Goal: Task Accomplishment & Management: Complete application form

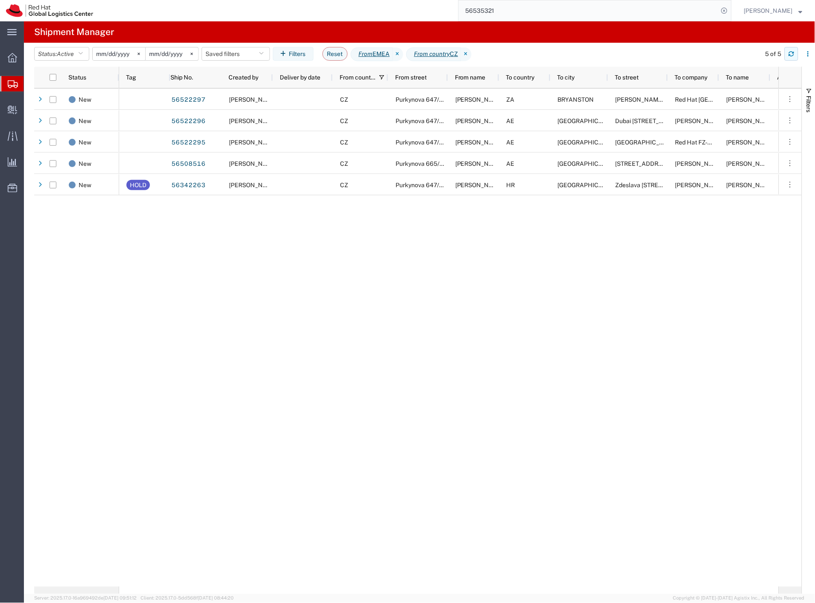
click at [790, 53] on icon "button" at bounding box center [791, 52] width 5 height 2
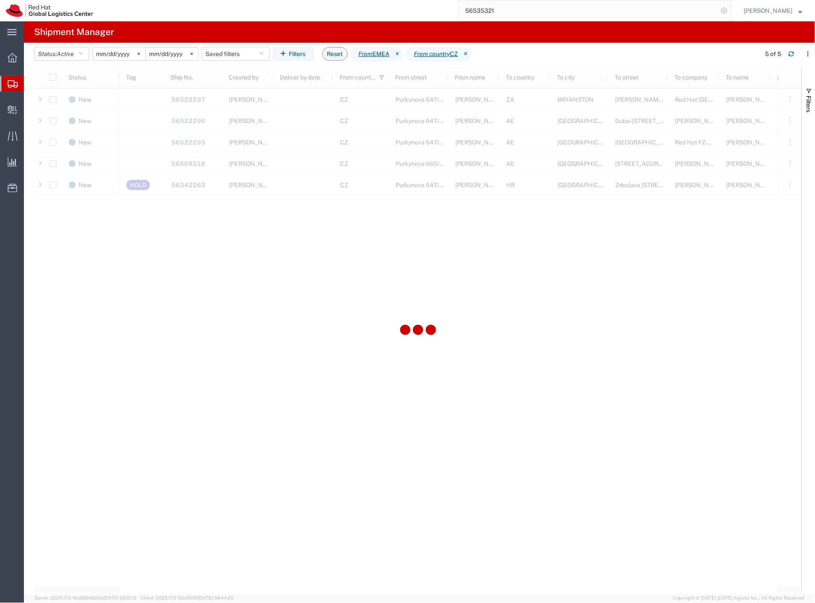
click at [730, 10] on icon at bounding box center [725, 11] width 12 height 12
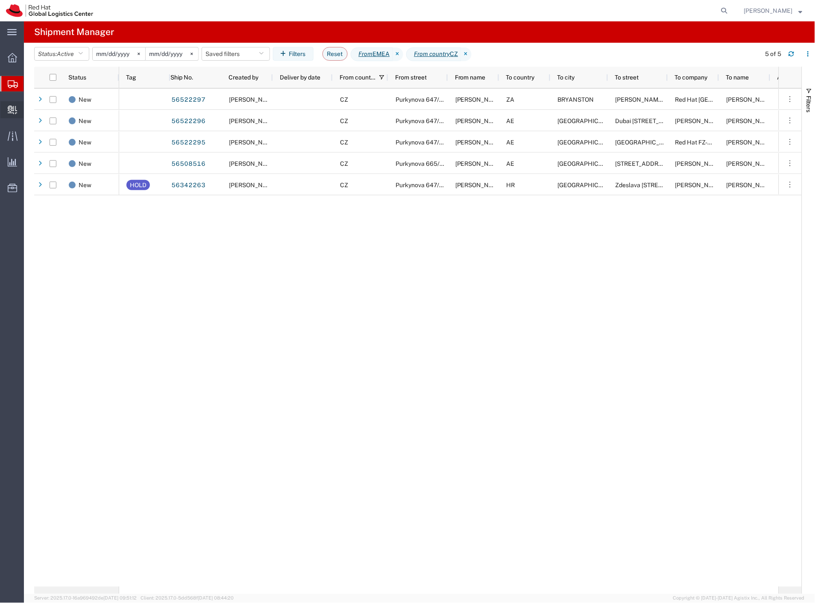
drag, startPoint x: 54, startPoint y: 121, endPoint x: 6, endPoint y: 106, distance: 50.1
click at [0, 0] on span "Create Delivery" at bounding box center [0, 0] width 0 height 0
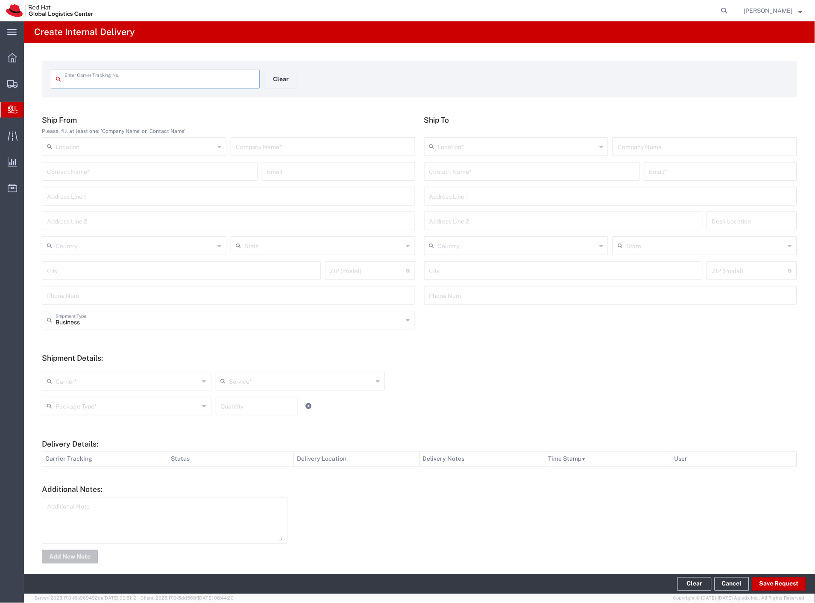
click at [221, 84] on input "text" at bounding box center [160, 78] width 190 height 15
paste input "392114029133"
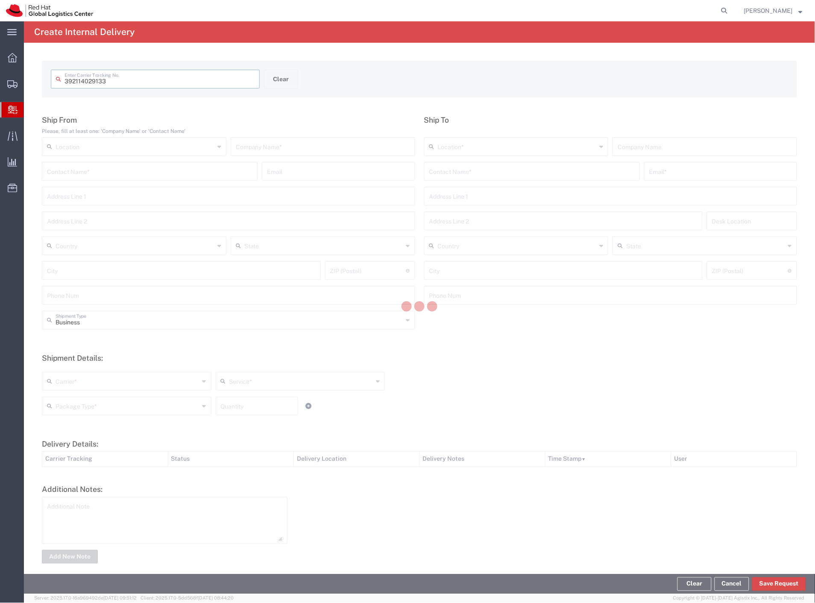
type input "392114029133"
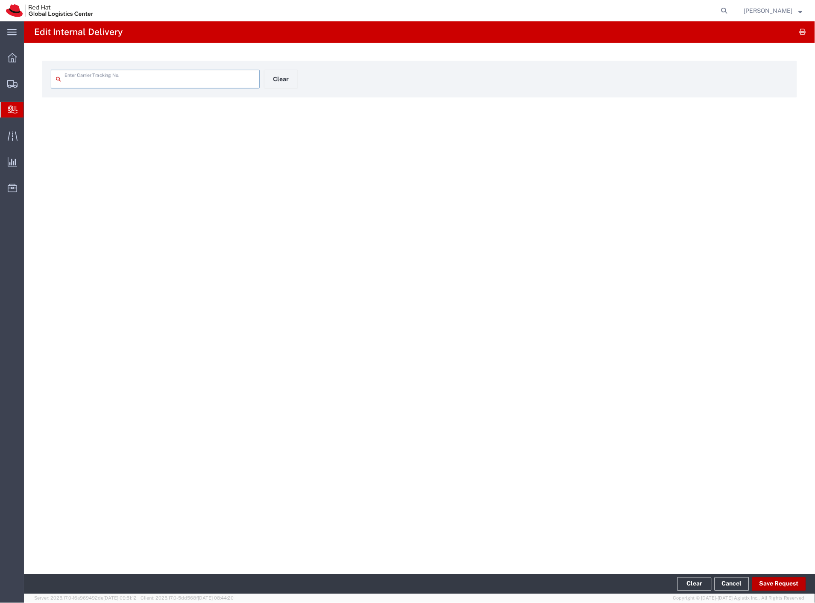
type input "392114029133"
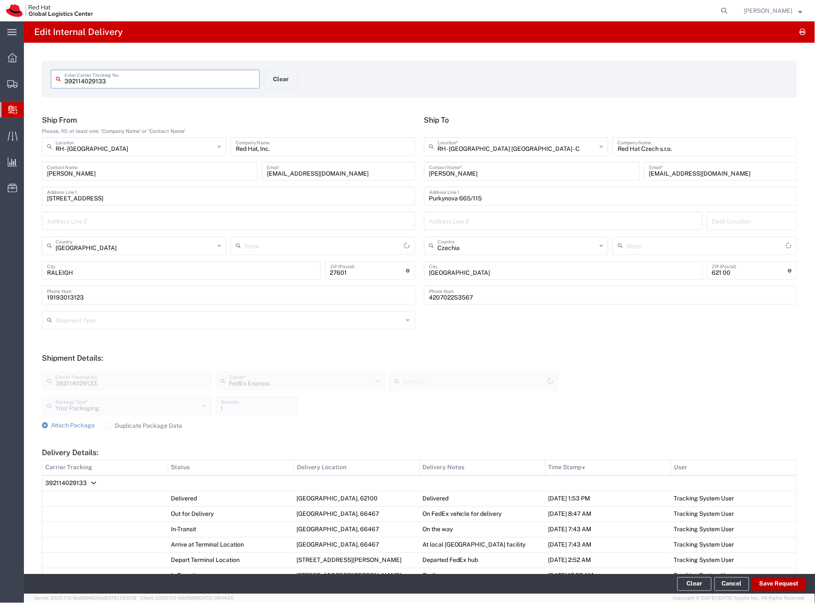
type input "North Carolina"
click at [778, 588] on button "Save Request" at bounding box center [779, 584] width 54 height 14
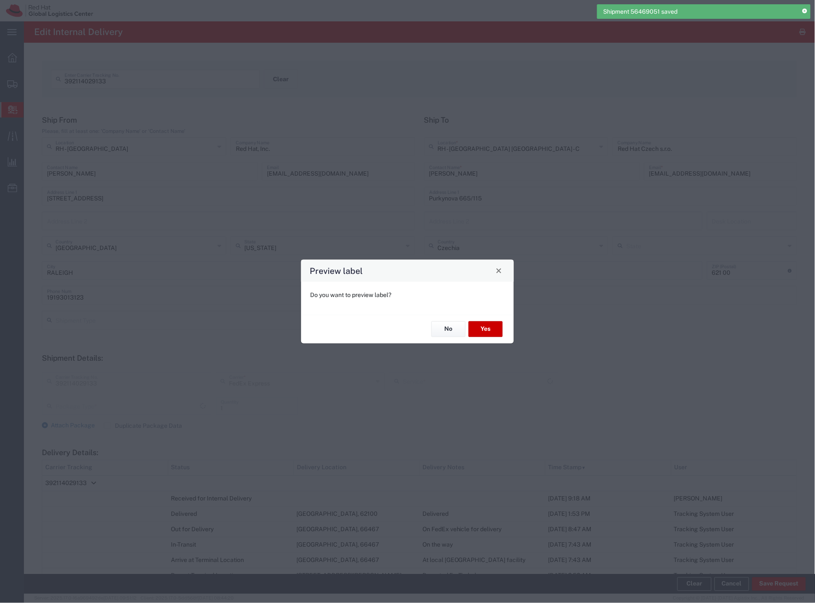
type input "Your Packaging"
click at [449, 334] on button "No" at bounding box center [448, 329] width 34 height 16
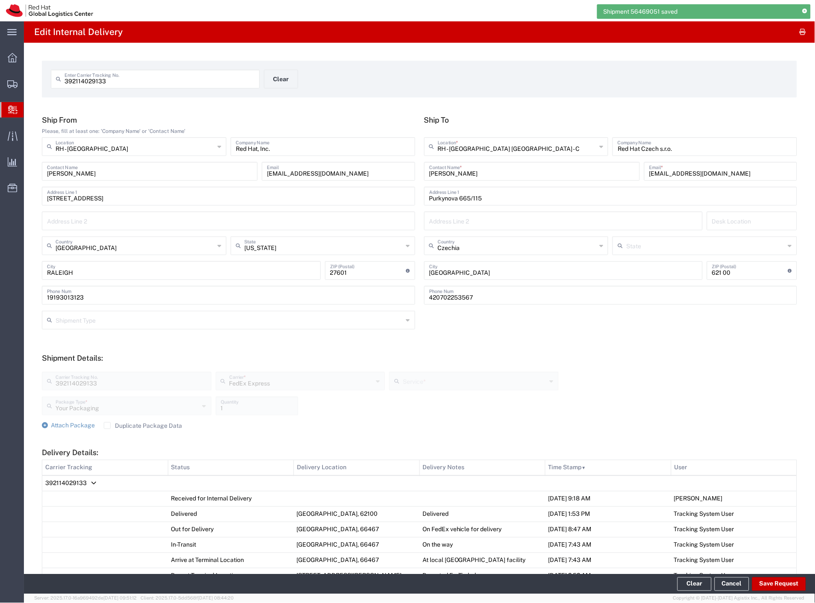
click at [82, 481] on span "392114029133" at bounding box center [65, 483] width 41 height 7
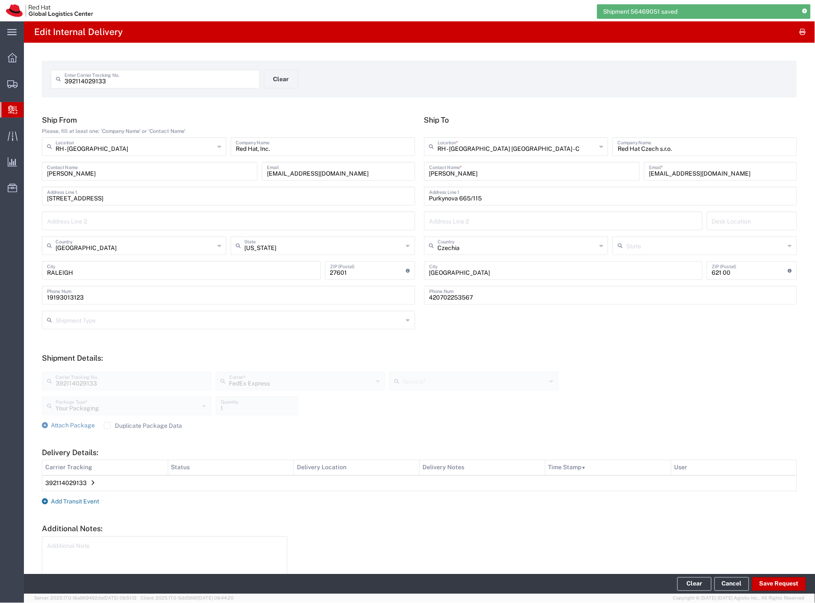
click at [92, 498] on span "Add Transit Event" at bounding box center [75, 501] width 48 height 7
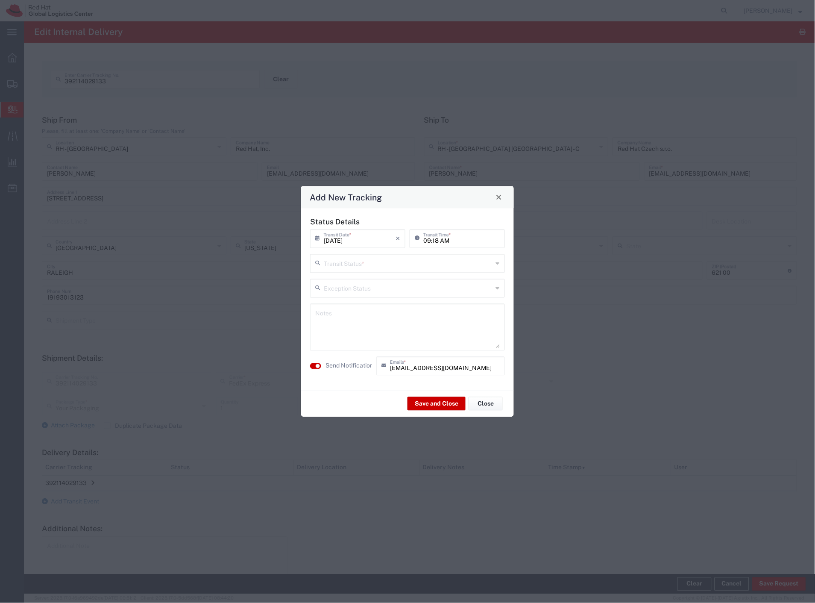
click at [370, 271] on div "Transit Status *" at bounding box center [407, 263] width 195 height 19
click at [358, 283] on span "Delivery Confirmation" at bounding box center [407, 281] width 193 height 13
type input "Delivery Confirmation"
click at [349, 368] on label "Send Notification" at bounding box center [350, 365] width 48 height 9
click at [426, 399] on button "Save and Close" at bounding box center [437, 404] width 58 height 14
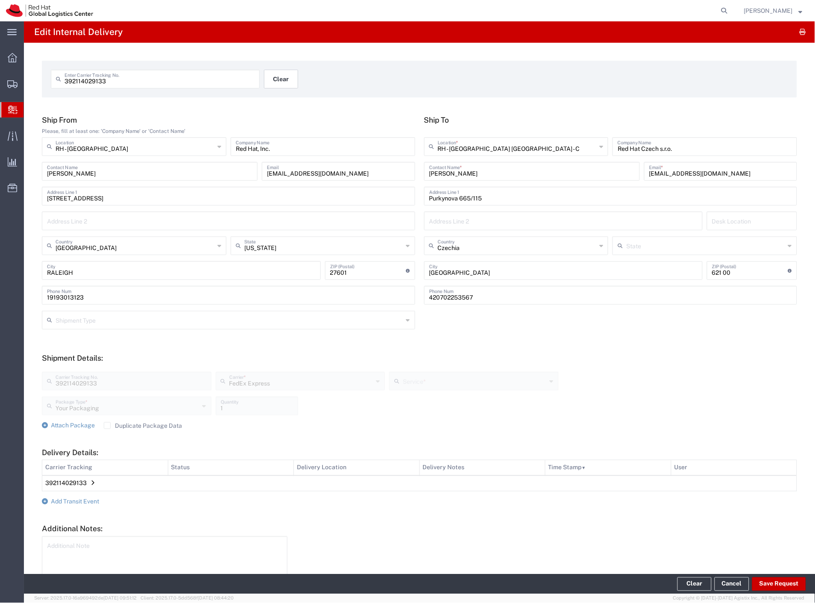
click at [275, 86] on button "Clear" at bounding box center [281, 79] width 34 height 19
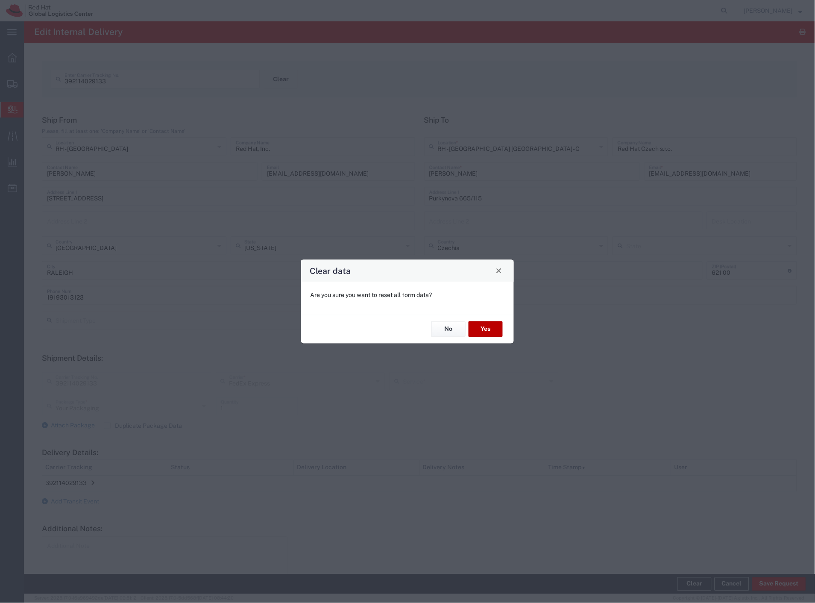
click at [480, 330] on button "Yes" at bounding box center [486, 329] width 34 height 16
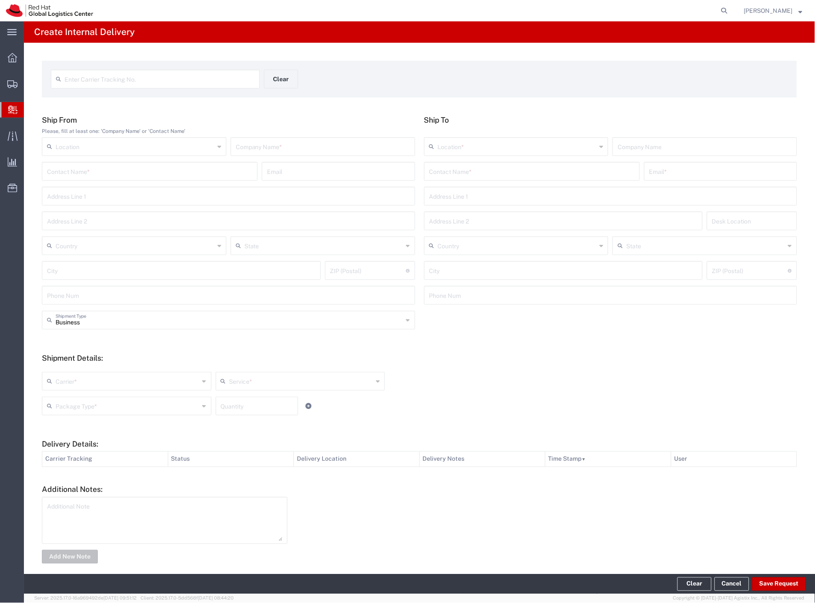
drag, startPoint x: 115, startPoint y: 176, endPoint x: 103, endPoint y: 176, distance: 12.4
click at [115, 176] on input "text" at bounding box center [149, 170] width 205 height 15
paste input "MGR Day"
click at [105, 171] on input "MGR Day" at bounding box center [149, 170] width 205 height 15
paste input "Sam Jones"
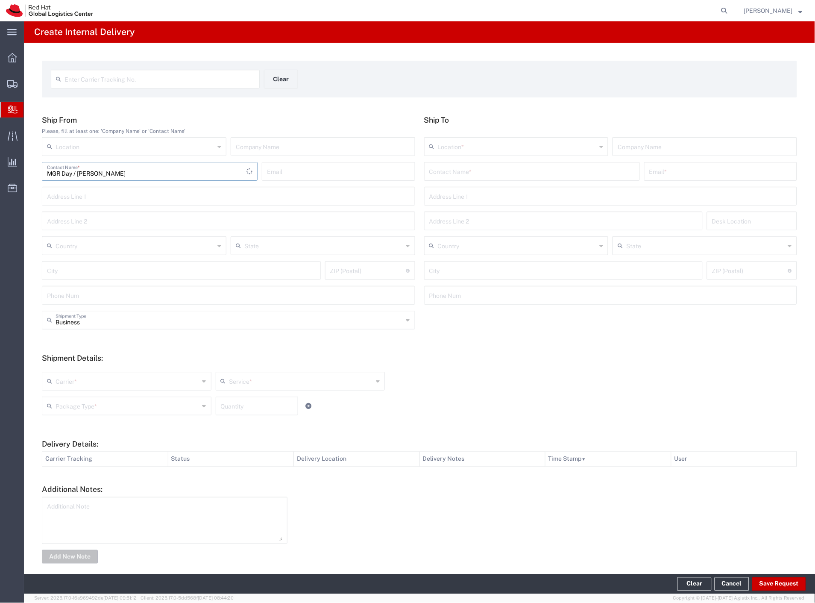
type input "MGR Day / Sam Jones"
click at [492, 172] on input "text" at bounding box center [531, 170] width 205 height 15
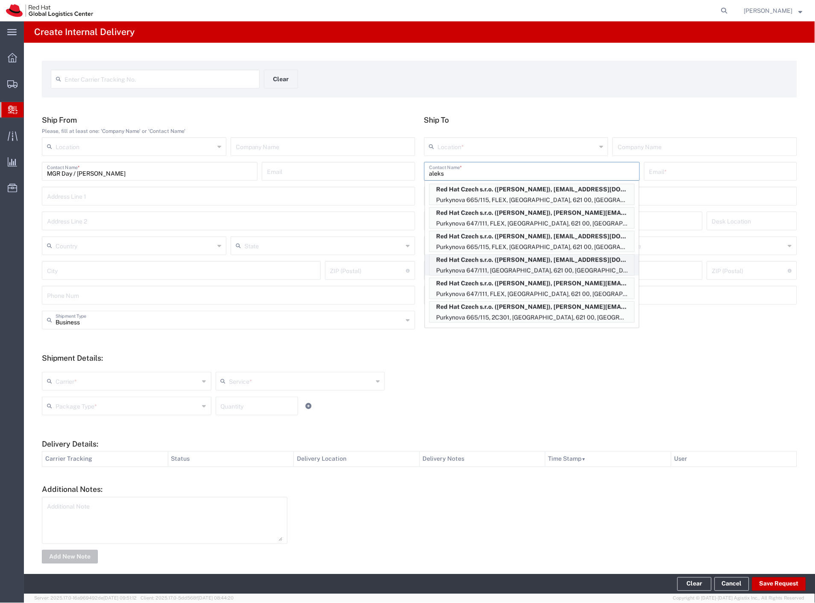
scroll to position [285, 0]
type input "aleks"
click at [583, 268] on p "Purkynova 647/111, FLEX, [GEOGRAPHIC_DATA], 621 00, [GEOGRAPHIC_DATA]" at bounding box center [532, 270] width 205 height 11
type input "RH - [GEOGRAPHIC_DATA] [GEOGRAPHIC_DATA] - B"
type input "Red Hat Czech s.r.o."
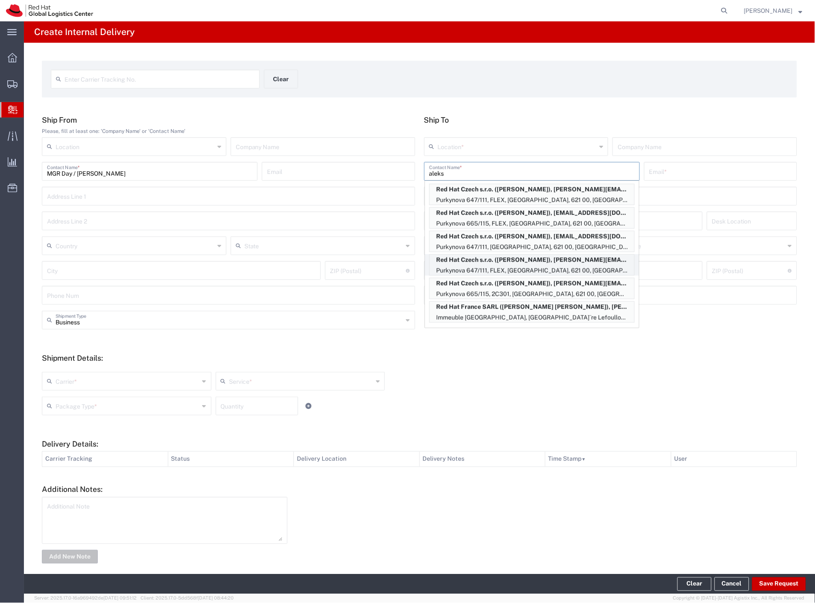
type input "[PERSON_NAME]"
type input "aivanovs@redhat.com"
type input "Purkynova 647/111"
type input "FLEX"
type input "Czechia"
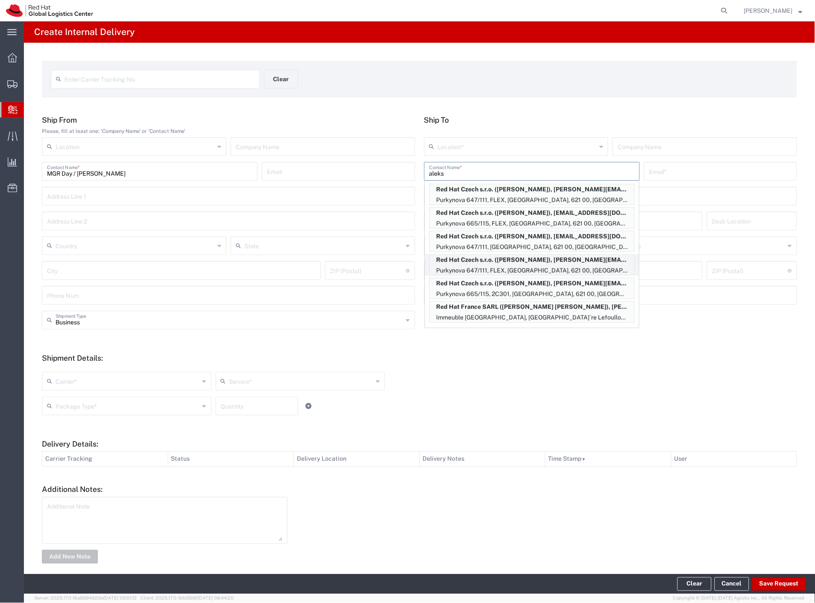
type input "[GEOGRAPHIC_DATA]"
type input "621 00"
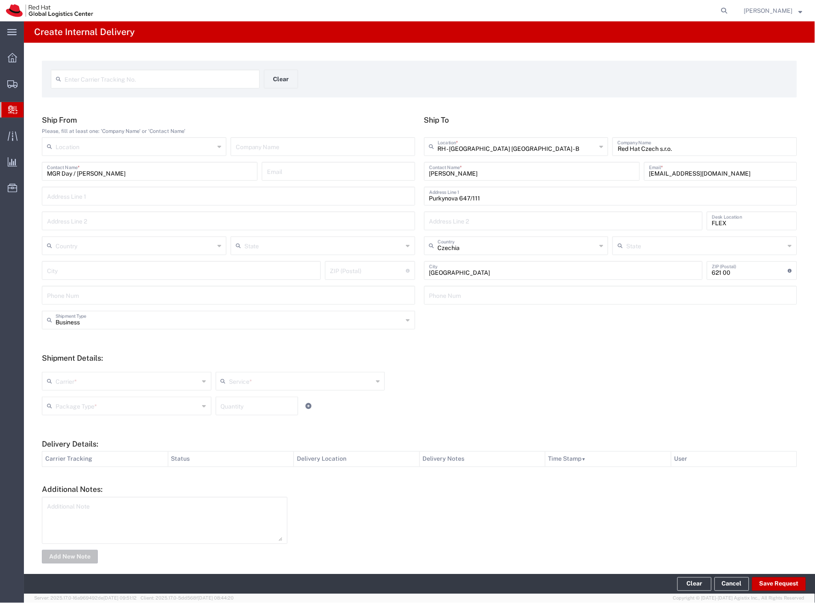
click at [79, 378] on input "text" at bounding box center [128, 380] width 144 height 15
click at [100, 468] on span "Local Carrier" at bounding box center [126, 469] width 166 height 13
type input "Local Carrier"
type input "Local_Ground"
click at [105, 403] on input "text" at bounding box center [128, 405] width 144 height 15
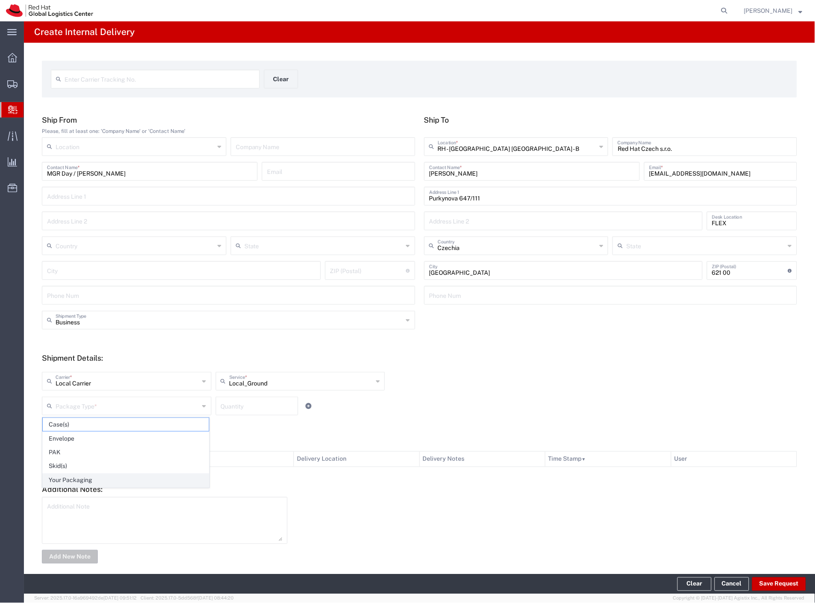
click at [110, 480] on span "Your Packaging" at bounding box center [126, 480] width 166 height 13
type input "Your Packaging"
click at [767, 580] on button "Save Request" at bounding box center [779, 584] width 54 height 14
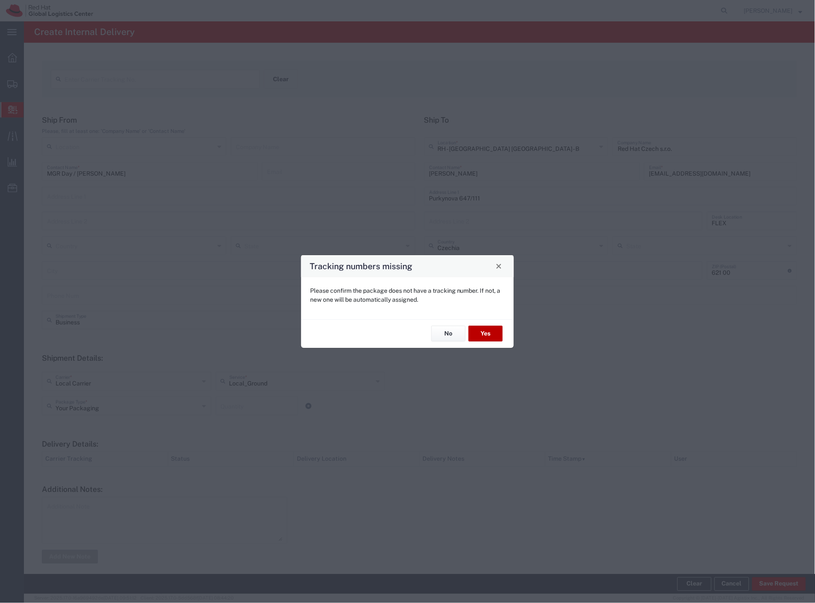
click at [492, 330] on button "Yes" at bounding box center [486, 334] width 34 height 16
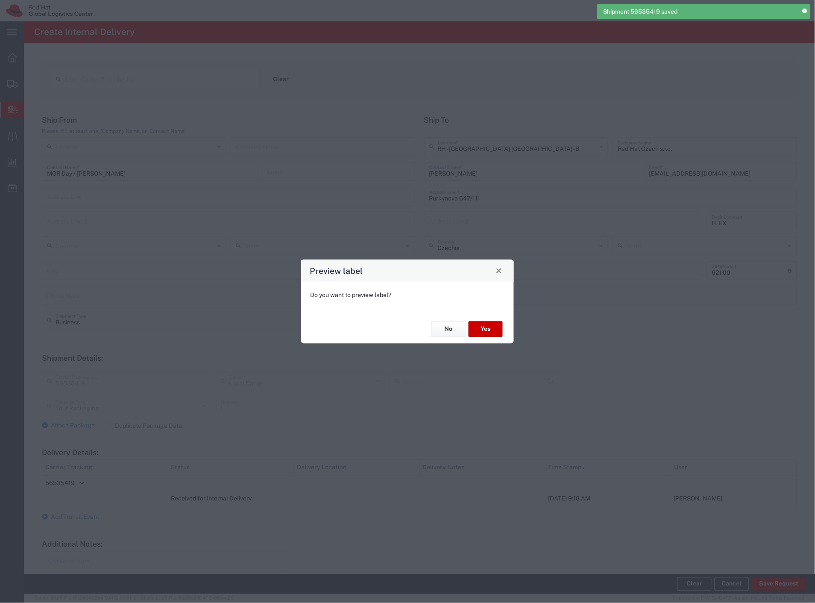
type input "Local_Ground"
click at [485, 332] on button "Yes" at bounding box center [486, 329] width 34 height 16
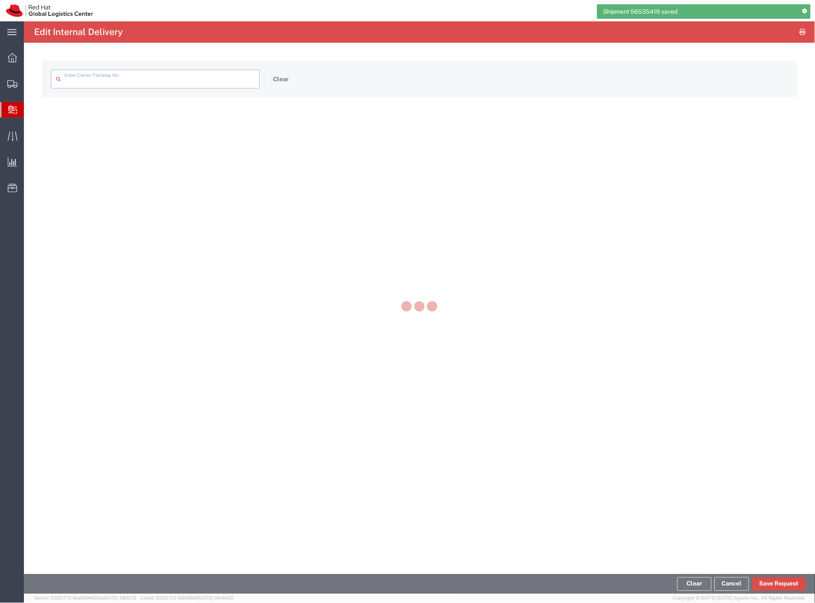
type input "56535419"
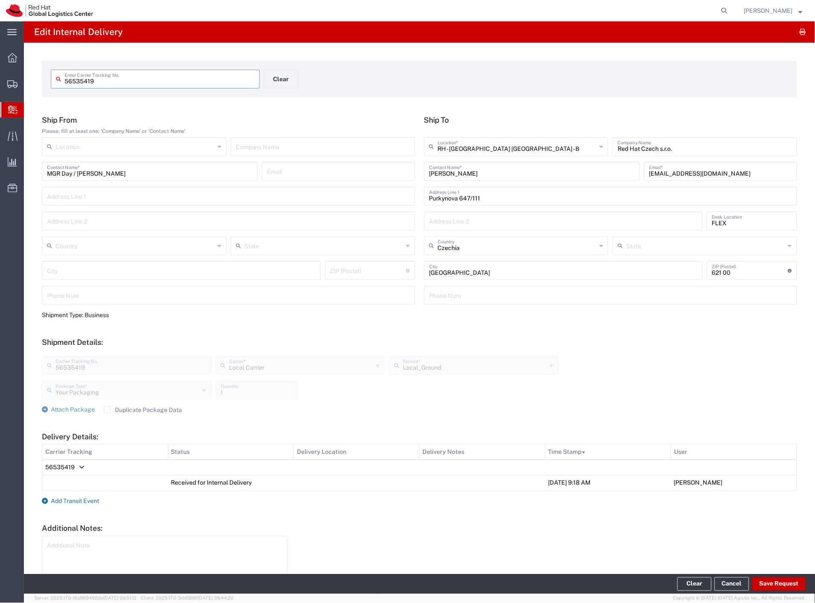
click at [79, 501] on span "Add Transit Event" at bounding box center [75, 501] width 48 height 7
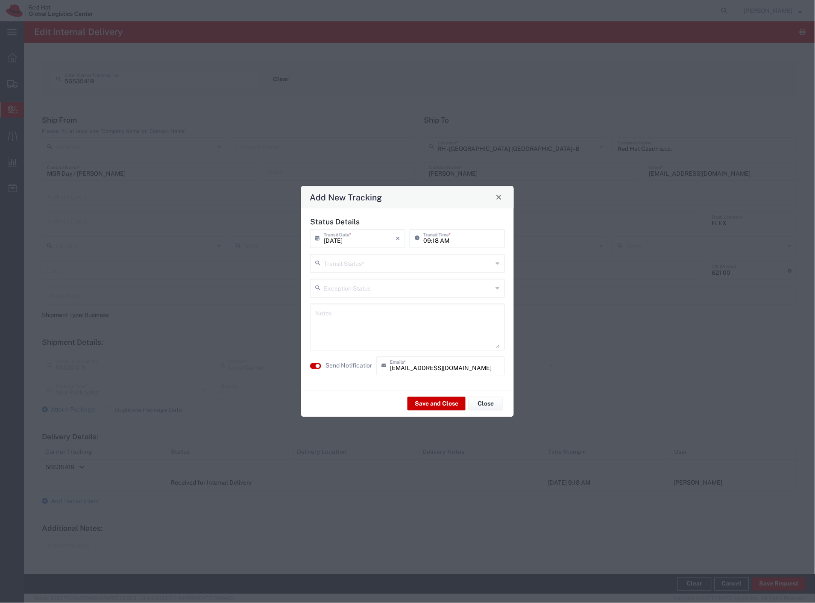
click at [402, 261] on input "text" at bounding box center [408, 262] width 169 height 15
click at [343, 320] on span "Shipment On-Hold" at bounding box center [407, 323] width 193 height 13
type input "Shipment On-Hold"
click at [425, 406] on button "Save and Close" at bounding box center [437, 404] width 58 height 14
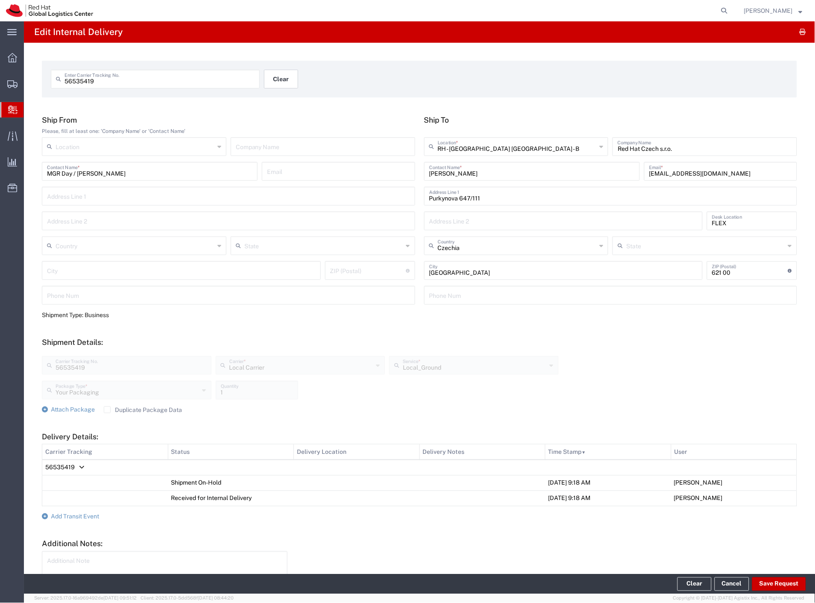
click at [282, 73] on button "Clear" at bounding box center [281, 79] width 34 height 19
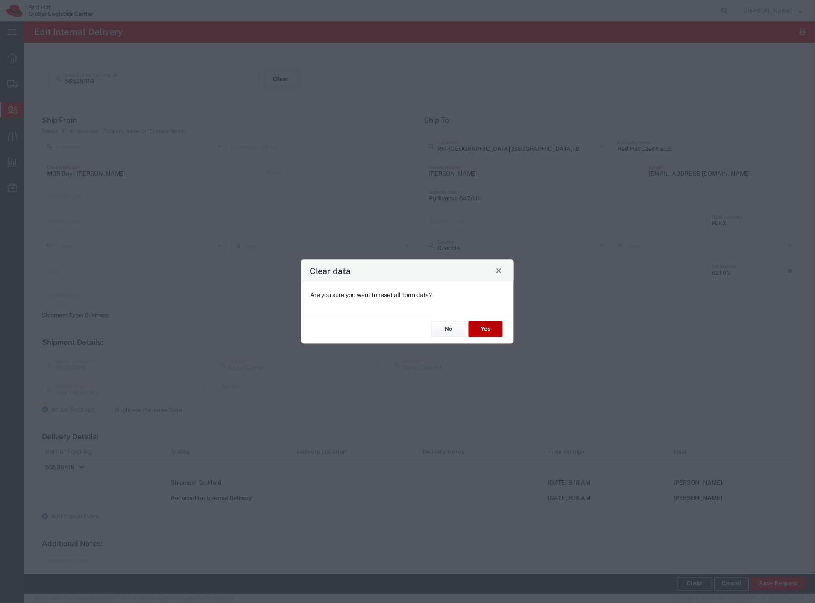
click at [488, 330] on button "Yes" at bounding box center [486, 329] width 34 height 16
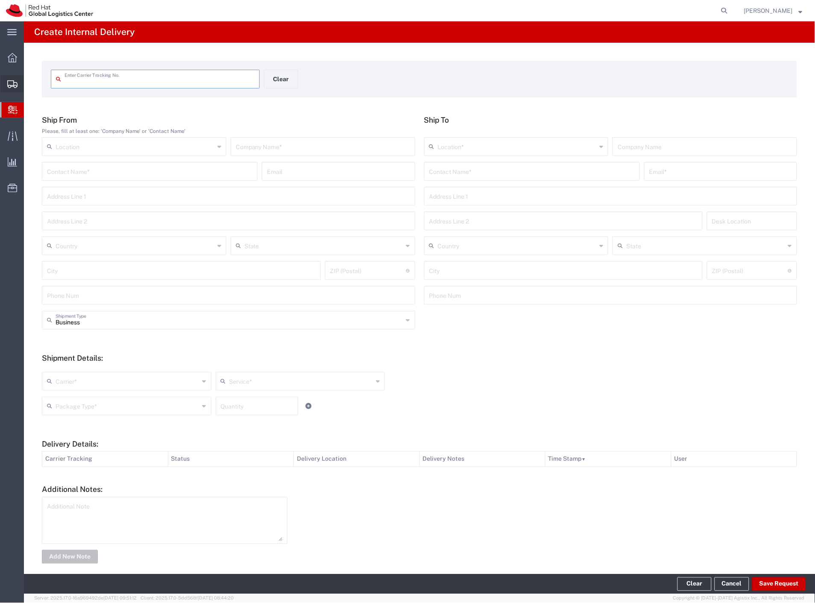
click at [0, 0] on span "Shipment Manager" at bounding box center [0, 0] width 0 height 0
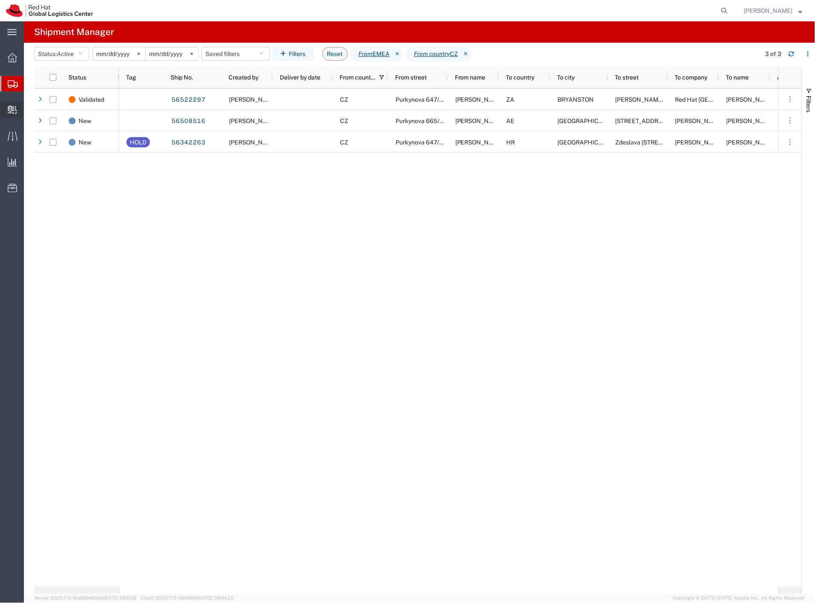
click at [0, 0] on span "Create Delivery" at bounding box center [0, 0] width 0 height 0
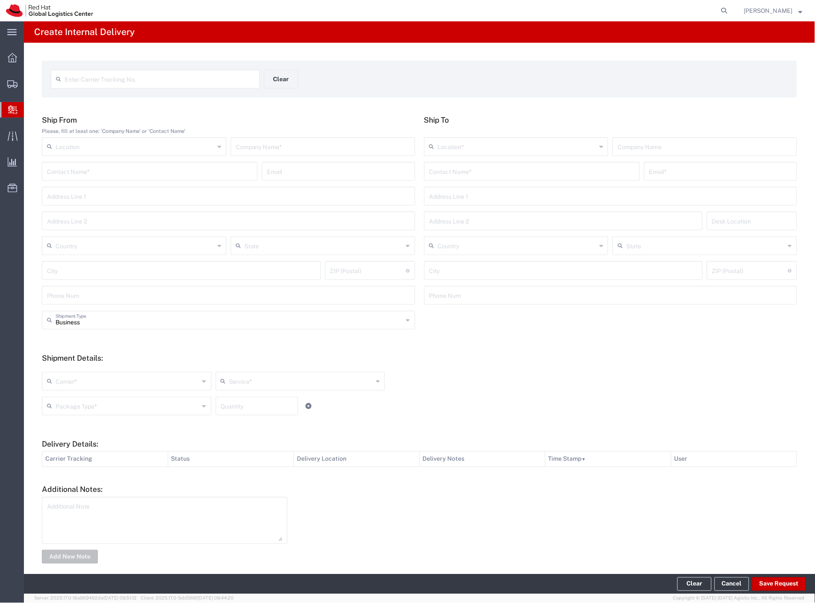
click at [138, 83] on input "text" at bounding box center [160, 78] width 190 height 15
paste input "56467988"
type input "56467988"
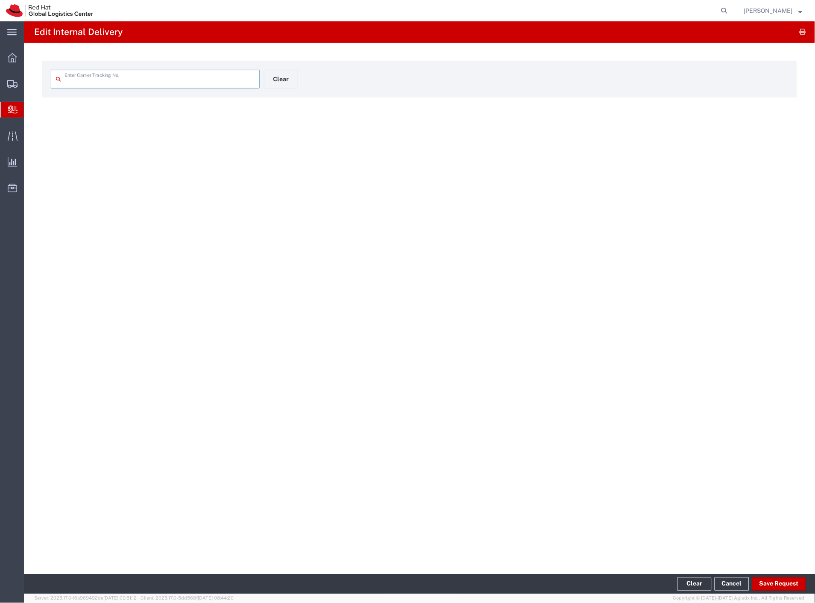
type input "56467988"
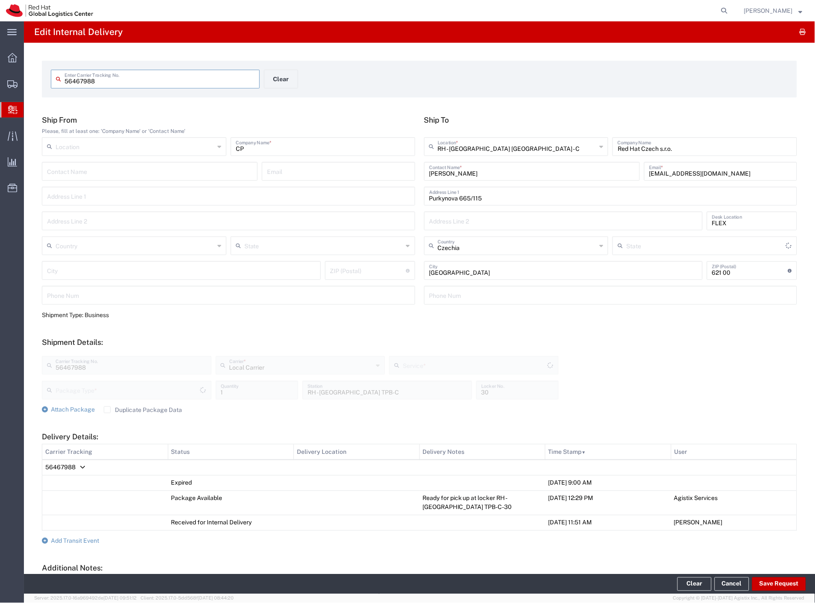
type input "Your Packaging"
type input "Local_Ground"
click at [727, 362] on div "56467988 Carrier Tracking No. Local Carrier Carrier * Local Carrier Czech Post …" at bounding box center [420, 377] width 764 height 56
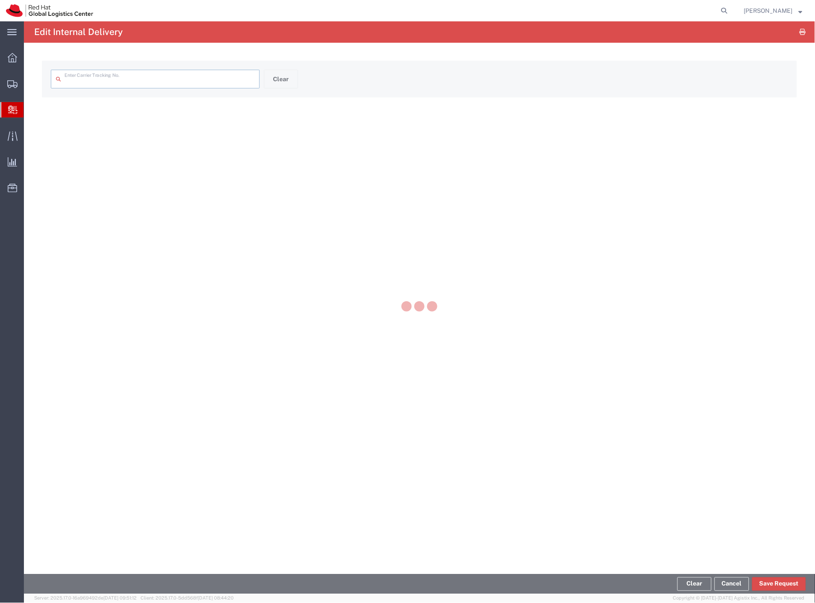
type input "56467988"
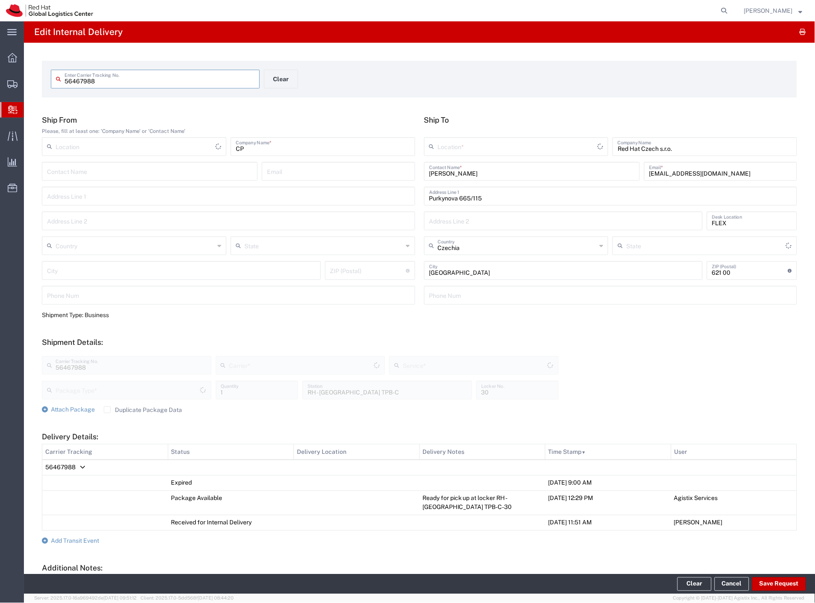
type input "Your Packaging"
type input "Local_Ground"
type input "Local Carrier"
type input "RH - [GEOGRAPHIC_DATA] [GEOGRAPHIC_DATA] - C"
click at [93, 539] on span "Add Transit Event" at bounding box center [75, 540] width 48 height 7
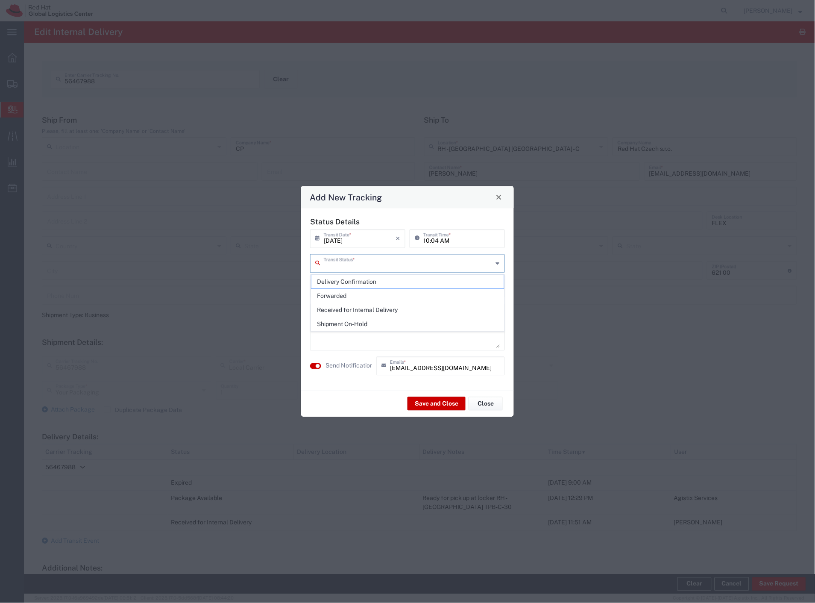
click at [352, 264] on input "text" at bounding box center [408, 262] width 169 height 15
click at [352, 276] on span "Delivery Confirmation" at bounding box center [407, 281] width 193 height 13
type input "Delivery Confirmation"
click at [364, 320] on textarea at bounding box center [407, 327] width 185 height 42
type textarea "Folders post area TPB-C"
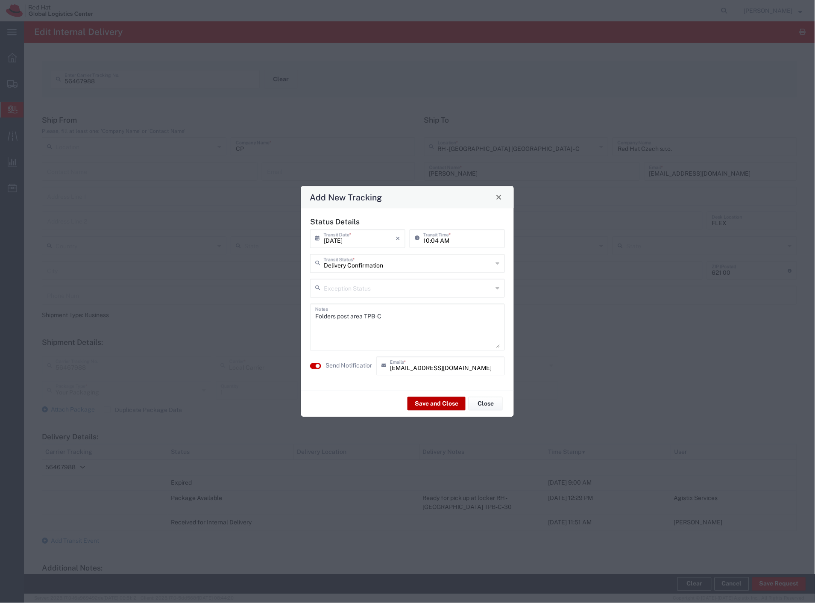
click at [426, 405] on button "Save and Close" at bounding box center [437, 404] width 58 height 14
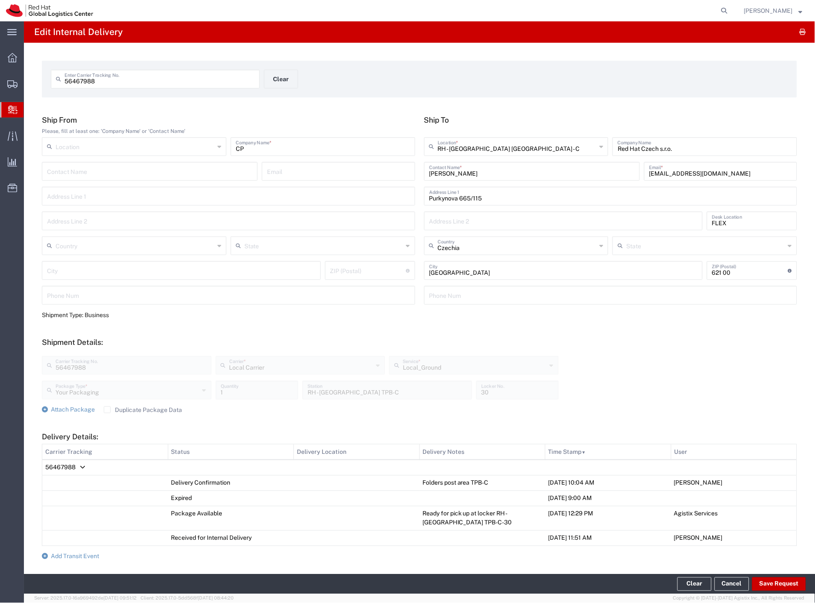
click at [30, 108] on span "Internal Delivery" at bounding box center [26, 109] width 7 height 17
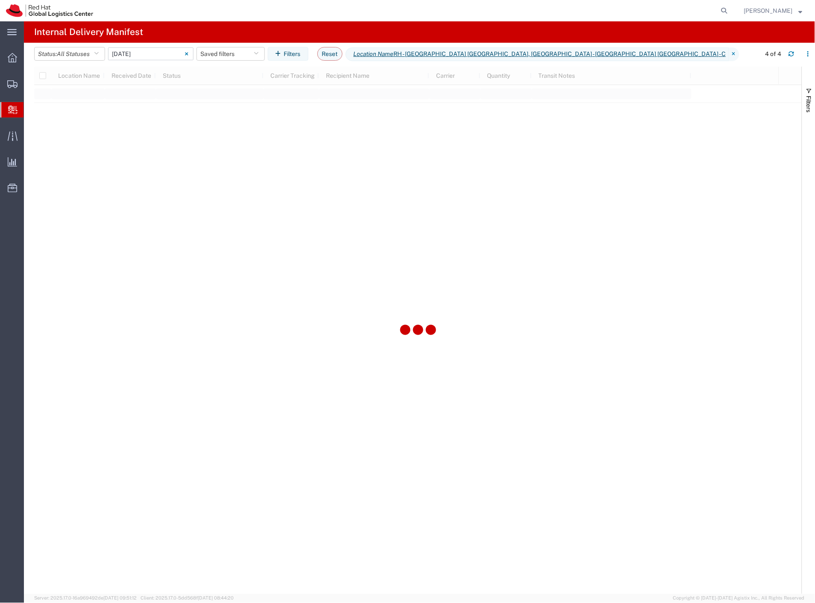
click at [144, 56] on input "[DATE] - [DATE]" at bounding box center [150, 53] width 85 height 13
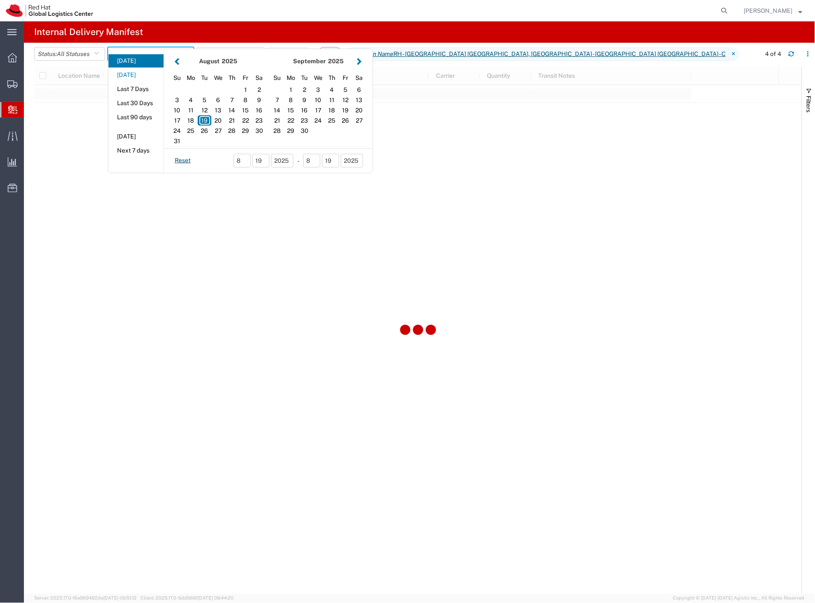
click at [140, 74] on button "[DATE]" at bounding box center [136, 74] width 55 height 13
type input "[DATE]"
type input "[DATE] - [DATE]"
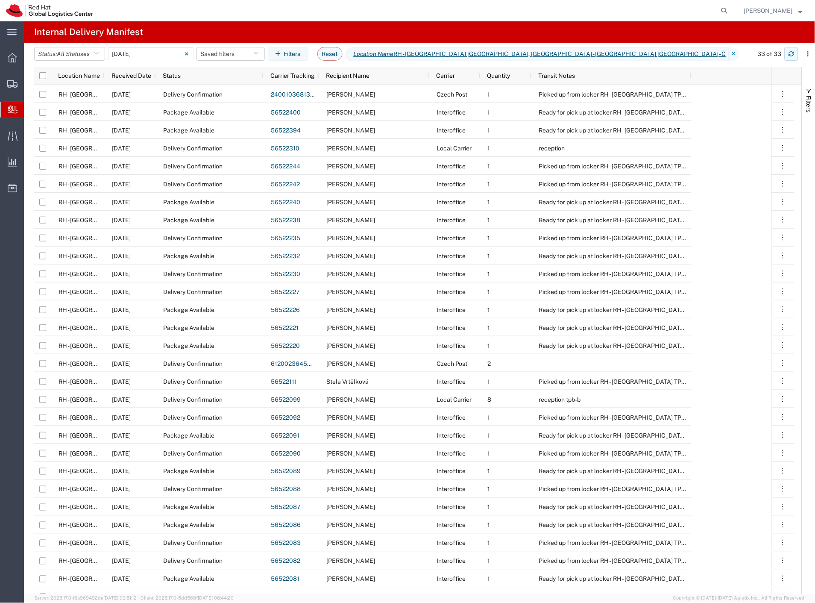
click at [788, 55] on button "button" at bounding box center [792, 54] width 14 height 14
drag, startPoint x: 42, startPoint y: 126, endPoint x: 52, endPoint y: 126, distance: 9.8
click at [0, 0] on span "Create Delivery" at bounding box center [0, 0] width 0 height 0
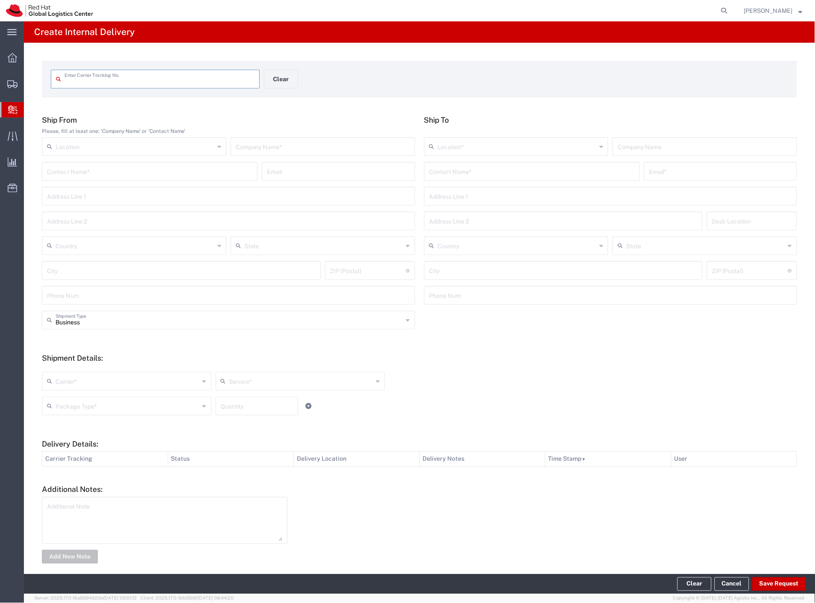
click at [242, 149] on input "text" at bounding box center [323, 145] width 174 height 15
type input "cdw"
click at [458, 175] on input "text" at bounding box center [531, 170] width 205 height 15
click at [455, 176] on input "dominik g" at bounding box center [531, 170] width 205 height 15
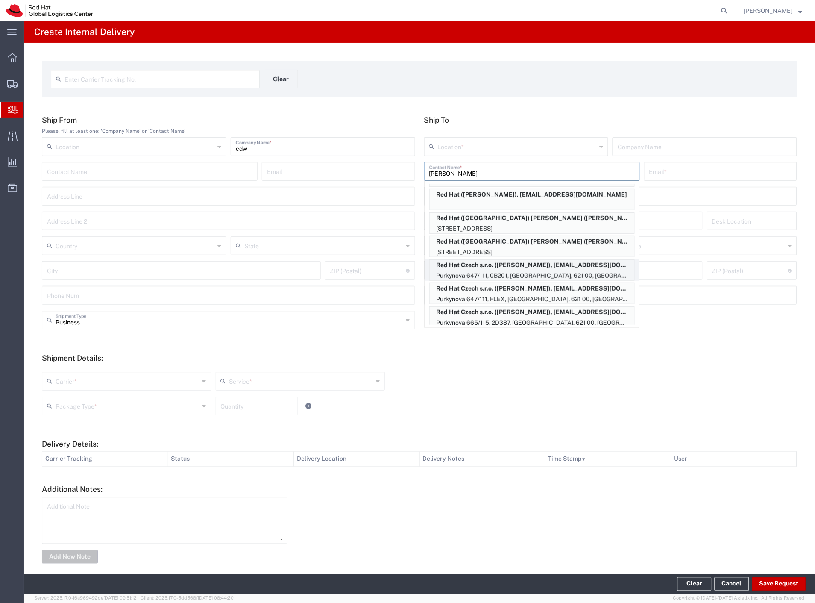
scroll to position [142, 0]
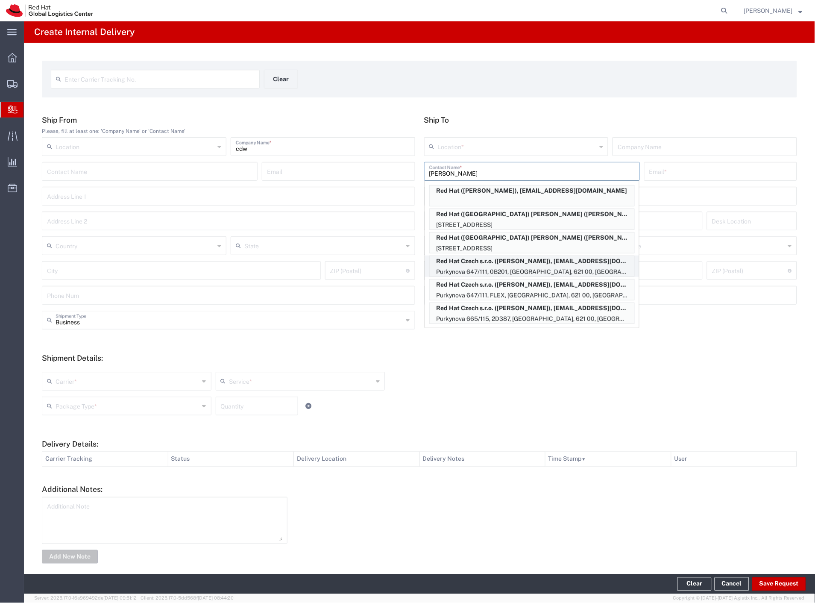
type input "[PERSON_NAME]"
click at [575, 267] on p "Purkynova 647/111, 0B201, [GEOGRAPHIC_DATA], 621 00, [GEOGRAPHIC_DATA]" at bounding box center [532, 272] width 205 height 11
type input "RH - [GEOGRAPHIC_DATA] [GEOGRAPHIC_DATA] - B"
type input "Red Hat Czech s.r.o."
type input "[PERSON_NAME]"
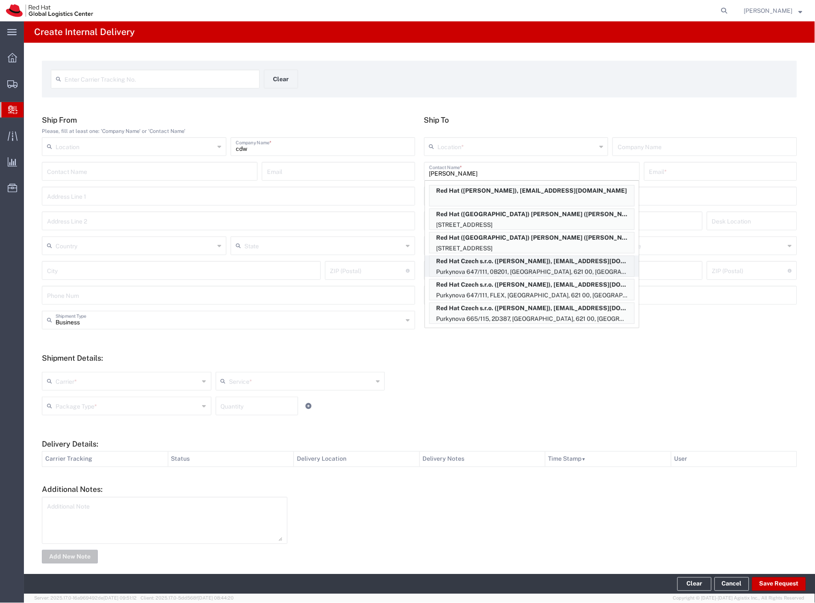
type input "[EMAIL_ADDRESS][DOMAIN_NAME]"
type input "Purkynova 647/111"
type input "0B201"
type input "Czechia"
type input "[GEOGRAPHIC_DATA]"
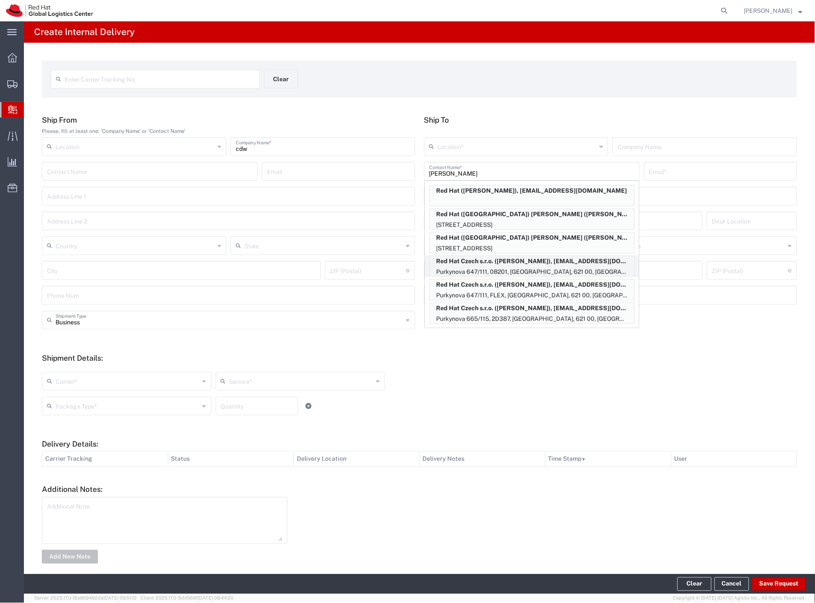
type input "621 00"
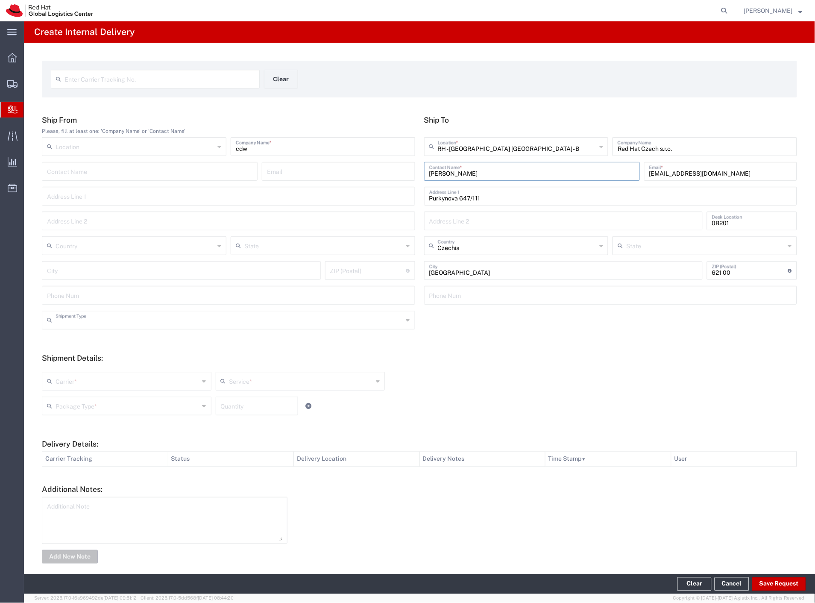
click at [101, 325] on input "text" at bounding box center [230, 319] width 348 height 15
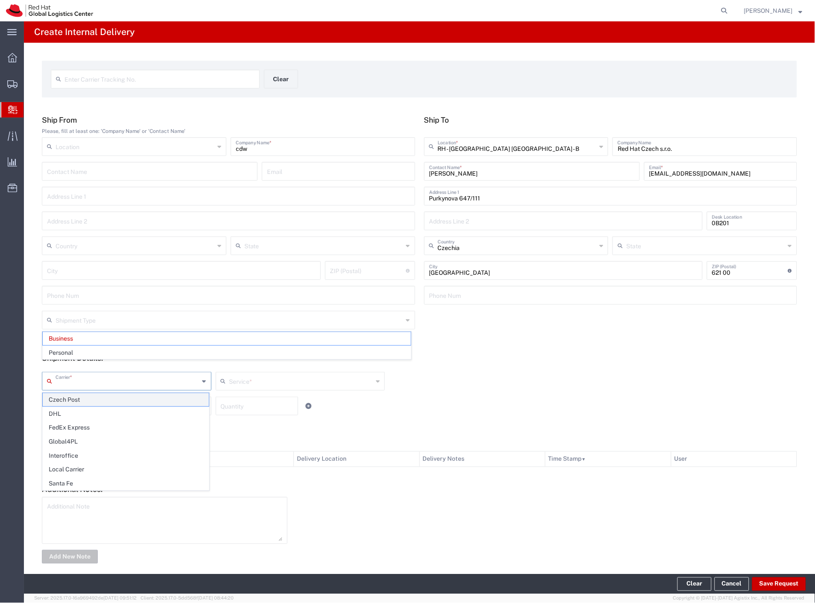
drag, startPoint x: 95, startPoint y: 384, endPoint x: 93, endPoint y: 396, distance: 13.1
click at [95, 384] on input "text" at bounding box center [128, 380] width 144 height 15
type input "Business"
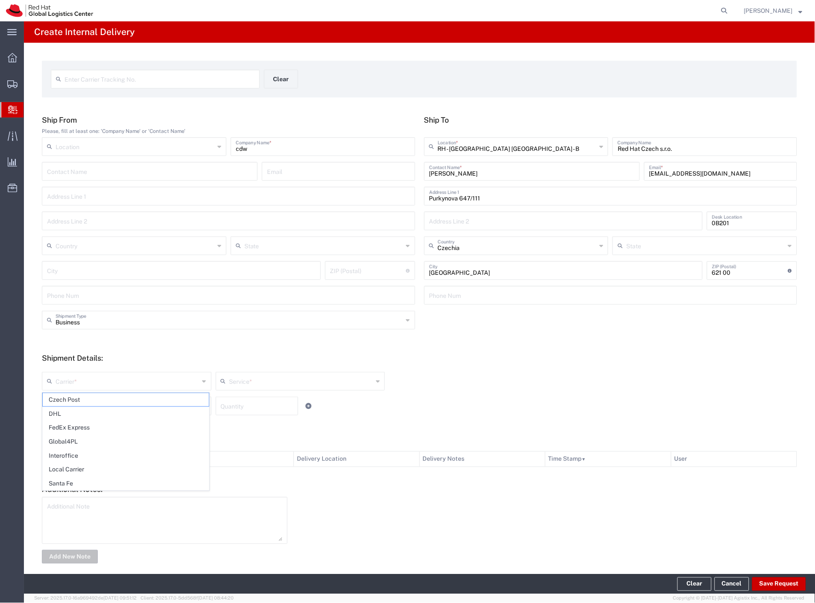
click at [93, 398] on span "Czech Post" at bounding box center [126, 399] width 166 height 13
type input "Czech Post"
drag, startPoint x: 93, startPoint y: 401, endPoint x: 91, endPoint y: 421, distance: 20.2
click at [92, 403] on input "text" at bounding box center [128, 405] width 144 height 15
type input "Ground"
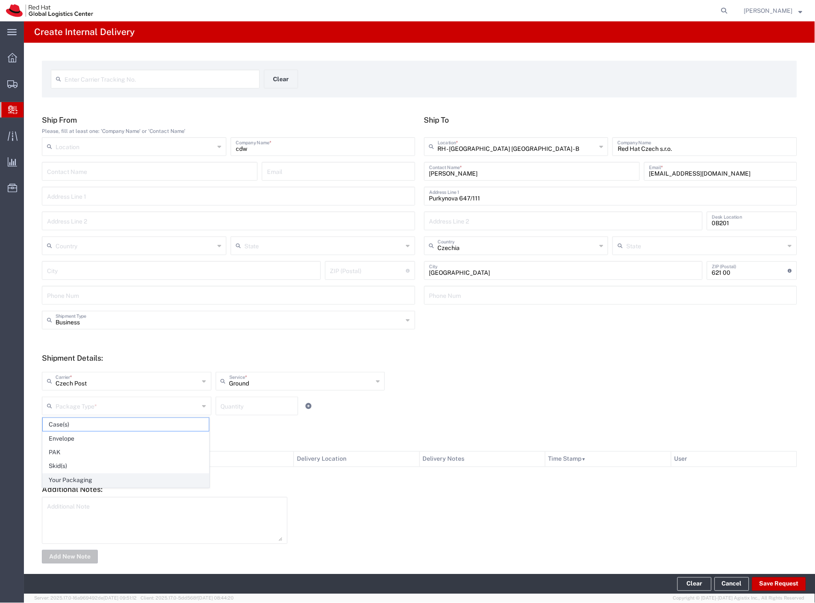
click at [91, 481] on span "Your Packaging" at bounding box center [126, 480] width 166 height 13
type input "Your Packaging"
click at [777, 583] on button "Save Request" at bounding box center [779, 584] width 54 height 14
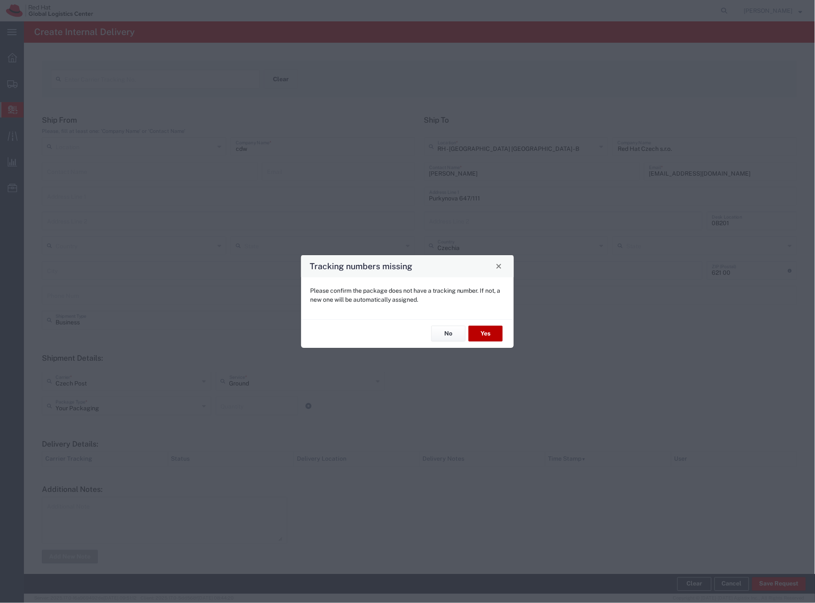
click at [488, 335] on button "Yes" at bounding box center [486, 334] width 34 height 16
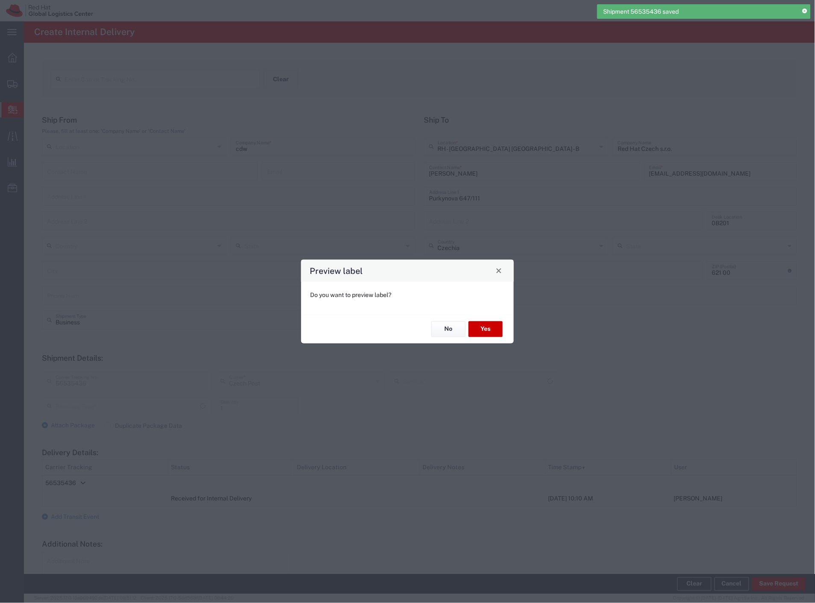
type input "Your Packaging"
type input "Ground"
click at [481, 327] on button "Yes" at bounding box center [486, 329] width 34 height 16
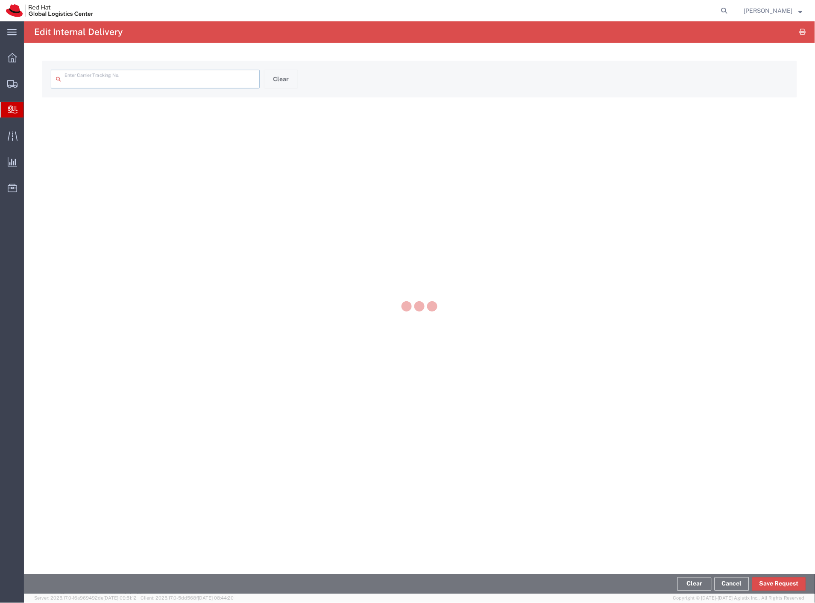
type input "56535436"
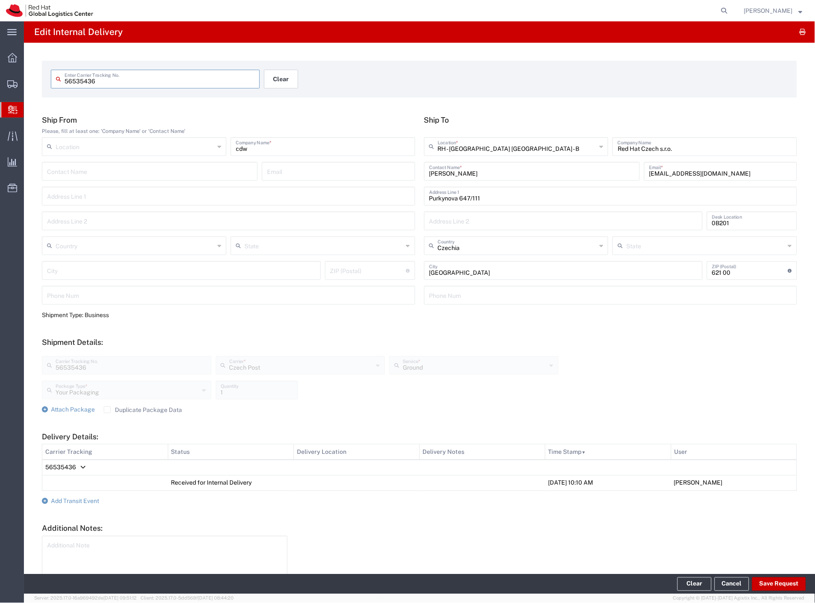
click at [288, 79] on button "Clear" at bounding box center [281, 79] width 34 height 19
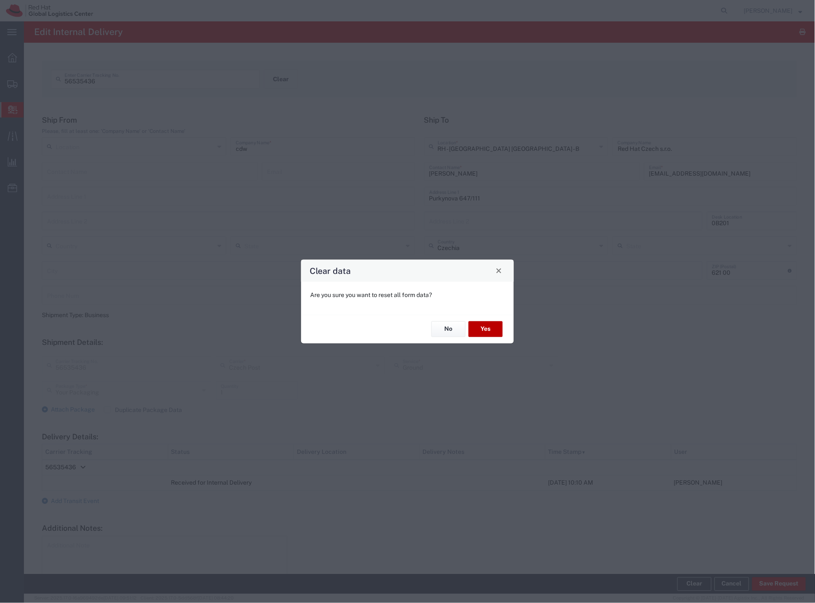
click at [492, 326] on button "Yes" at bounding box center [486, 329] width 34 height 16
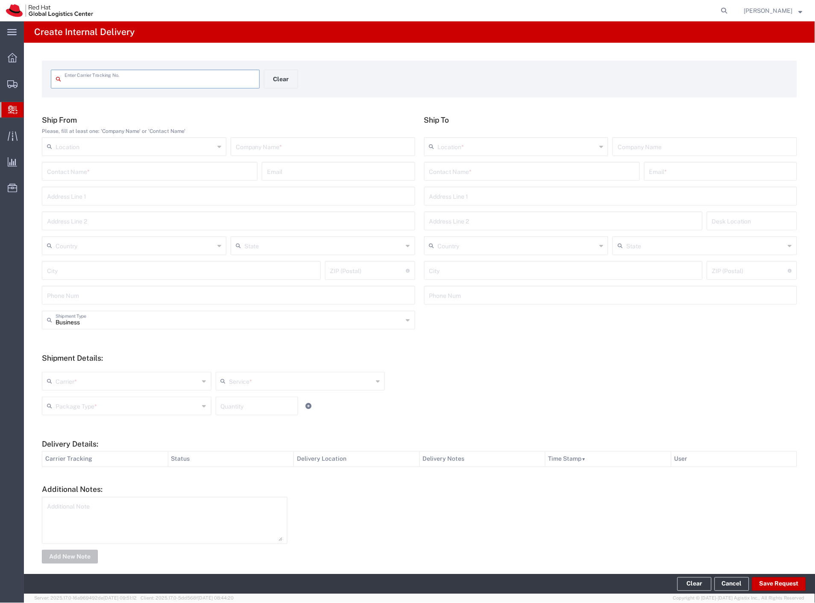
drag, startPoint x: 37, startPoint y: 111, endPoint x: 56, endPoint y: 104, distance: 20.9
click at [30, 111] on span "Internal Delivery" at bounding box center [26, 109] width 7 height 17
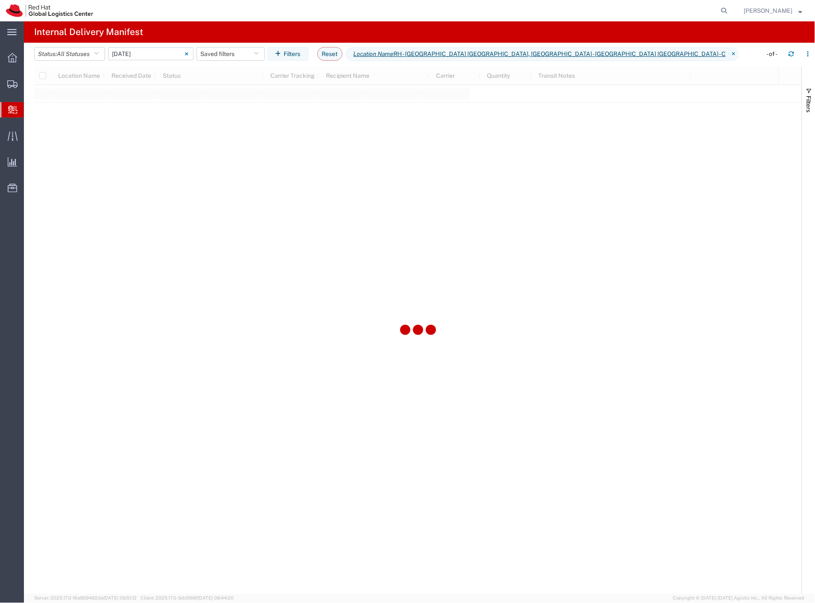
click at [167, 57] on input "[DATE] - [DATE]" at bounding box center [150, 53] width 85 height 13
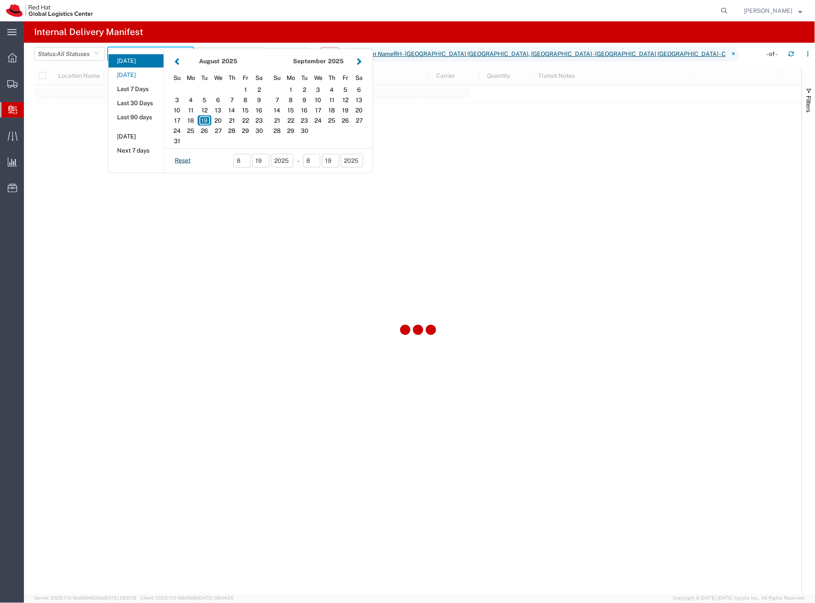
click at [158, 74] on button "[DATE]" at bounding box center [136, 74] width 55 height 13
type input "[DATE]"
type input "[DATE] - [DATE]"
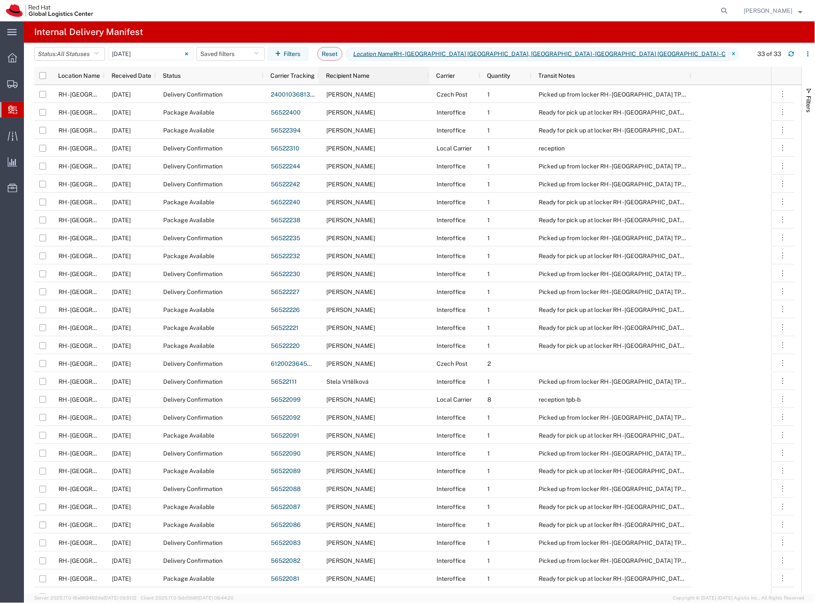
click at [361, 69] on div "Recipient Name" at bounding box center [376, 76] width 100 height 14
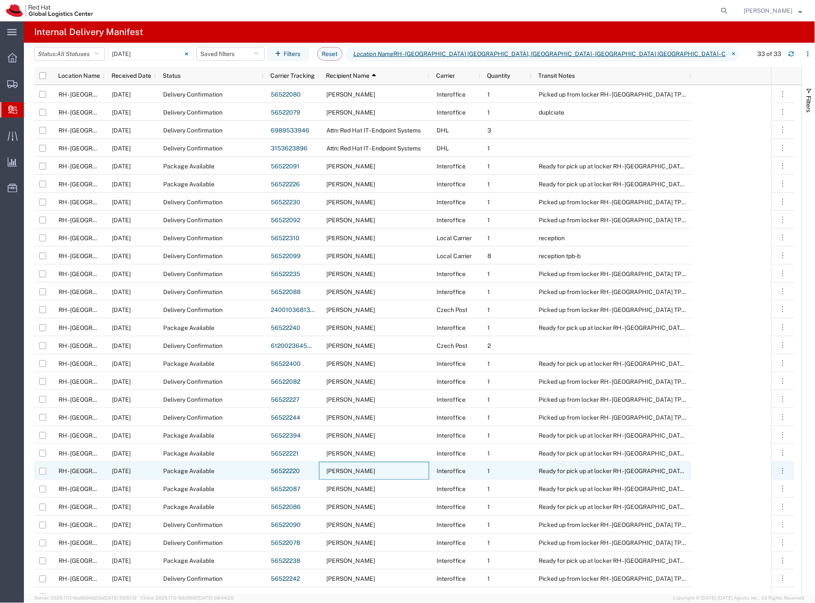
click at [420, 470] on div "[PERSON_NAME]" at bounding box center [374, 471] width 110 height 18
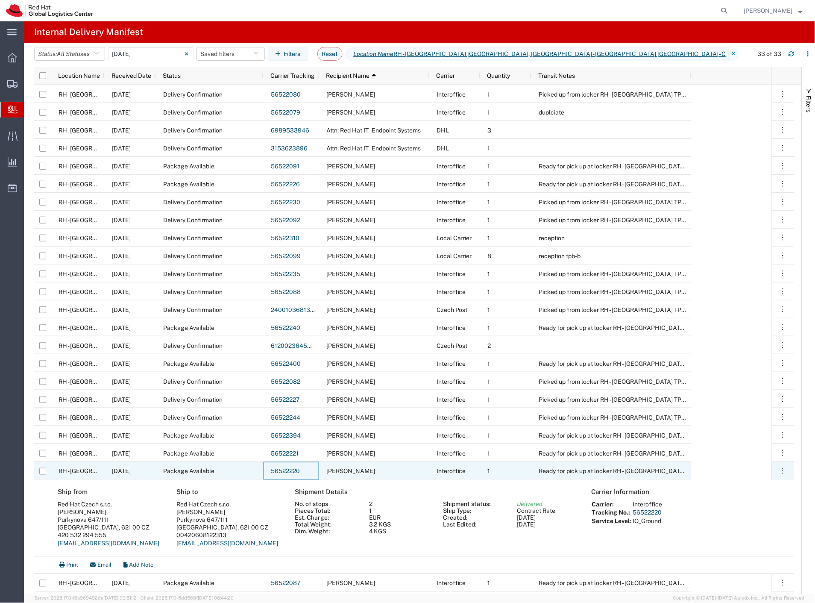
click at [288, 471] on link "56522220" at bounding box center [285, 471] width 29 height 7
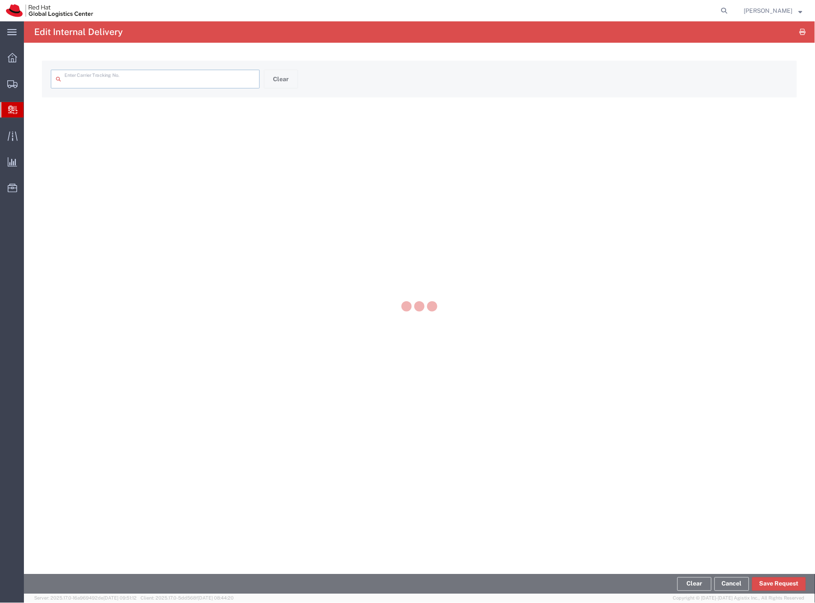
type input "56522220"
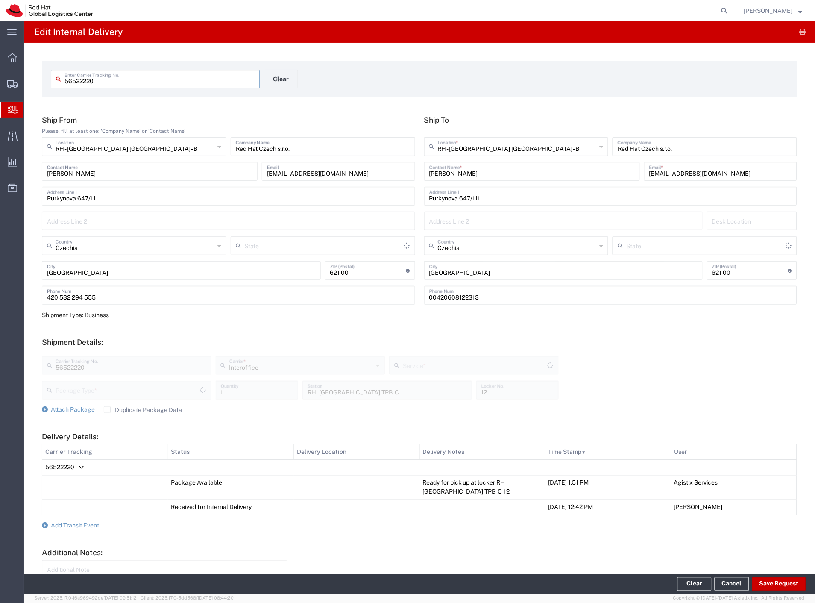
type input "Your Packaging"
type input "IO_Ground"
click at [285, 66] on form "56522220 Enter Carrier Tracking No. Clear" at bounding box center [419, 79] width 755 height 37
click at [374, 90] on div "56522220 Enter Carrier Tracking No. Clear" at bounding box center [264, 82] width 435 height 25
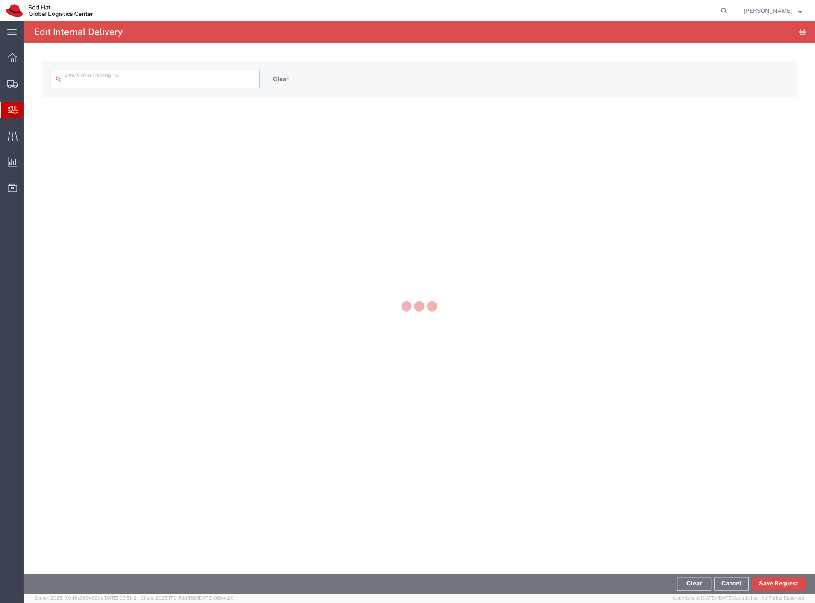
type input "56522220"
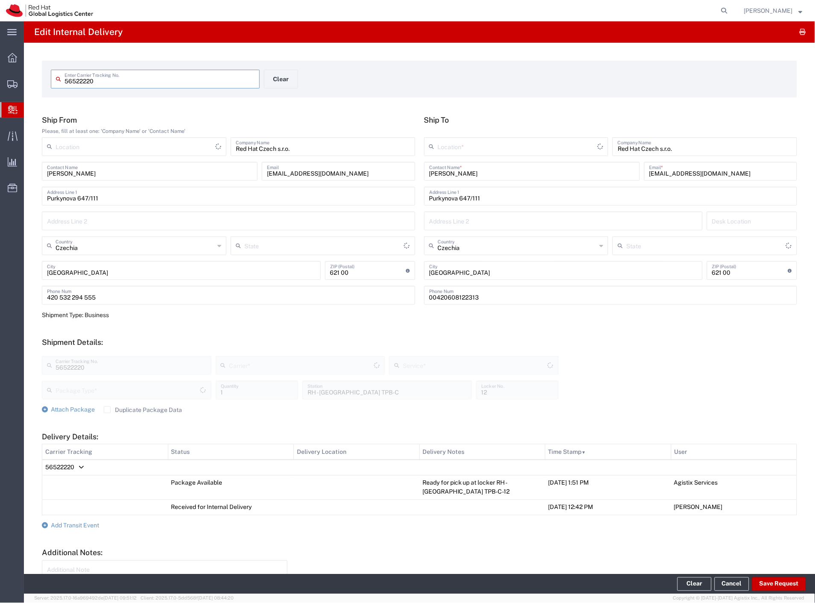
type input "Your Packaging"
type input "Interoffice"
type input "IO_Ground"
type input "RH - [GEOGRAPHIC_DATA] [GEOGRAPHIC_DATA] - B"
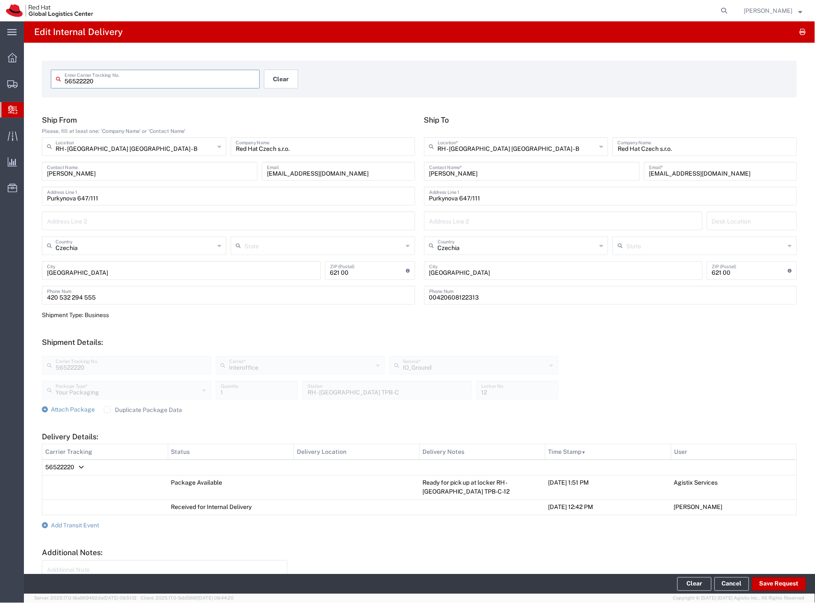
click at [291, 75] on button "Clear" at bounding box center [281, 79] width 34 height 19
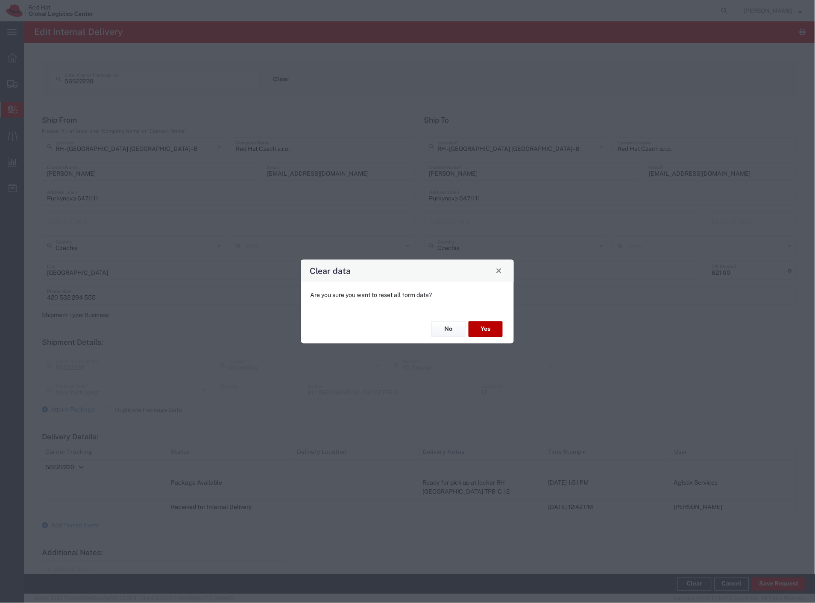
click at [484, 331] on button "Yes" at bounding box center [486, 329] width 34 height 16
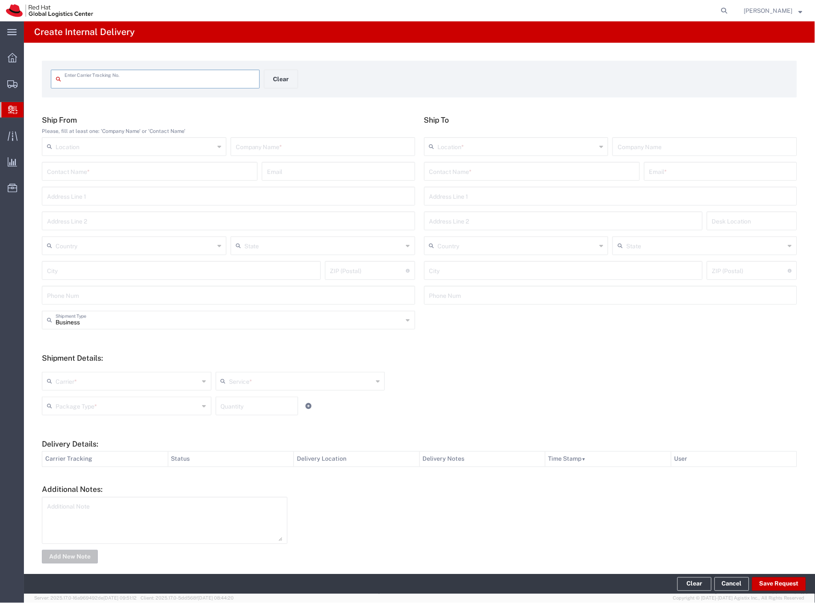
click at [258, 144] on input "text" at bounding box center [323, 145] width 174 height 15
type input "nordbean"
click at [486, 174] on input "text" at bounding box center [531, 170] width 205 height 15
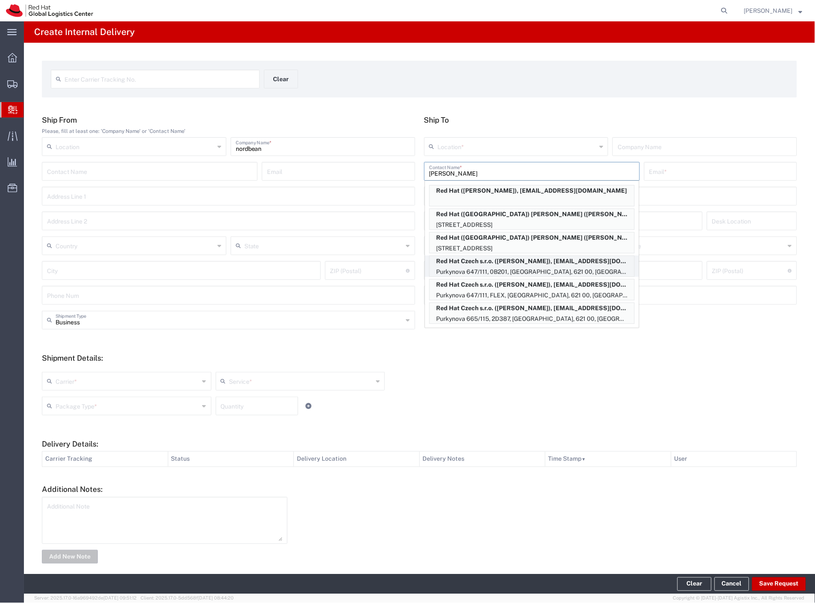
scroll to position [190, 0]
type input "[PERSON_NAME]"
click at [567, 290] on p "Purkynova 647/111, FLEX, [GEOGRAPHIC_DATA], 621 00, [GEOGRAPHIC_DATA]" at bounding box center [532, 295] width 205 height 11
type input "RH - [GEOGRAPHIC_DATA] [GEOGRAPHIC_DATA] - B"
type input "Red Hat Czech s.r.o."
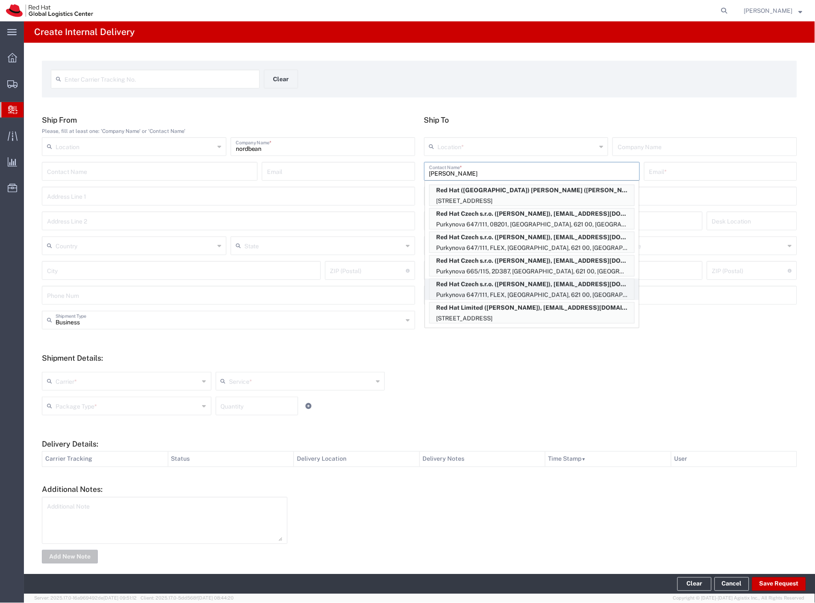
type input "[PERSON_NAME]"
type input "[EMAIL_ADDRESS][DOMAIN_NAME]"
type input "Purkynova 647/111"
type input "FLEX"
type input "Czechia"
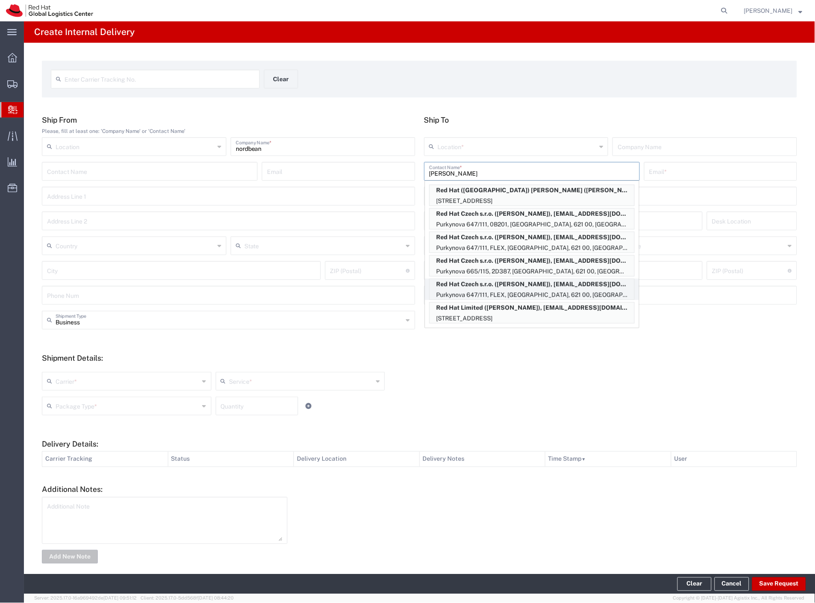
type input "[GEOGRAPHIC_DATA]"
type input "621 00"
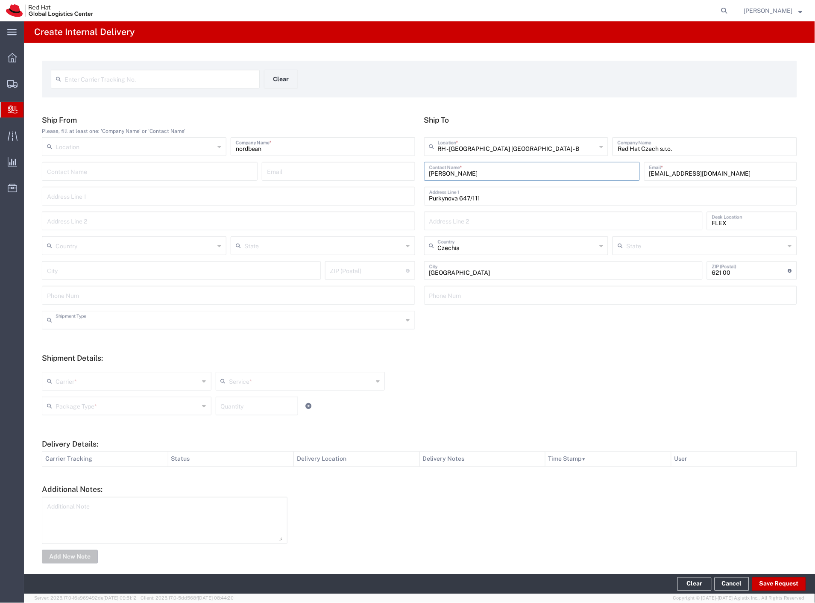
click at [107, 320] on input "text" at bounding box center [230, 319] width 348 height 15
click at [100, 349] on span "Personal" at bounding box center [227, 352] width 368 height 13
type input "Personal"
drag, startPoint x: 91, startPoint y: 381, endPoint x: 86, endPoint y: 396, distance: 15.8
click at [91, 383] on input "text" at bounding box center [128, 380] width 144 height 15
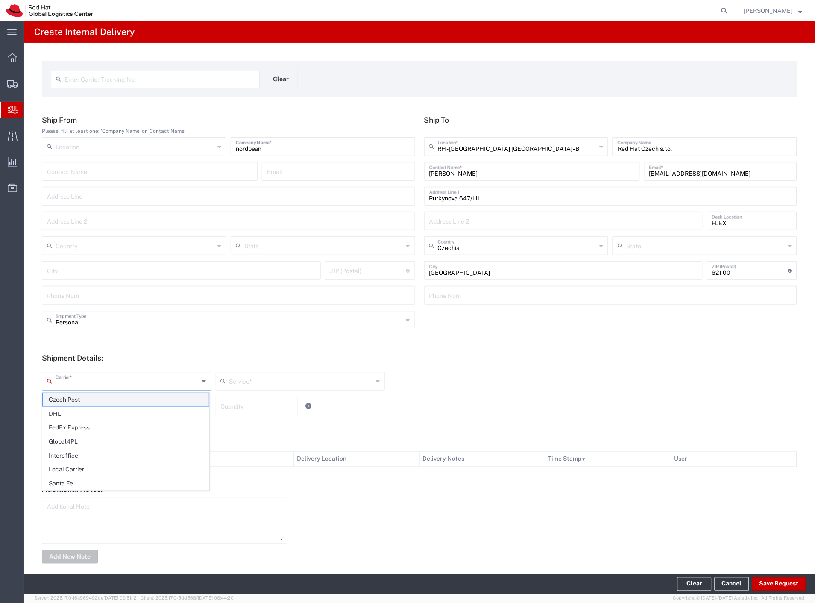
click at [86, 399] on span "Czech Post" at bounding box center [126, 399] width 166 height 13
type input "Czech Post"
drag, startPoint x: 86, startPoint y: 400, endPoint x: 87, endPoint y: 424, distance: 24.4
click at [86, 403] on input "text" at bounding box center [128, 405] width 144 height 15
type input "Ground"
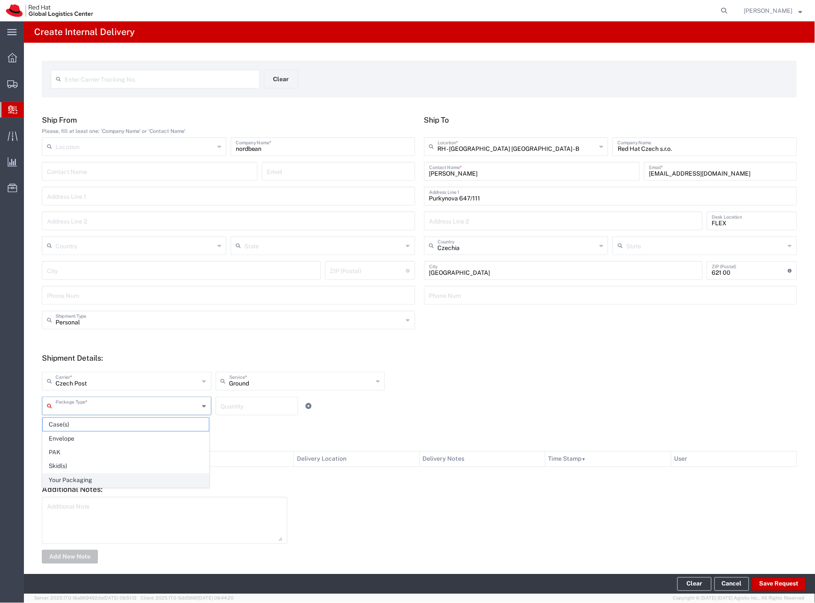
click at [88, 476] on span "Your Packaging" at bounding box center [126, 480] width 166 height 13
type input "Your Packaging"
click at [788, 584] on button "Save Request" at bounding box center [779, 584] width 54 height 14
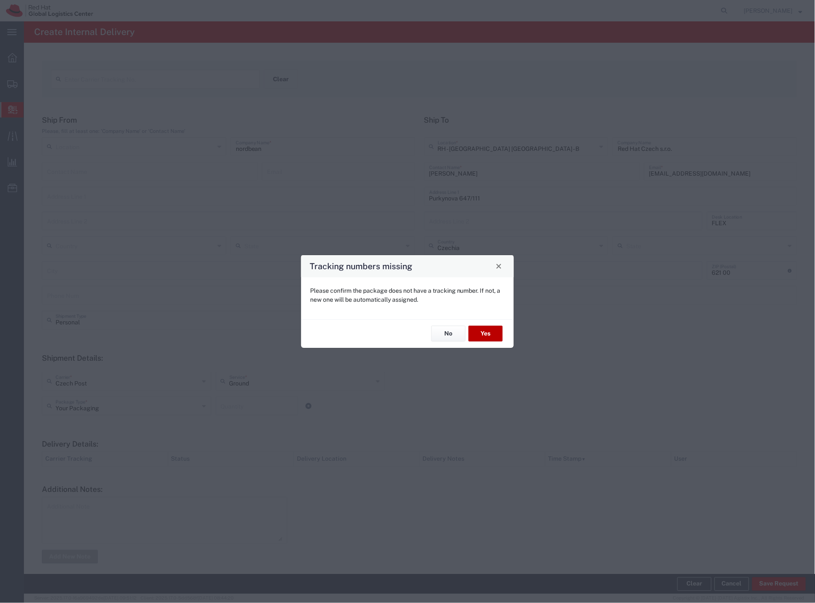
click at [489, 326] on button "Yes" at bounding box center [486, 334] width 34 height 16
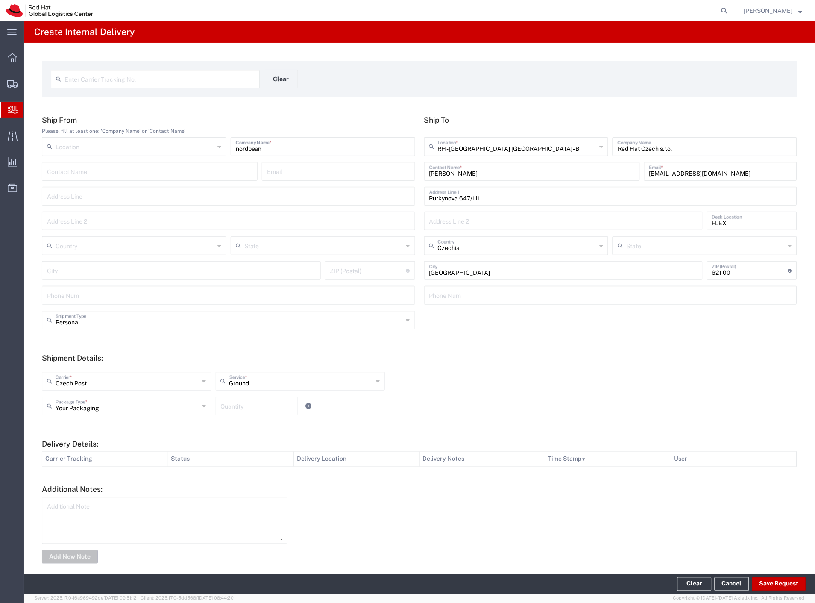
type input "Personal"
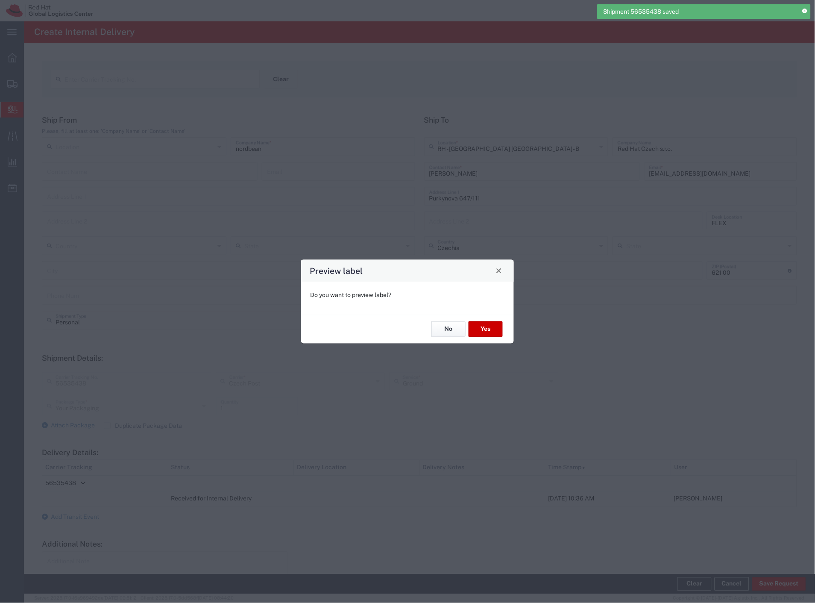
click at [457, 328] on button "No" at bounding box center [448, 329] width 34 height 16
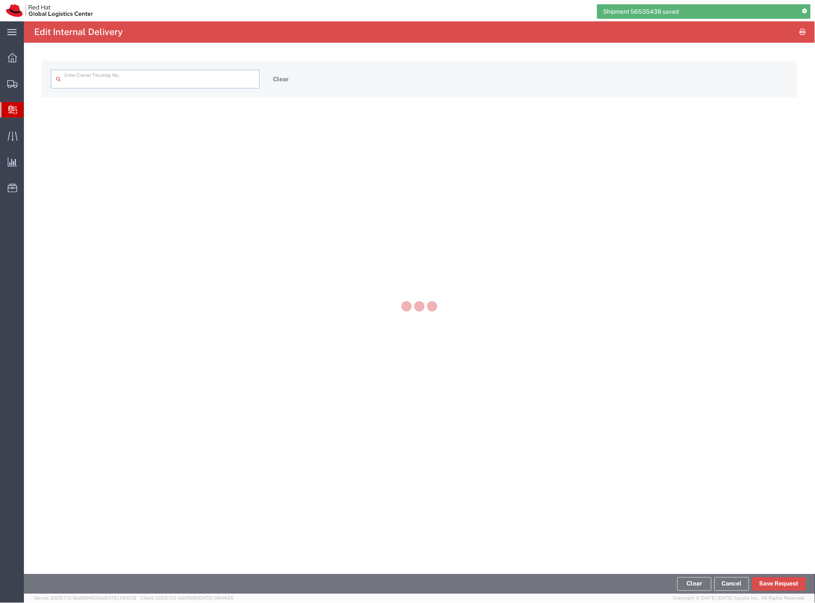
type input "56535438"
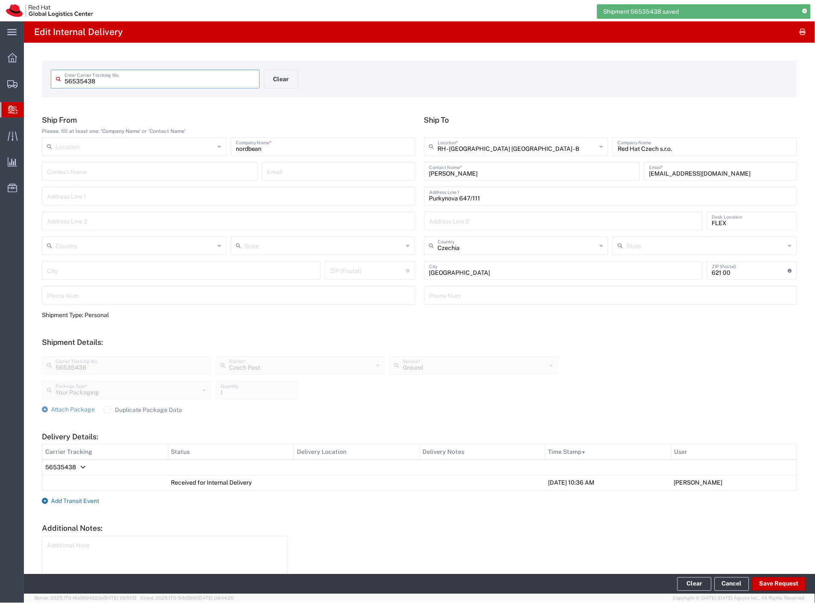
click at [79, 500] on span "Add Transit Event" at bounding box center [75, 501] width 48 height 7
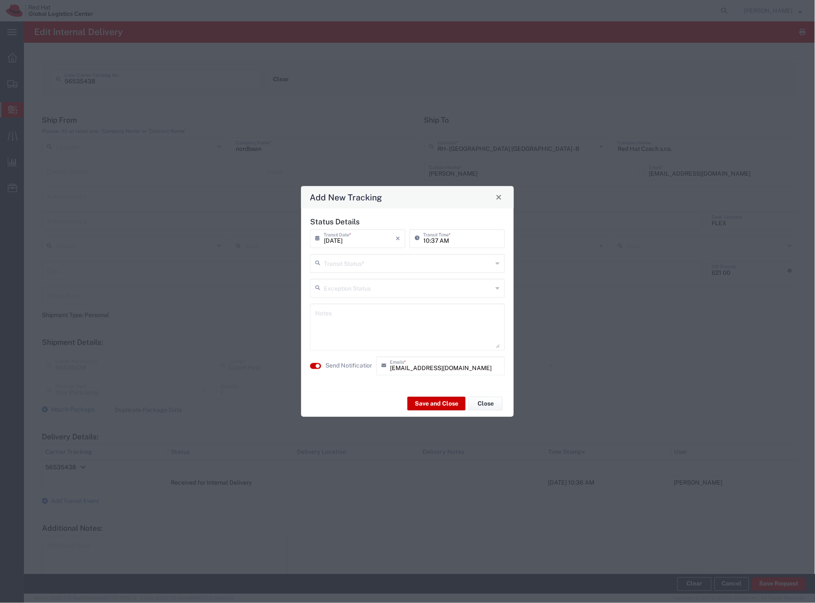
click at [345, 268] on input "text" at bounding box center [408, 262] width 169 height 15
click at [345, 279] on span "Delivery Confirmation" at bounding box center [407, 281] width 193 height 13
type input "Delivery Confirmation"
click at [341, 370] on label "Send Notification" at bounding box center [350, 365] width 48 height 9
click at [429, 400] on button "Save and Close" at bounding box center [437, 404] width 58 height 14
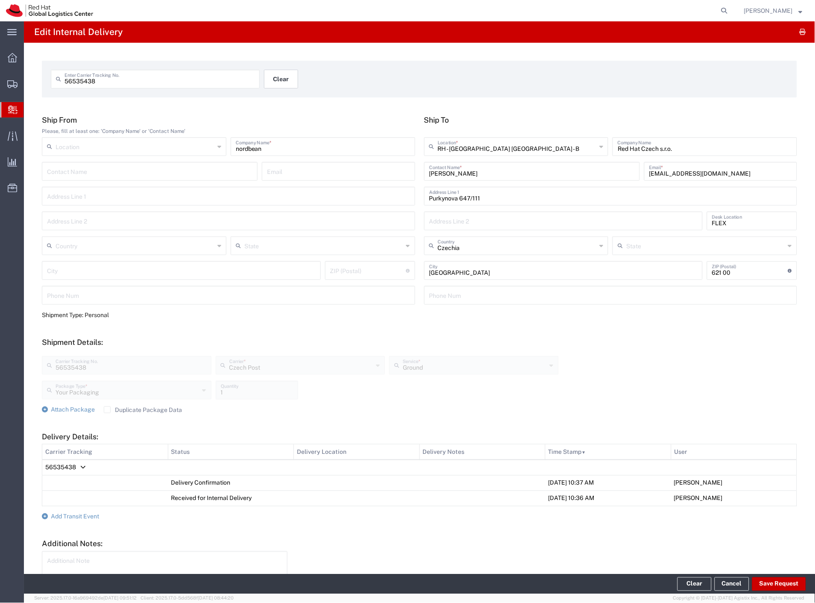
click at [281, 78] on button "Clear" at bounding box center [281, 79] width 34 height 19
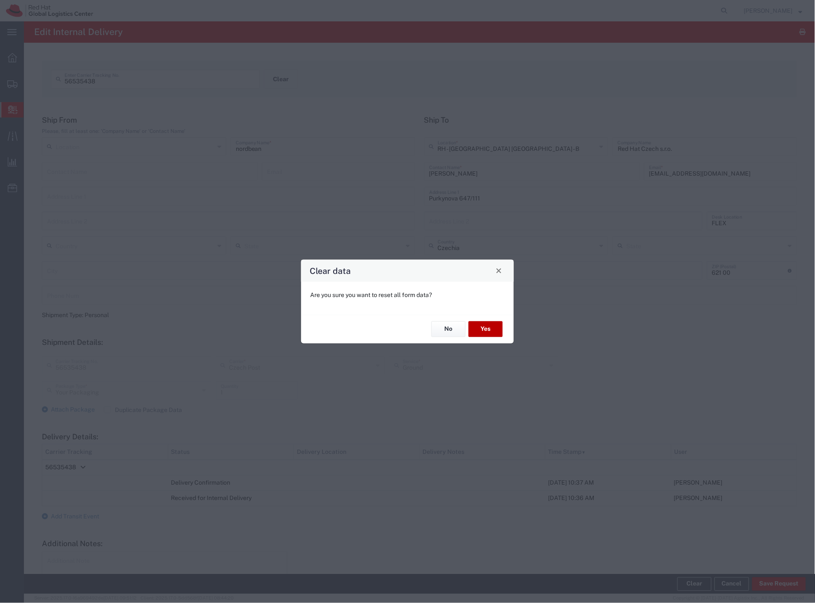
click at [486, 329] on button "Yes" at bounding box center [486, 329] width 34 height 16
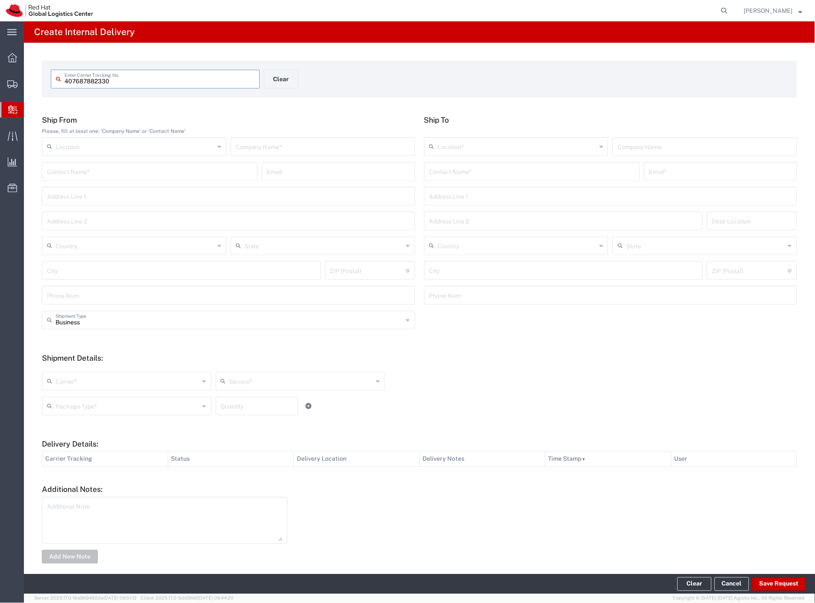
type input "407687882330"
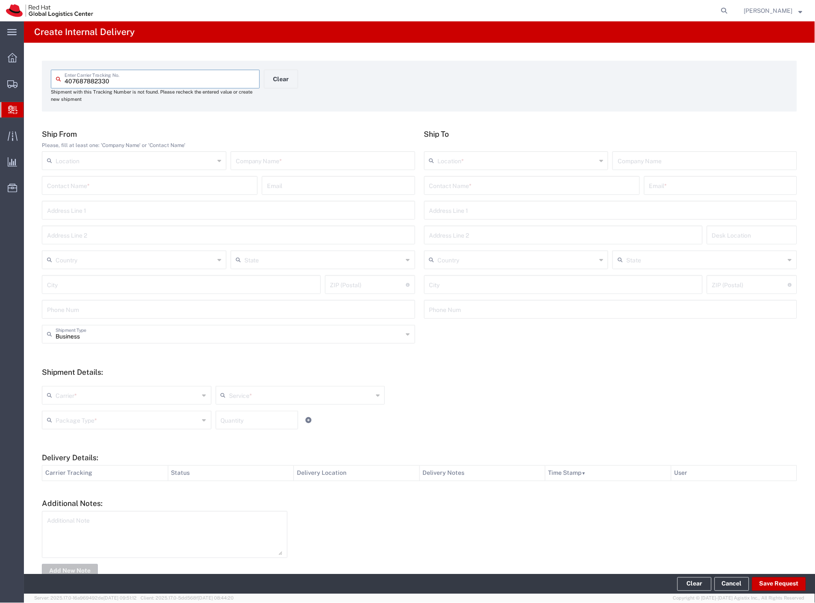
click at [266, 157] on input "text" at bounding box center [323, 160] width 174 height 15
type input "decathlon"
click at [458, 189] on input "text" at bounding box center [531, 184] width 205 height 15
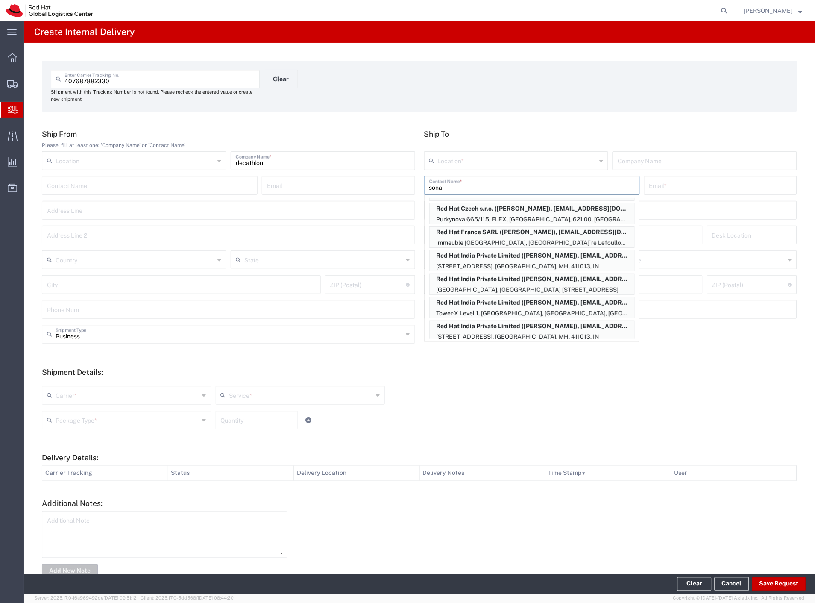
scroll to position [119, 0]
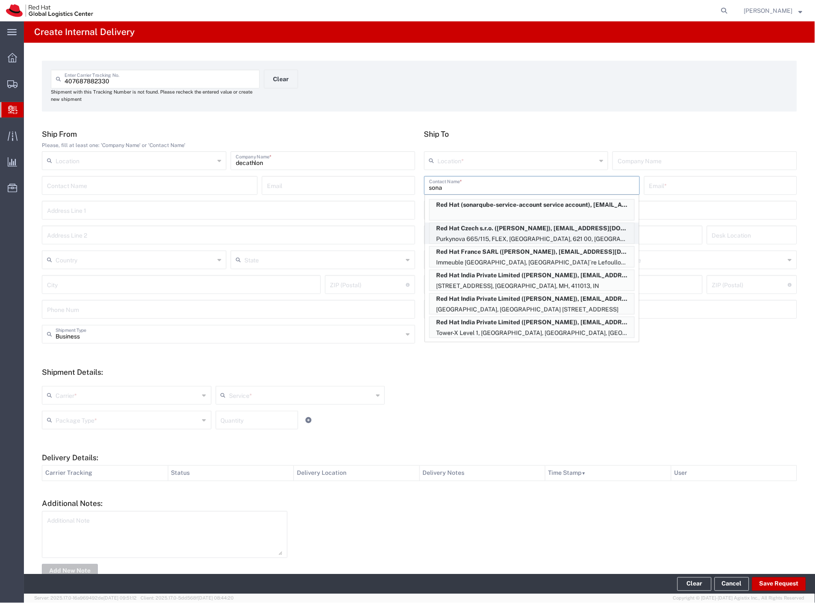
type input "sona"
click at [564, 232] on p "Red Hat Czech s.r.o. ([PERSON_NAME]), [EMAIL_ADDRESS][DOMAIN_NAME]" at bounding box center [532, 228] width 205 height 11
type input "RH - [GEOGRAPHIC_DATA] [GEOGRAPHIC_DATA] - C"
type input "Red Hat Czech s.r.o."
type input "[PERSON_NAME]"
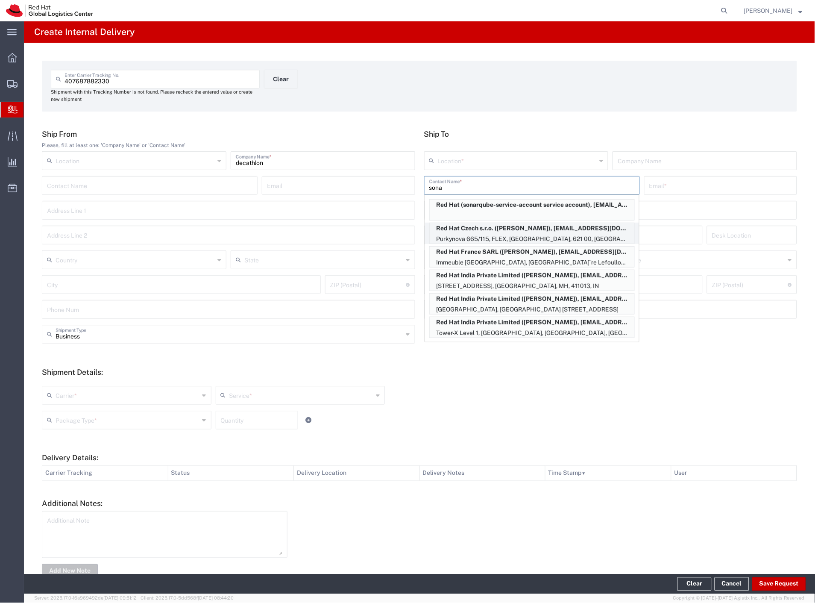
type input "[EMAIL_ADDRESS][DOMAIN_NAME]"
type input "Purkynova 665/115"
type input "FLEX"
type input "Czechia"
type input "[GEOGRAPHIC_DATA]"
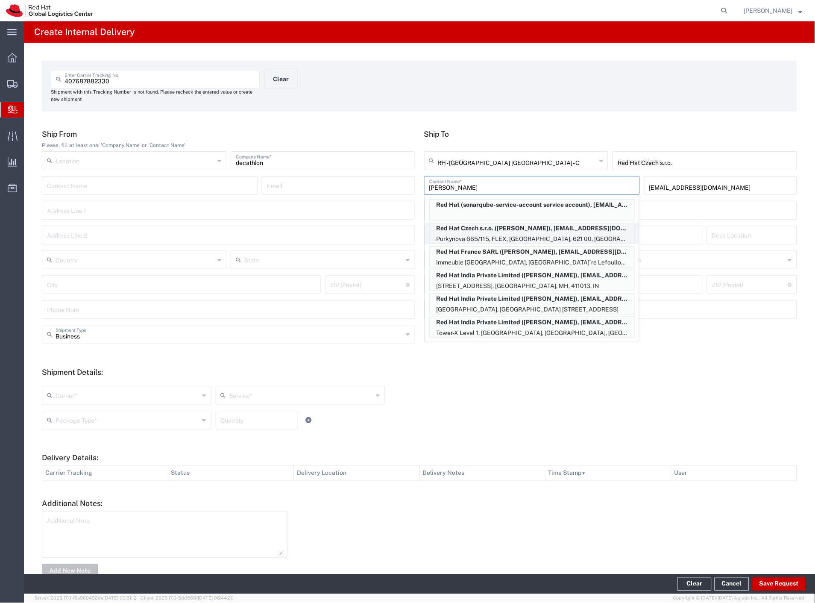
type input "621 00"
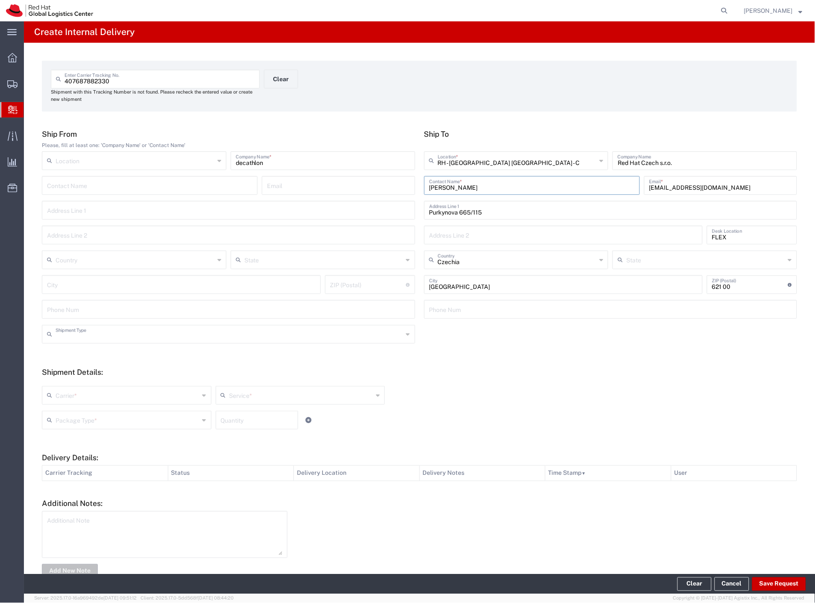
drag, startPoint x: 101, startPoint y: 332, endPoint x: 79, endPoint y: 360, distance: 35.4
click at [99, 336] on input "text" at bounding box center [230, 333] width 348 height 15
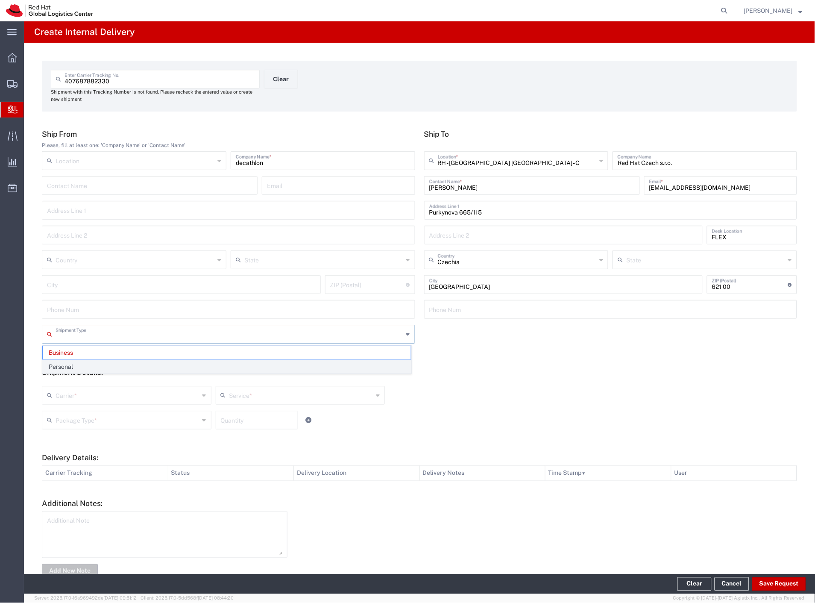
click at [77, 368] on span "Personal" at bounding box center [227, 366] width 368 height 13
type input "Personal"
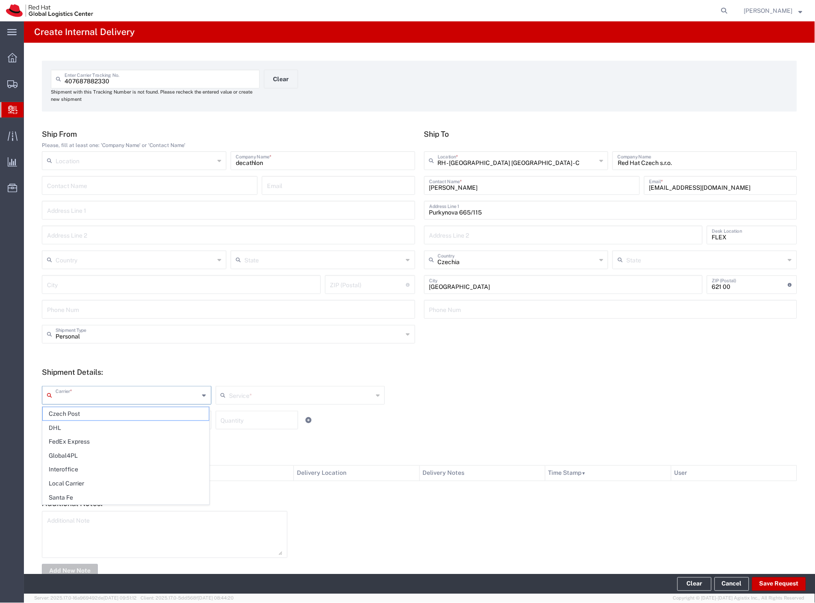
click at [71, 394] on input "text" at bounding box center [128, 394] width 144 height 15
click at [70, 408] on div "Carrier * Czech Post DHL FedEx Express Global4PL Interoffice Local Carrier Sant…" at bounding box center [300, 398] width 521 height 25
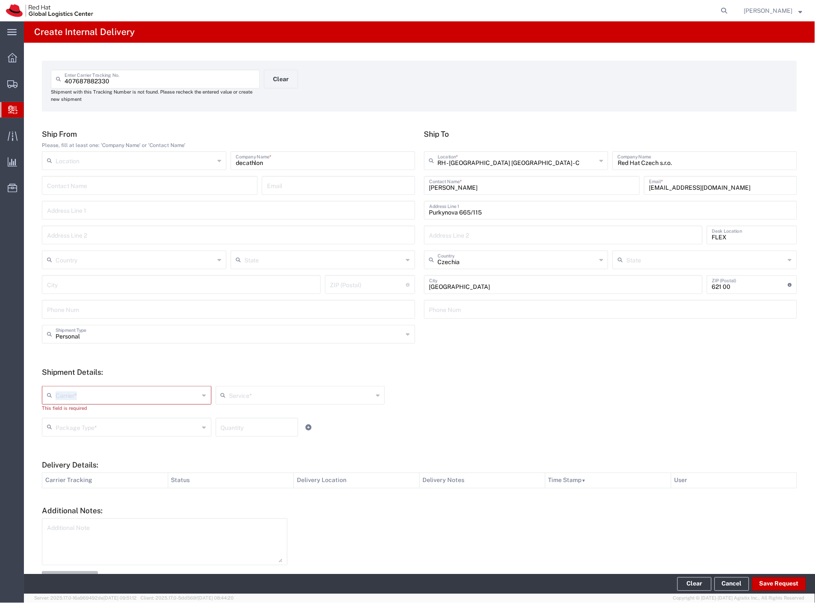
click at [71, 390] on input "text" at bounding box center [128, 394] width 144 height 15
click at [66, 411] on span "Czech Post" at bounding box center [126, 413] width 166 height 13
type input "Czech Post"
type input "Ground"
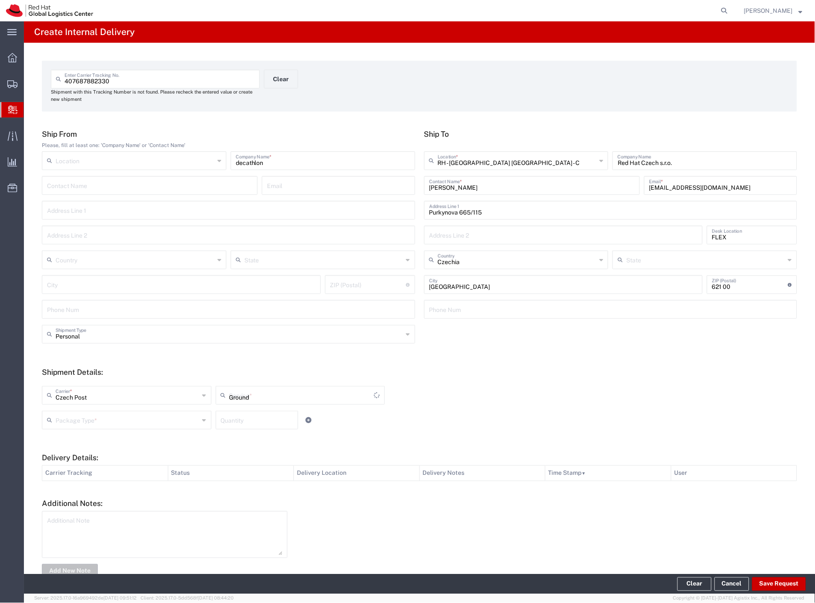
click at [66, 420] on input "text" at bounding box center [128, 419] width 144 height 15
drag, startPoint x: 76, startPoint y: 493, endPoint x: 191, endPoint y: 494, distance: 115.3
click at [77, 493] on span "Your Packaging" at bounding box center [126, 494] width 166 height 13
type input "Your Packaging"
click at [767, 582] on button "Save Request" at bounding box center [779, 584] width 54 height 14
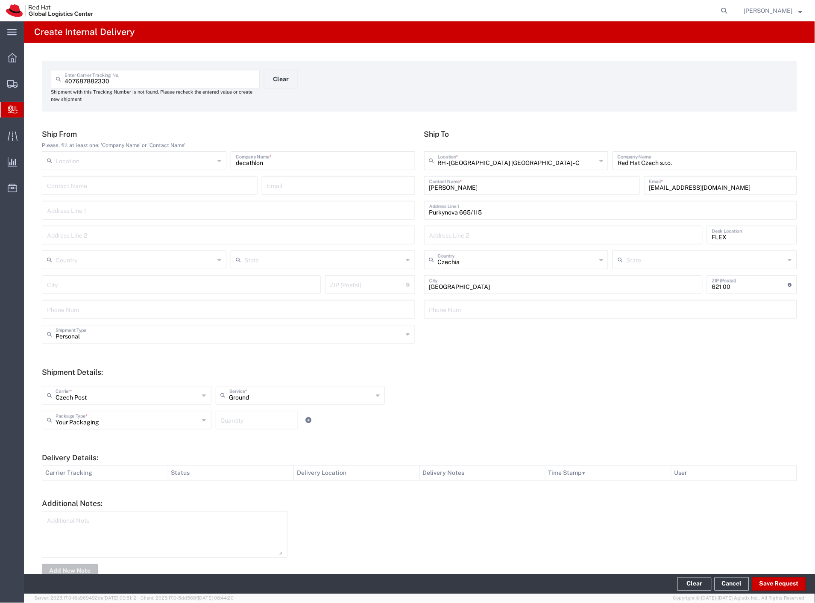
type input "Personal"
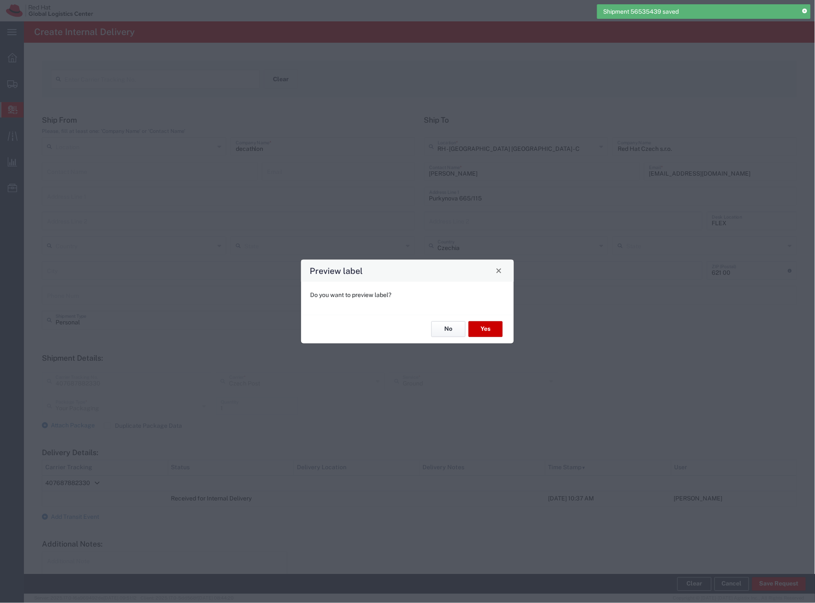
click at [442, 326] on button "No" at bounding box center [448, 329] width 34 height 16
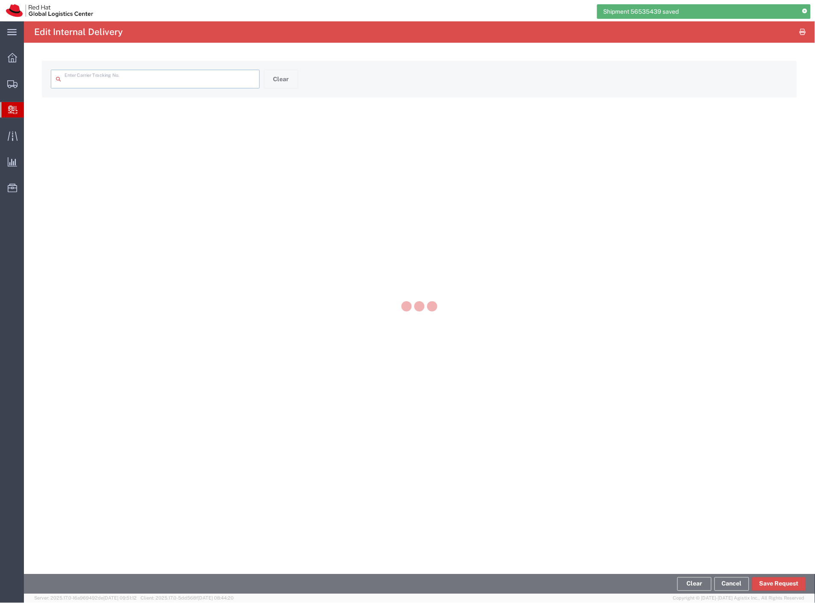
type input "407687882330"
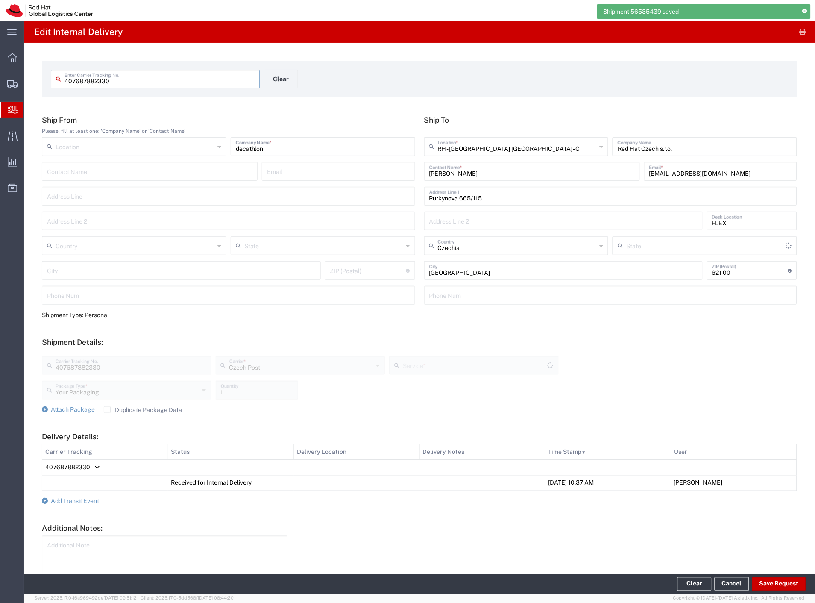
type input "Ground"
click at [79, 506] on form "Ship From Please, fill at least one: 'Company Name' or 'Contact Name' Location …" at bounding box center [419, 359] width 755 height 488
click at [79, 502] on span "Add Transit Event" at bounding box center [75, 501] width 48 height 7
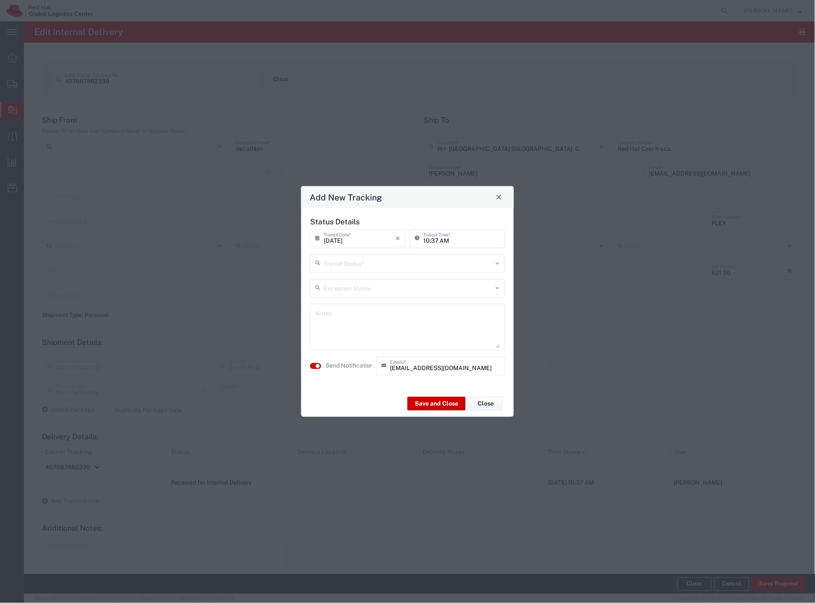
click at [344, 269] on input "text" at bounding box center [408, 262] width 169 height 15
click at [340, 281] on span "Delivery Confirmation" at bounding box center [407, 281] width 193 height 13
type input "Delivery Confirmation"
click at [352, 368] on label "Send Notification" at bounding box center [350, 365] width 48 height 9
click at [426, 403] on button "Save and Close" at bounding box center [437, 404] width 58 height 14
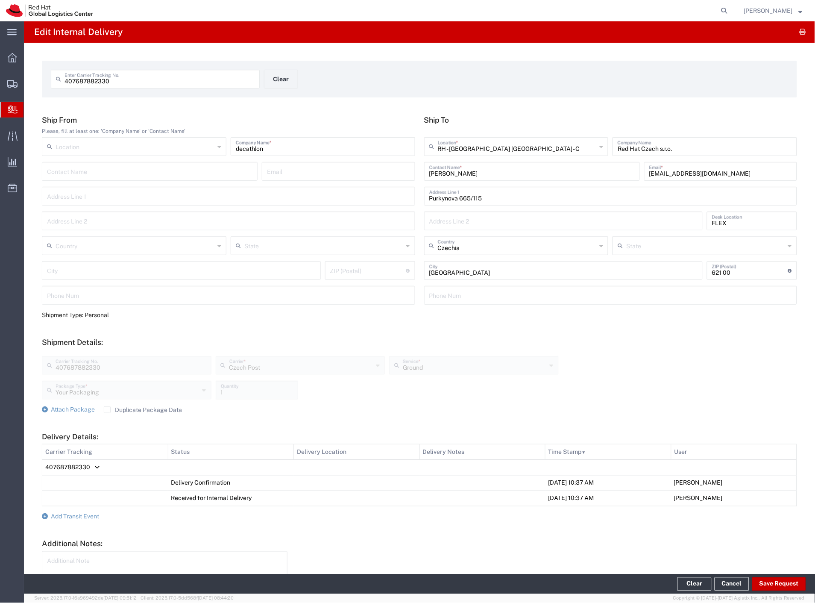
click at [30, 114] on span "Internal Delivery" at bounding box center [26, 109] width 7 height 17
click at [30, 108] on span "Internal Delivery" at bounding box center [26, 109] width 7 height 17
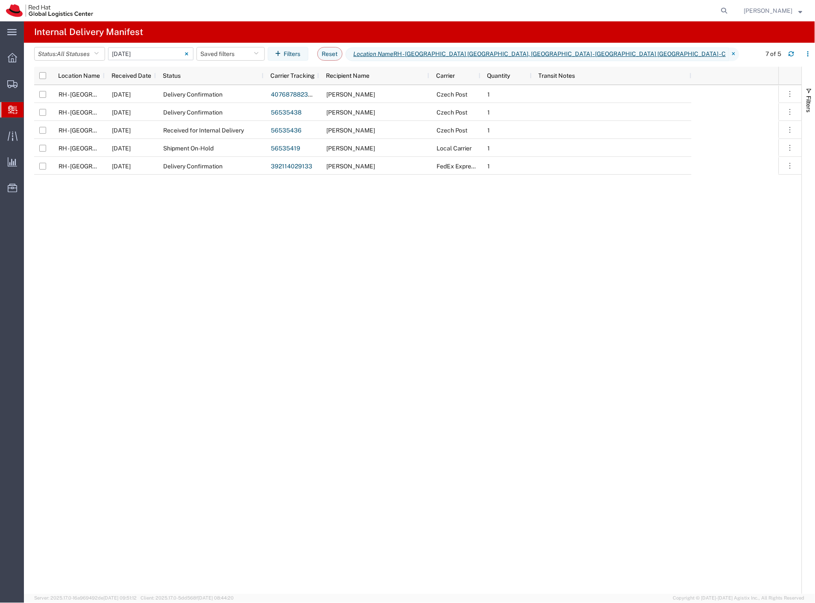
click at [168, 56] on input "[DATE] - [DATE]" at bounding box center [150, 53] width 85 height 13
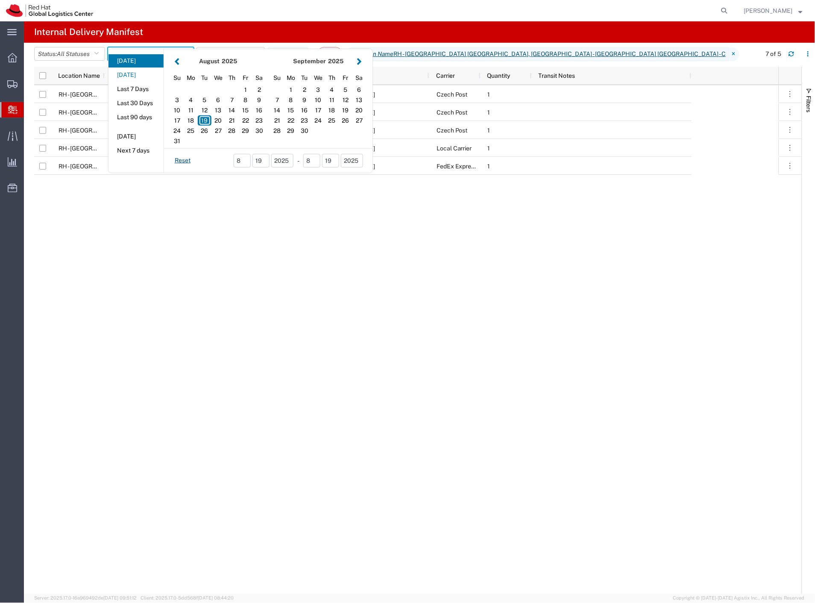
click at [147, 77] on button "[DATE]" at bounding box center [136, 74] width 55 height 13
type input "[DATE]"
type input "[DATE] - [DATE]"
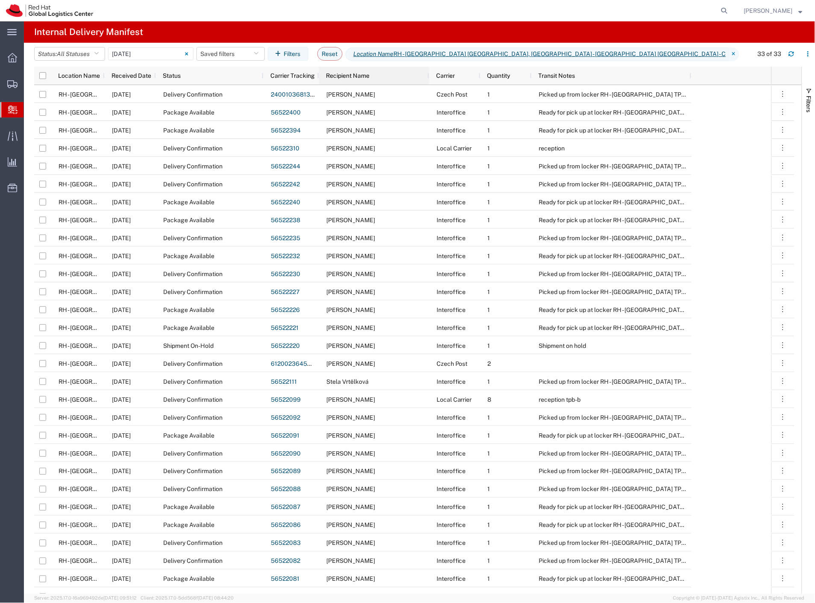
click at [349, 70] on div "Recipient Name" at bounding box center [376, 76] width 100 height 14
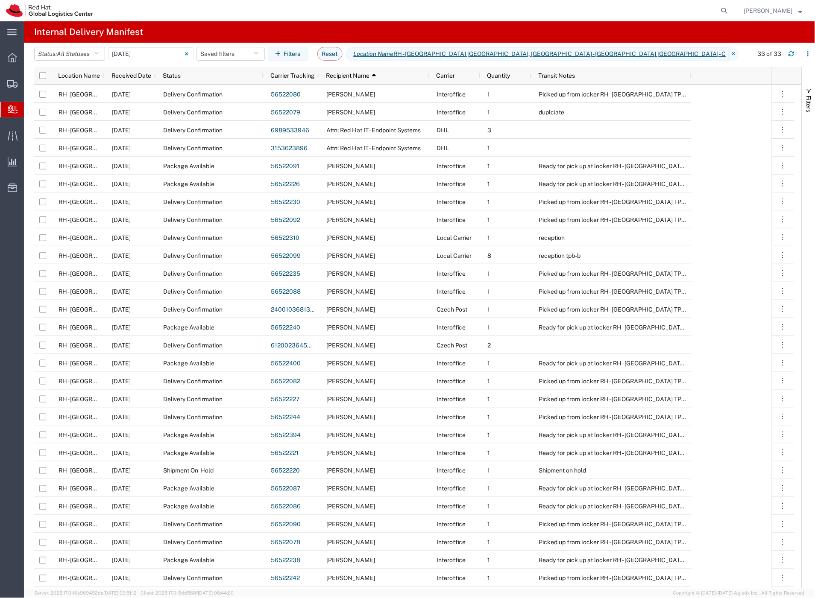
drag, startPoint x: 42, startPoint y: 126, endPoint x: 255, endPoint y: 0, distance: 247.0
click at [0, 0] on span "Create Delivery" at bounding box center [0, 0] width 0 height 0
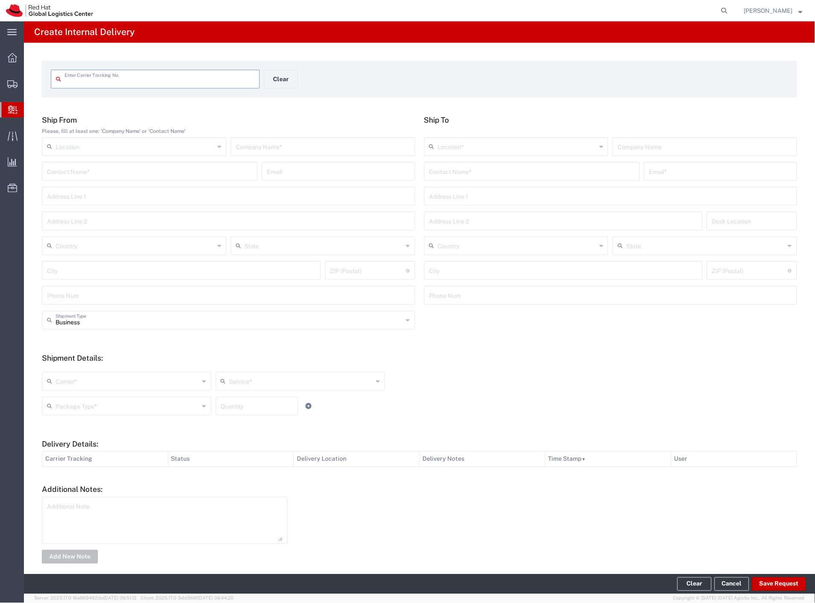
click at [197, 76] on input "text" at bounding box center [160, 78] width 190 height 15
type input "56108330"
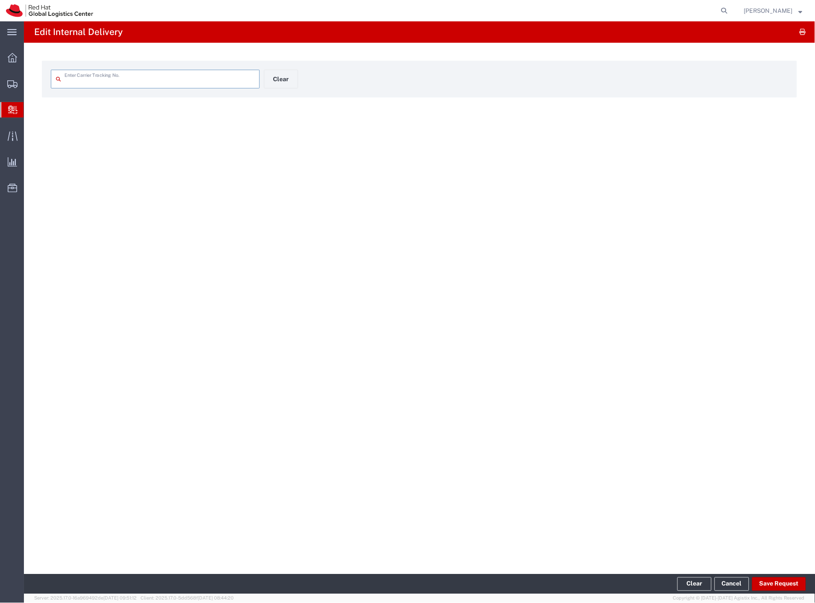
type input "56108330"
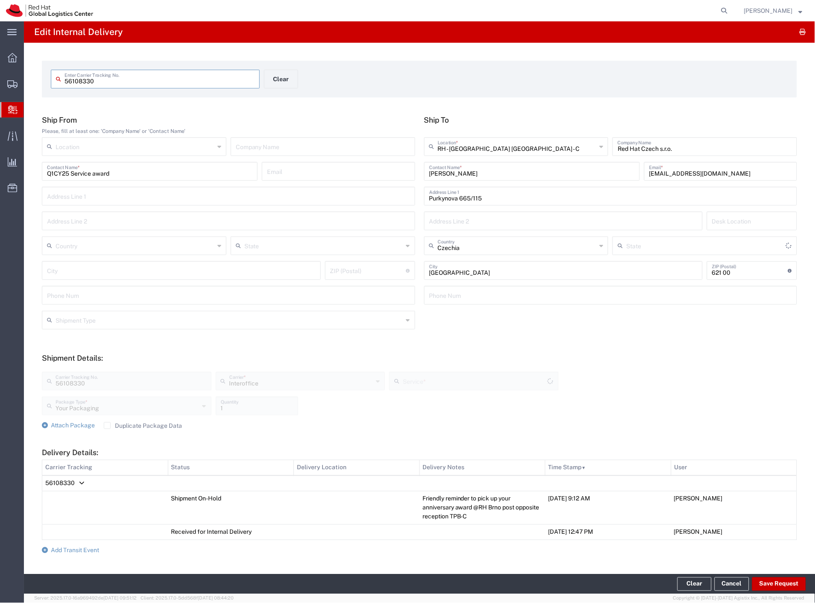
type input "IO_Ground"
click at [94, 548] on span "Add Transit Event" at bounding box center [75, 550] width 48 height 7
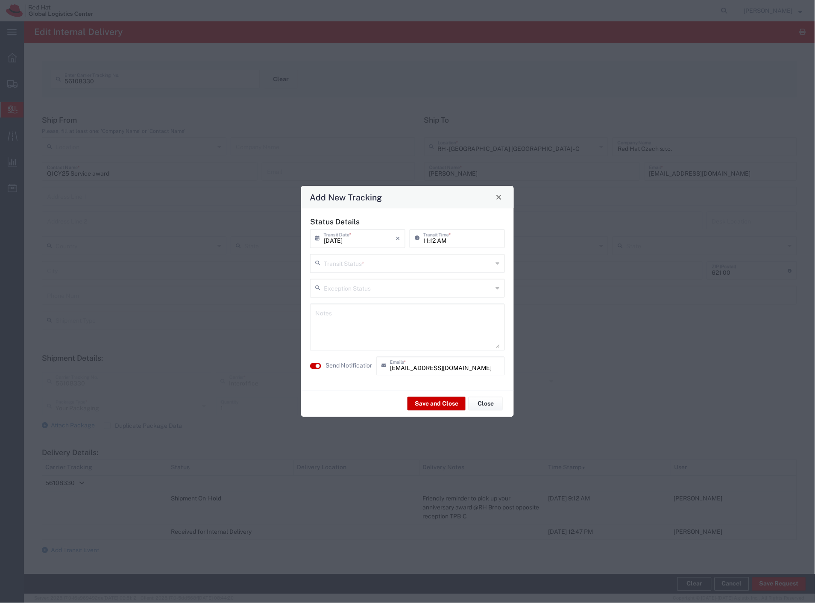
click at [406, 266] on input "text" at bounding box center [408, 262] width 169 height 15
click at [393, 279] on span "Delivery Confirmation" at bounding box center [407, 281] width 193 height 13
type input "Delivery Confirmation"
click at [324, 370] on agx-switch-control "Send Notification" at bounding box center [341, 365] width 66 height 19
click at [338, 363] on label "Send Notification" at bounding box center [350, 365] width 48 height 9
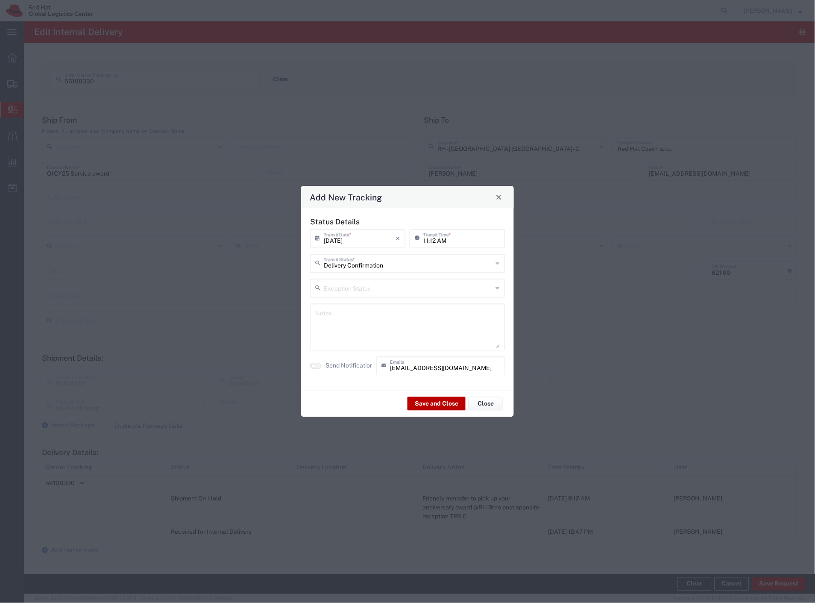
click at [433, 403] on button "Save and Close" at bounding box center [437, 404] width 58 height 14
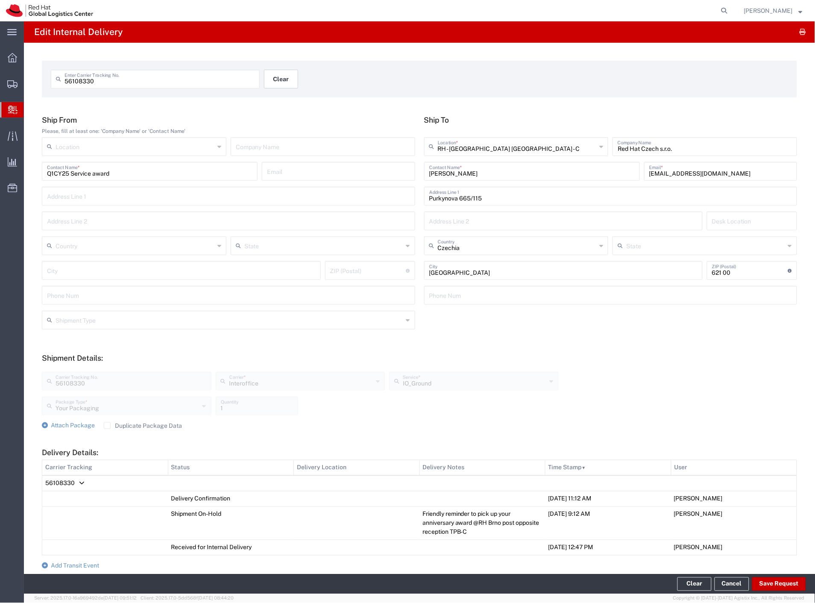
click at [268, 76] on button "Clear" at bounding box center [281, 79] width 34 height 19
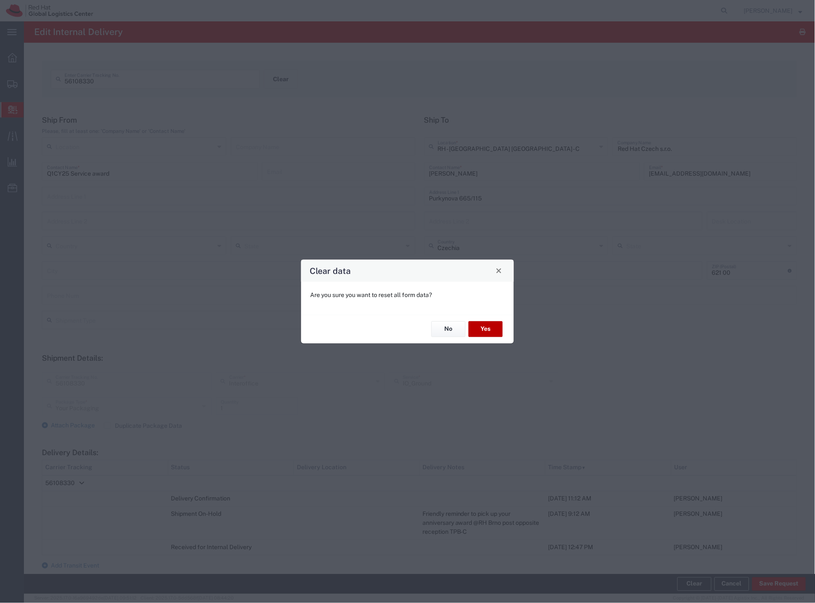
click at [481, 324] on button "Yes" at bounding box center [486, 329] width 34 height 16
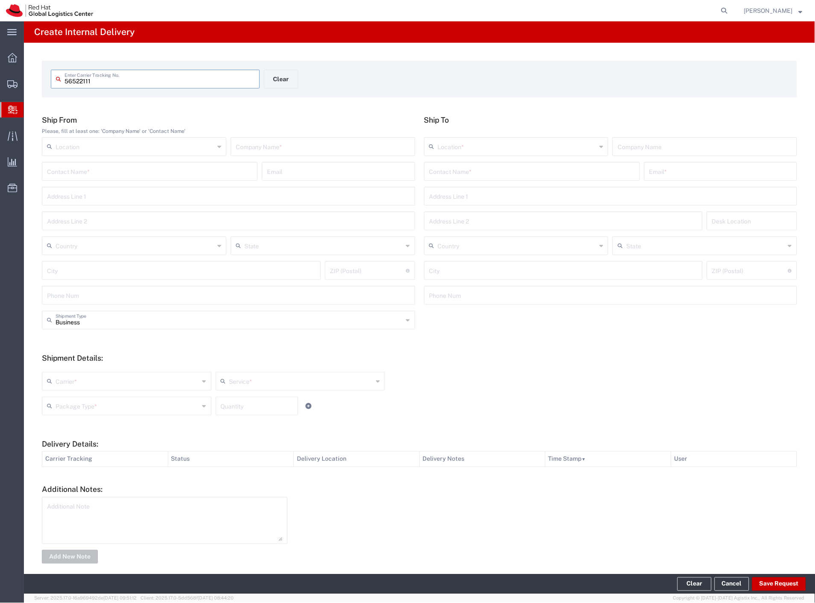
type input "56522111"
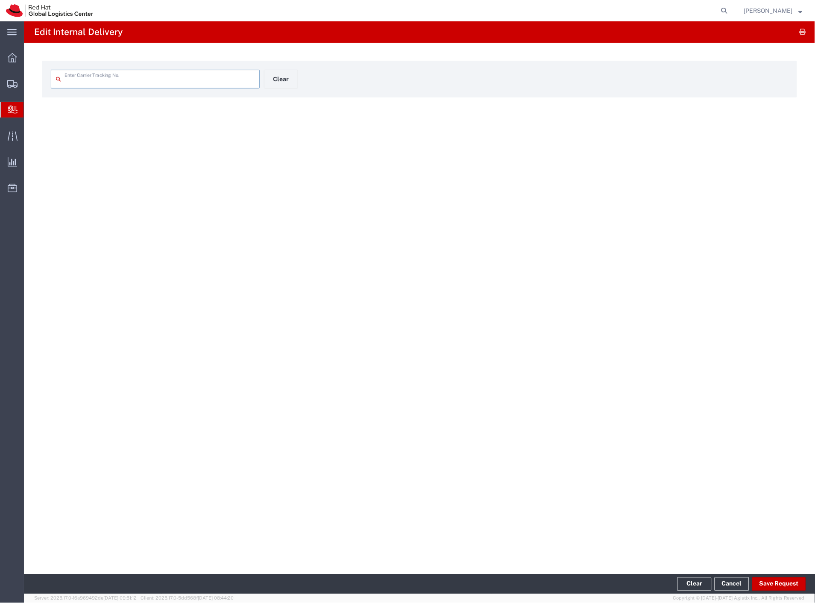
type input "56522111"
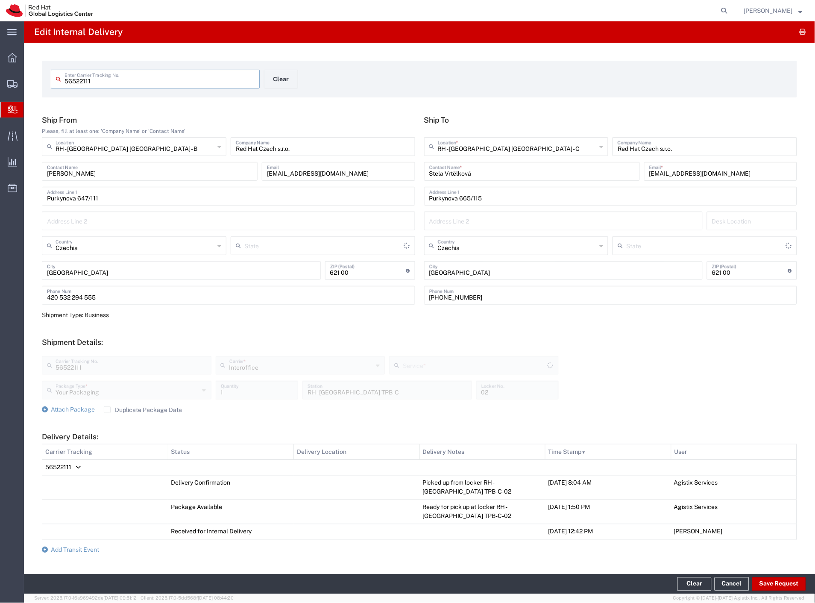
type input "IO_Ground"
click at [287, 87] on button "Clear" at bounding box center [281, 79] width 34 height 19
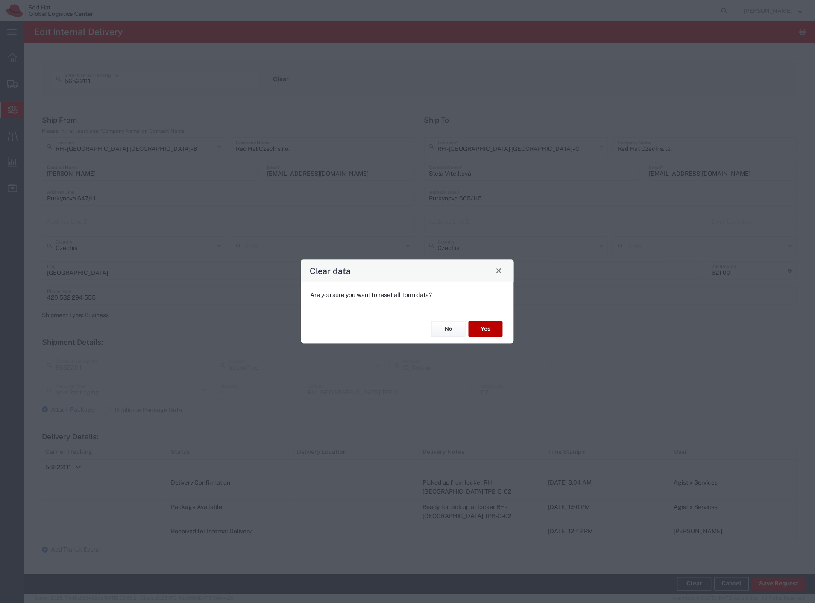
click at [497, 332] on button "Yes" at bounding box center [486, 329] width 34 height 16
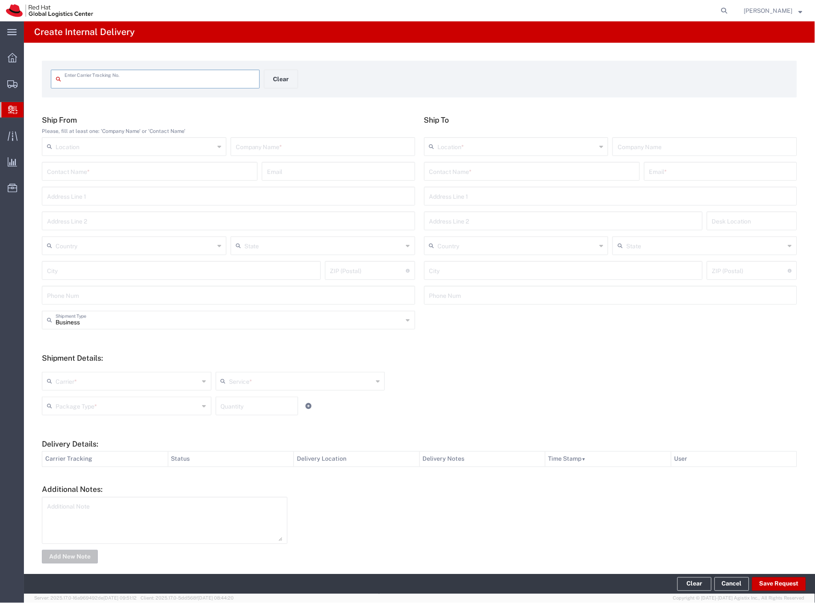
click at [199, 79] on input "text" at bounding box center [160, 78] width 190 height 15
type input "PPL12"
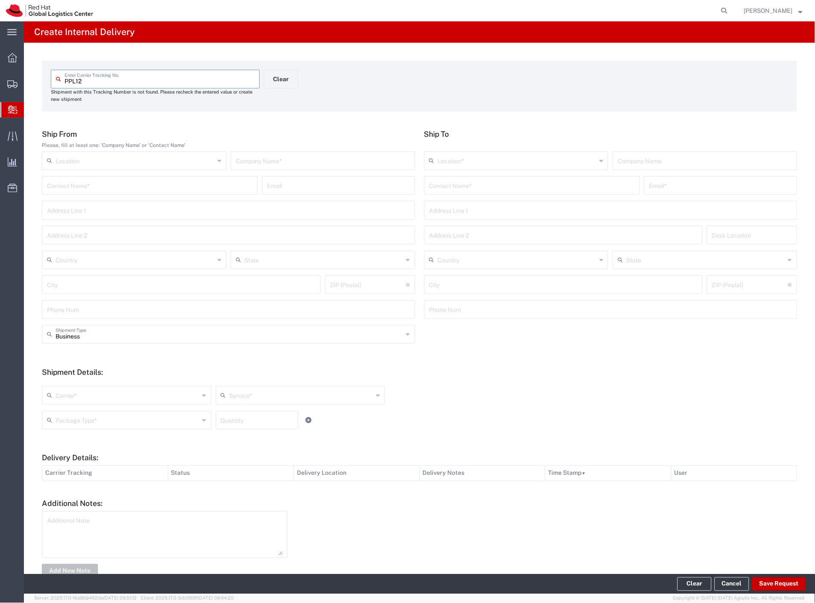
click at [263, 165] on input "text" at bounding box center [323, 160] width 174 height 15
type input "about you"
click at [437, 184] on input "text" at bounding box center [531, 184] width 205 height 15
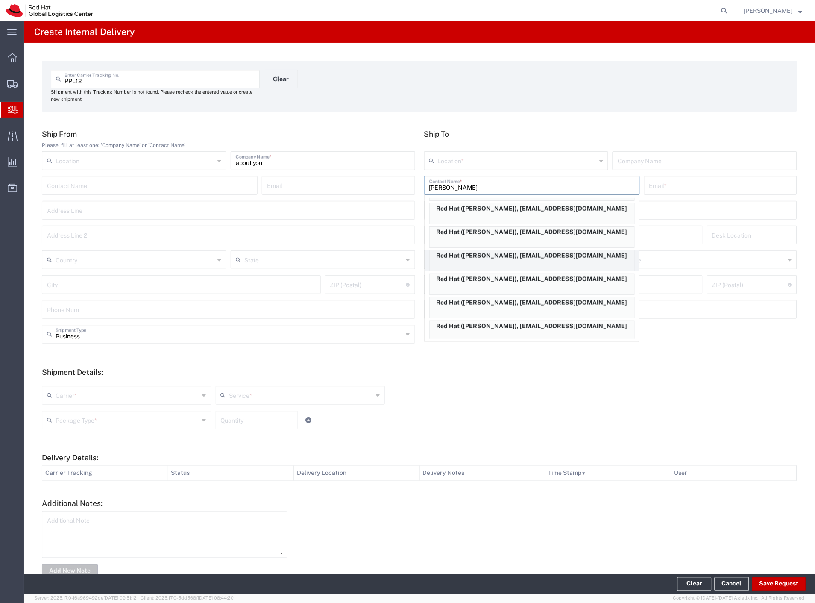
scroll to position [331, 0]
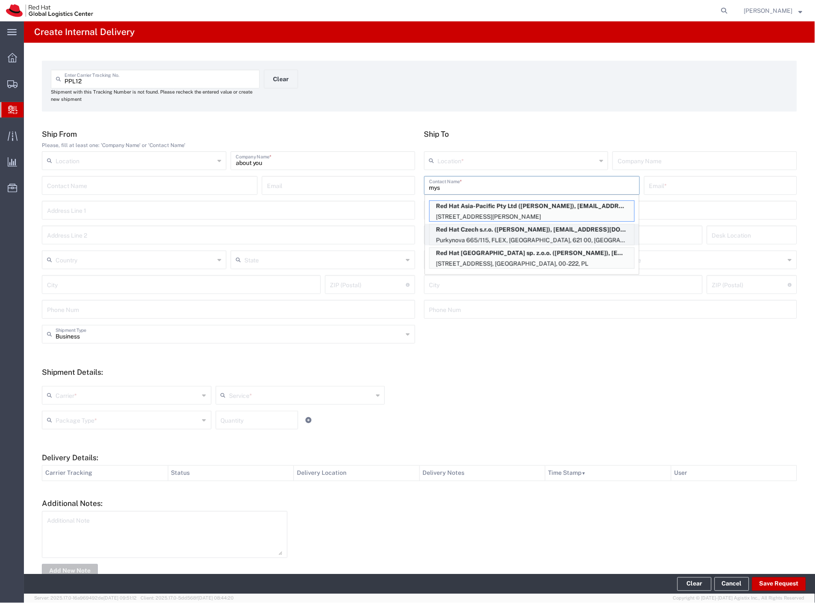
type input "mys"
click at [541, 231] on p "Red Hat Czech s.r.o. ([PERSON_NAME]), [EMAIL_ADDRESS][DOMAIN_NAME]" at bounding box center [532, 229] width 205 height 11
type input "RH - [GEOGRAPHIC_DATA] [GEOGRAPHIC_DATA] - C"
type input "Red Hat Czech s.r.o."
type input "[PERSON_NAME]"
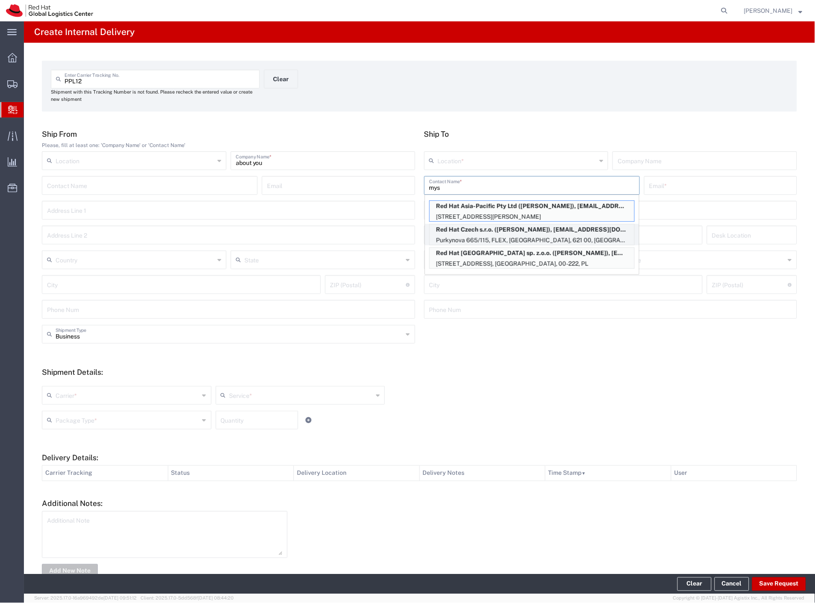
type input "[EMAIL_ADDRESS][DOMAIN_NAME]"
type input "Purkynova 665/115"
type input "FLEX"
type input "Czechia"
type input "[GEOGRAPHIC_DATA]"
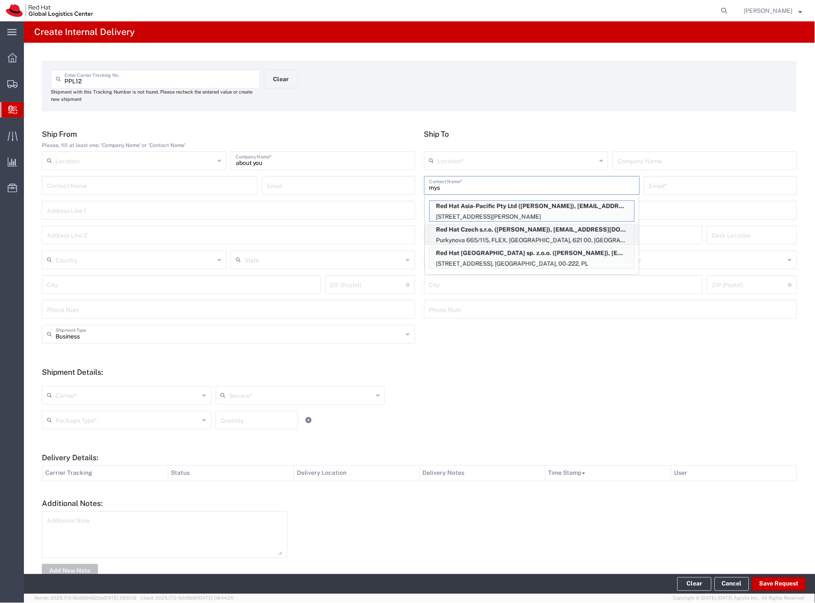
type input "621 00"
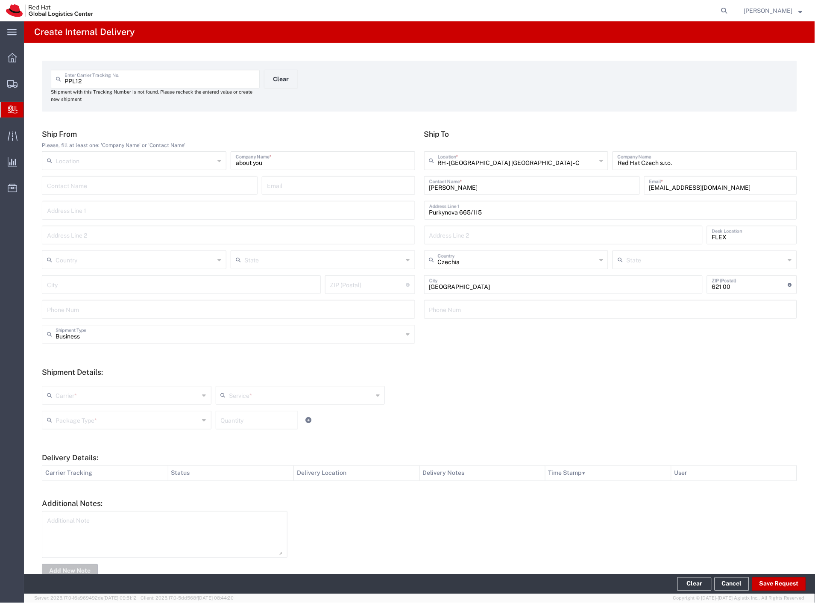
click at [93, 342] on div "Business Shipment Type" at bounding box center [228, 334] width 373 height 19
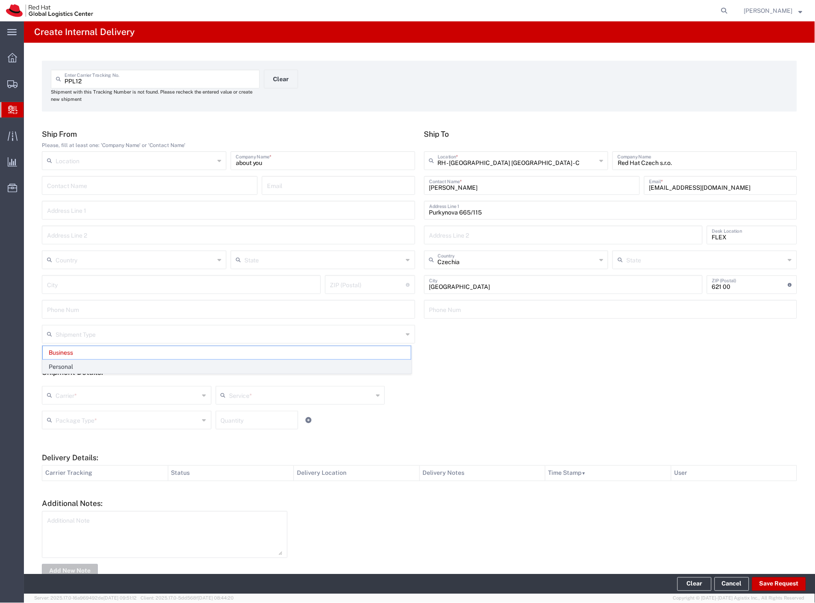
click at [83, 366] on span "Personal" at bounding box center [227, 366] width 368 height 13
type input "Personal"
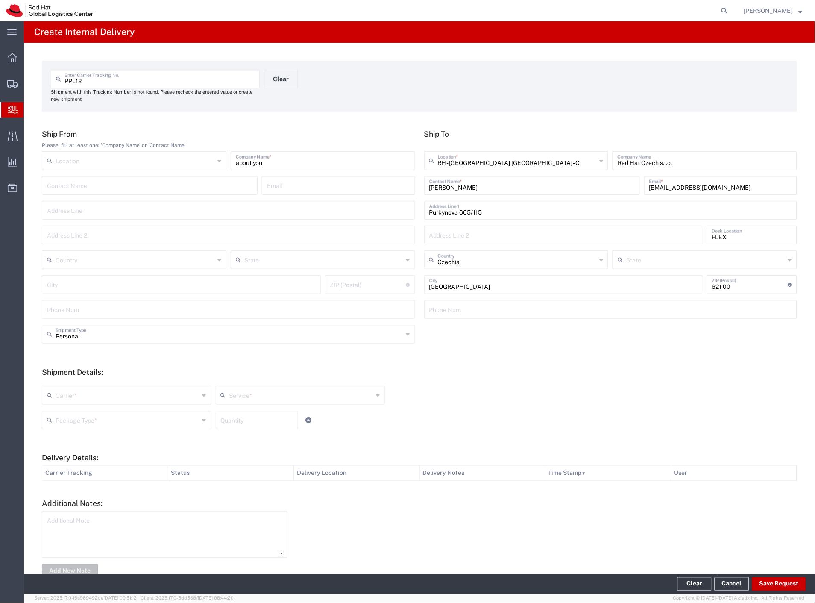
drag, startPoint x: 76, startPoint y: 392, endPoint x: 74, endPoint y: 406, distance: 14.6
click at [76, 393] on input "text" at bounding box center [128, 394] width 144 height 15
click at [72, 412] on span "Czech Post" at bounding box center [126, 413] width 166 height 13
type input "Czech Post"
click at [71, 420] on input "text" at bounding box center [128, 419] width 144 height 15
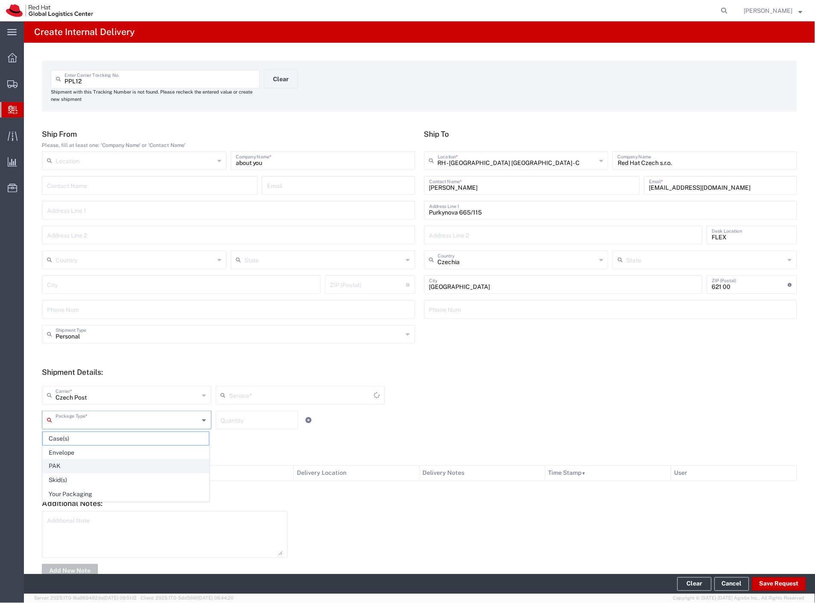
type input "Ground"
click at [79, 491] on span "Your Packaging" at bounding box center [126, 494] width 166 height 13
type input "Your Packaging"
click at [774, 579] on button "Save Request" at bounding box center [779, 584] width 54 height 14
type input "Personal"
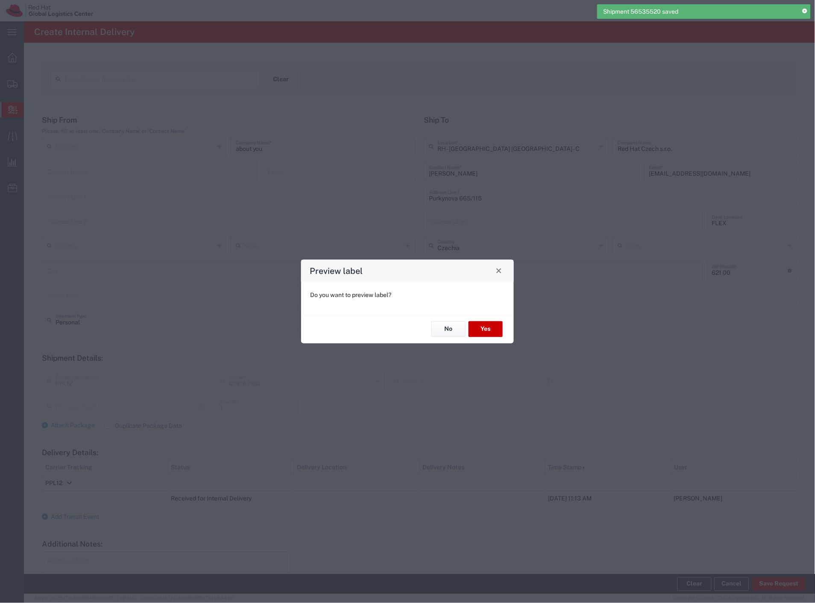
type input "Your Packaging"
type input "Ground"
click at [477, 329] on button "Yes" at bounding box center [486, 329] width 34 height 16
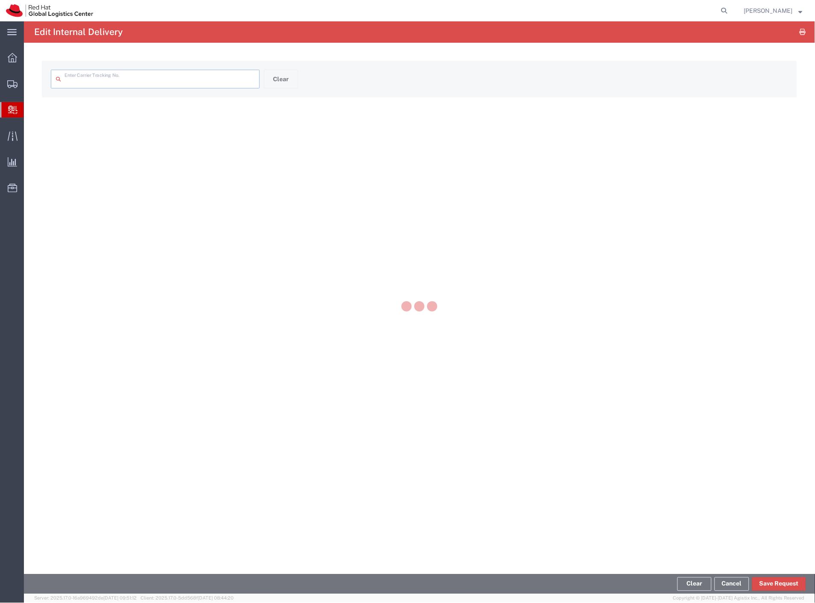
type input "PPL12"
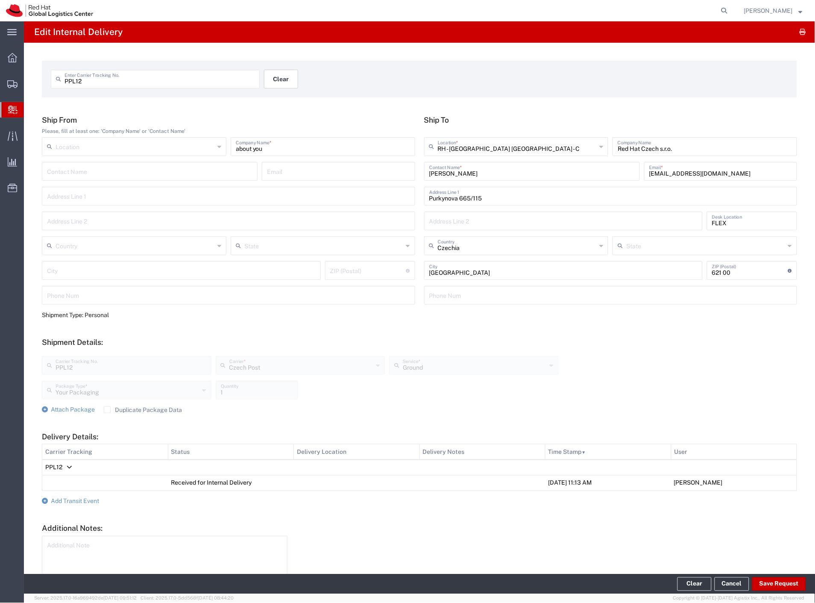
click at [285, 82] on button "Clear" at bounding box center [281, 79] width 34 height 19
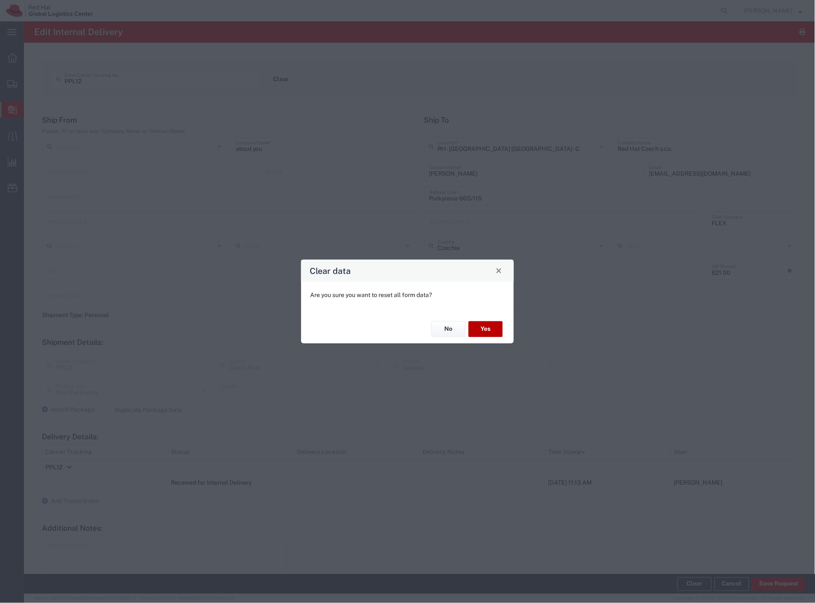
click at [483, 332] on button "Yes" at bounding box center [486, 329] width 34 height 16
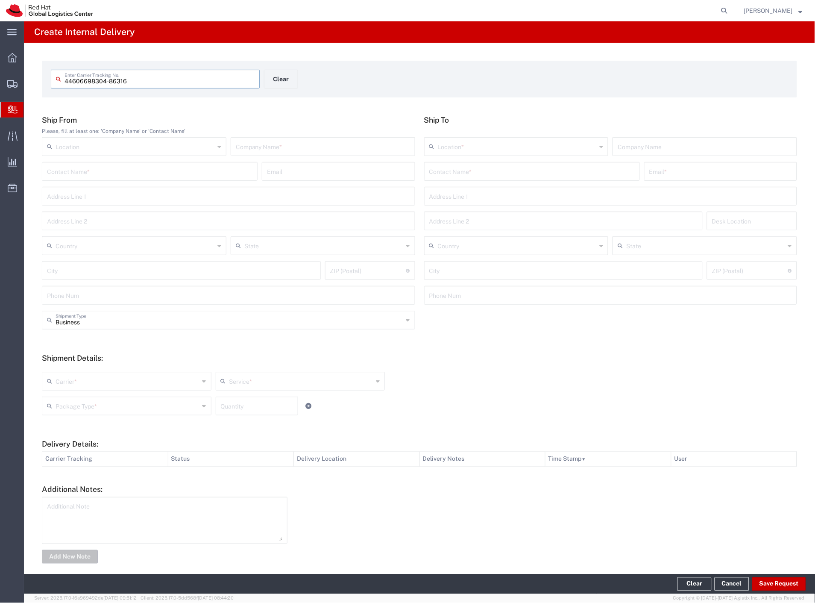
type input "44606698304-86316"
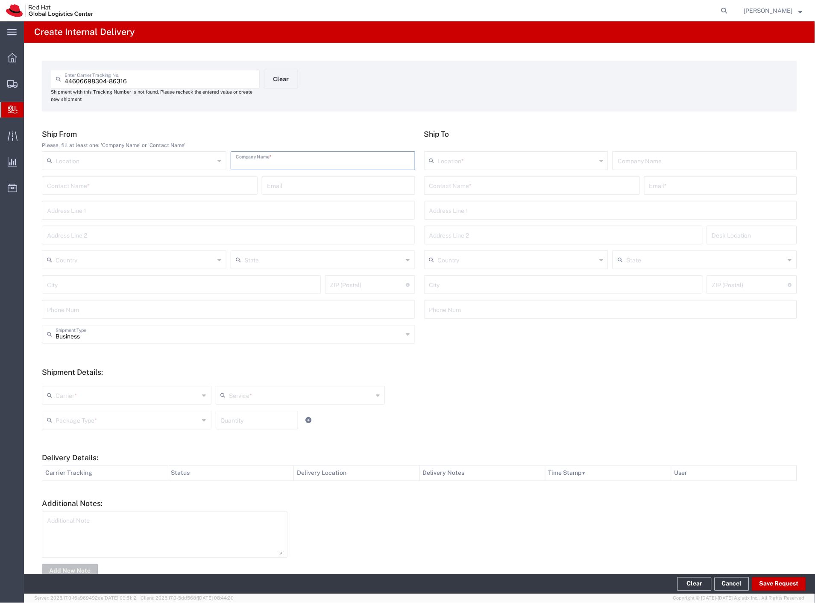
click at [282, 156] on input "text" at bounding box center [323, 160] width 174 height 15
type input "sonnetor"
click at [434, 186] on input "text" at bounding box center [531, 184] width 205 height 15
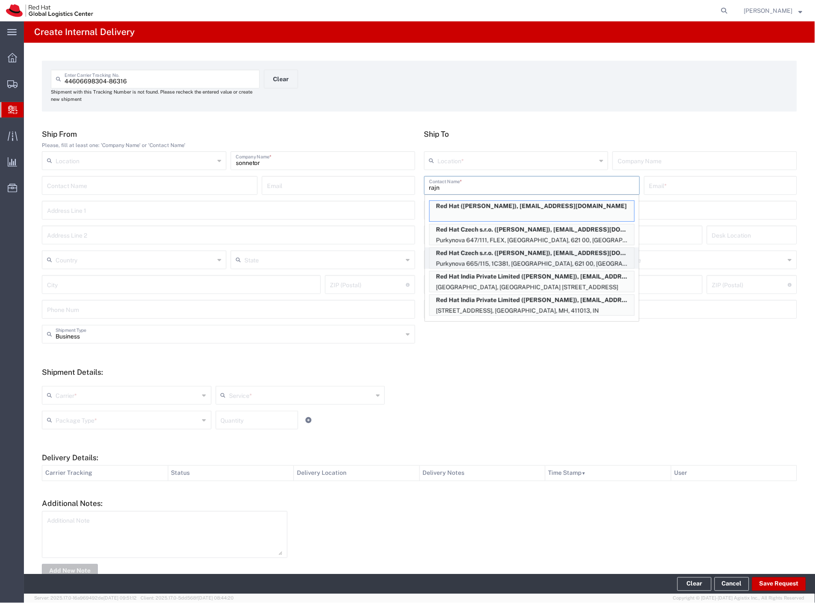
type input "rajn"
click at [565, 255] on p "Red Hat Czech s.r.o. ([PERSON_NAME]), [EMAIL_ADDRESS][DOMAIN_NAME]" at bounding box center [532, 253] width 205 height 11
type input "RH - [GEOGRAPHIC_DATA] [GEOGRAPHIC_DATA] - C"
type input "Red Hat Czech s.r.o."
type input "[PERSON_NAME]"
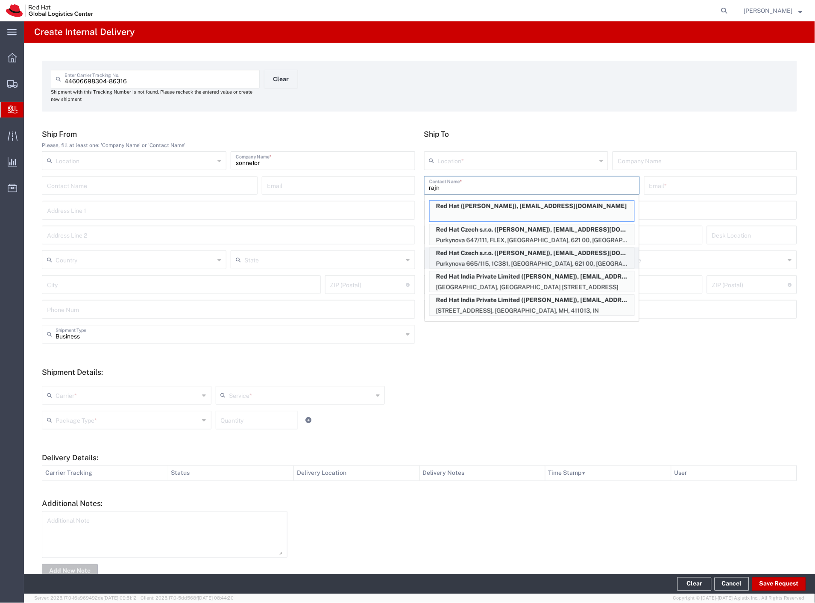
type input "[EMAIL_ADDRESS][DOMAIN_NAME]"
type input "Purkynova 665/115"
type input "1C381"
type input "Czechia"
type input "[GEOGRAPHIC_DATA]"
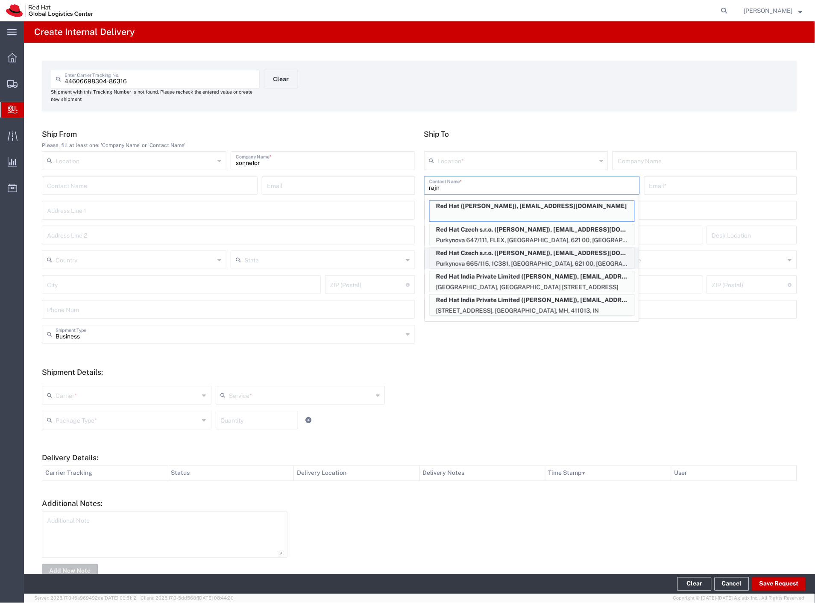
type input "621 00"
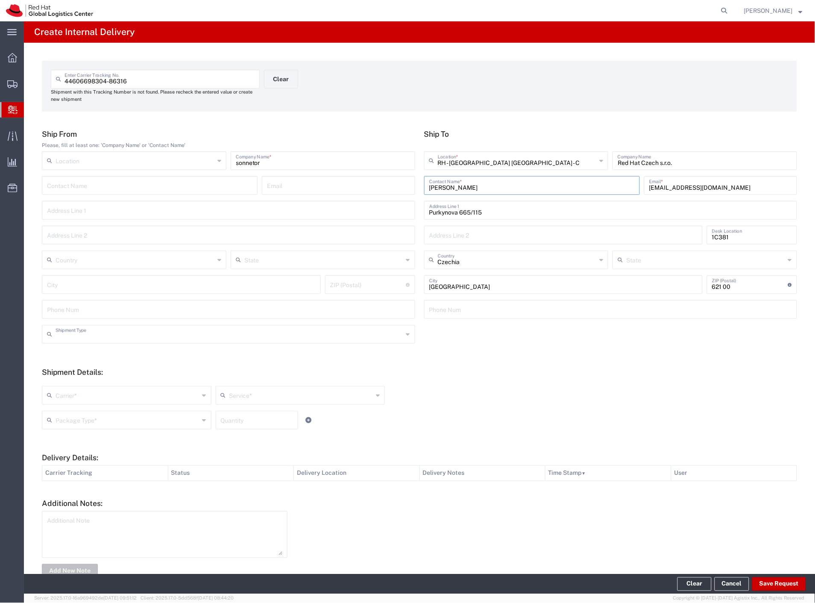
drag, startPoint x: 144, startPoint y: 334, endPoint x: 92, endPoint y: 356, distance: 56.1
click at [144, 334] on input "text" at bounding box center [230, 333] width 348 height 15
drag, startPoint x: 74, startPoint y: 361, endPoint x: 74, endPoint y: 379, distance: 18.8
click at [74, 361] on span "Personal" at bounding box center [227, 366] width 368 height 13
type input "Personal"
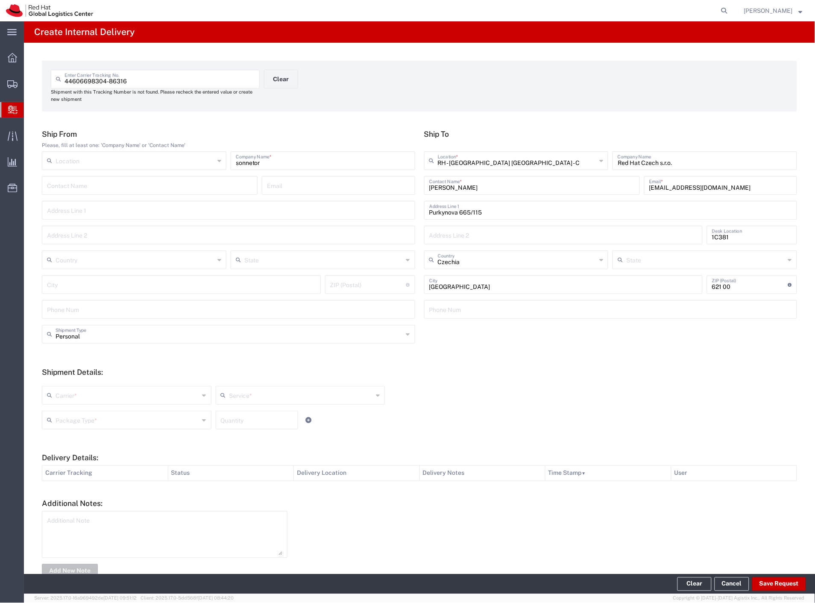
drag, startPoint x: 72, startPoint y: 393, endPoint x: 69, endPoint y: 404, distance: 10.6
click at [71, 394] on input "text" at bounding box center [128, 394] width 144 height 15
click at [68, 412] on span "Czech Post" at bounding box center [126, 413] width 166 height 13
type input "Czech Post"
type input "Ground"
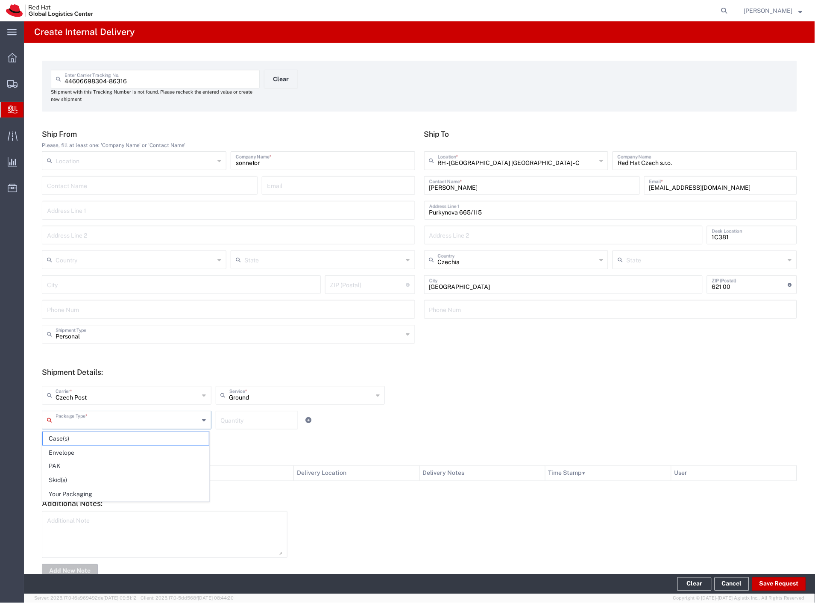
click at [68, 413] on input "text" at bounding box center [128, 419] width 144 height 15
click at [86, 491] on span "Your Packaging" at bounding box center [126, 494] width 166 height 13
type input "Your Packaging"
click at [784, 587] on button "Save Request" at bounding box center [779, 584] width 54 height 14
type input "Personal"
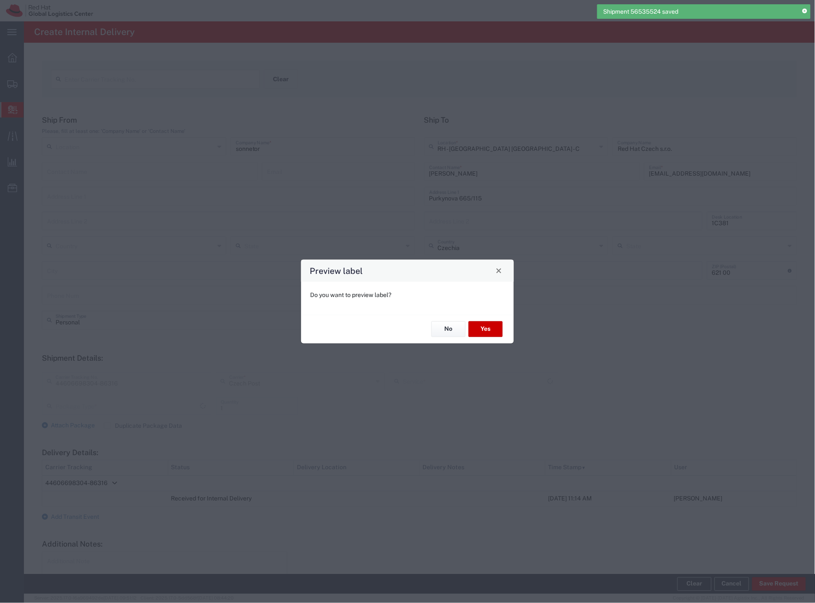
type input "Your Packaging"
type input "Ground"
drag, startPoint x: 490, startPoint y: 320, endPoint x: 488, endPoint y: 329, distance: 9.5
click at [490, 320] on div "No Yes" at bounding box center [407, 328] width 213 height 29
click at [488, 329] on button "Yes" at bounding box center [486, 329] width 34 height 16
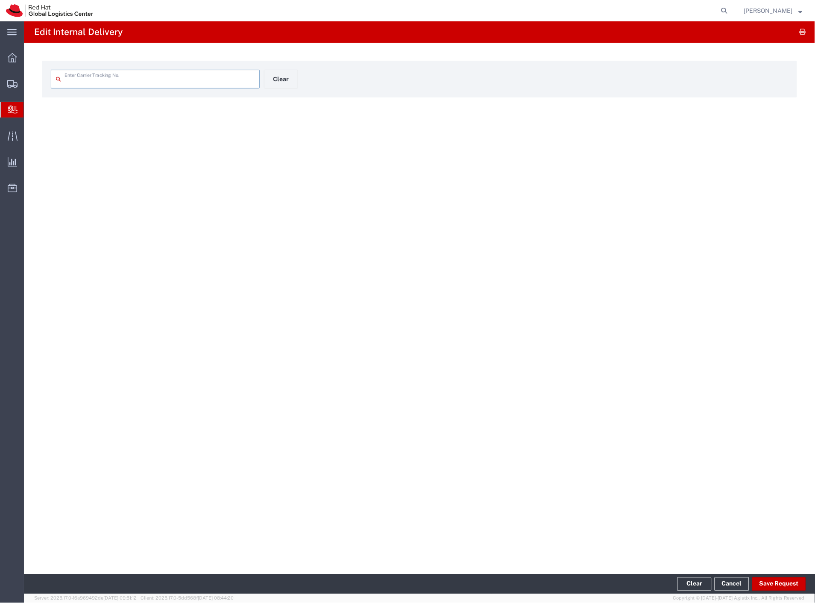
type input "44606698304-86316"
